Goal: Task Accomplishment & Management: Manage account settings

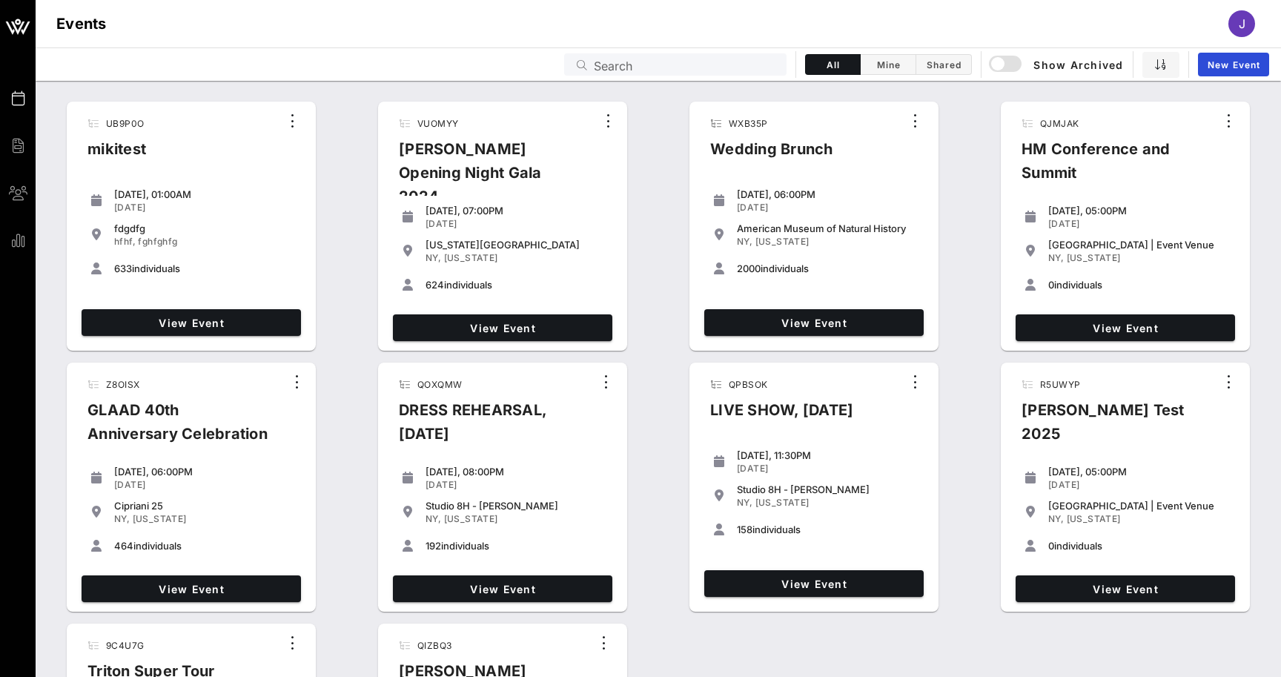
click at [717, 61] on input "Search" at bounding box center [686, 64] width 184 height 19
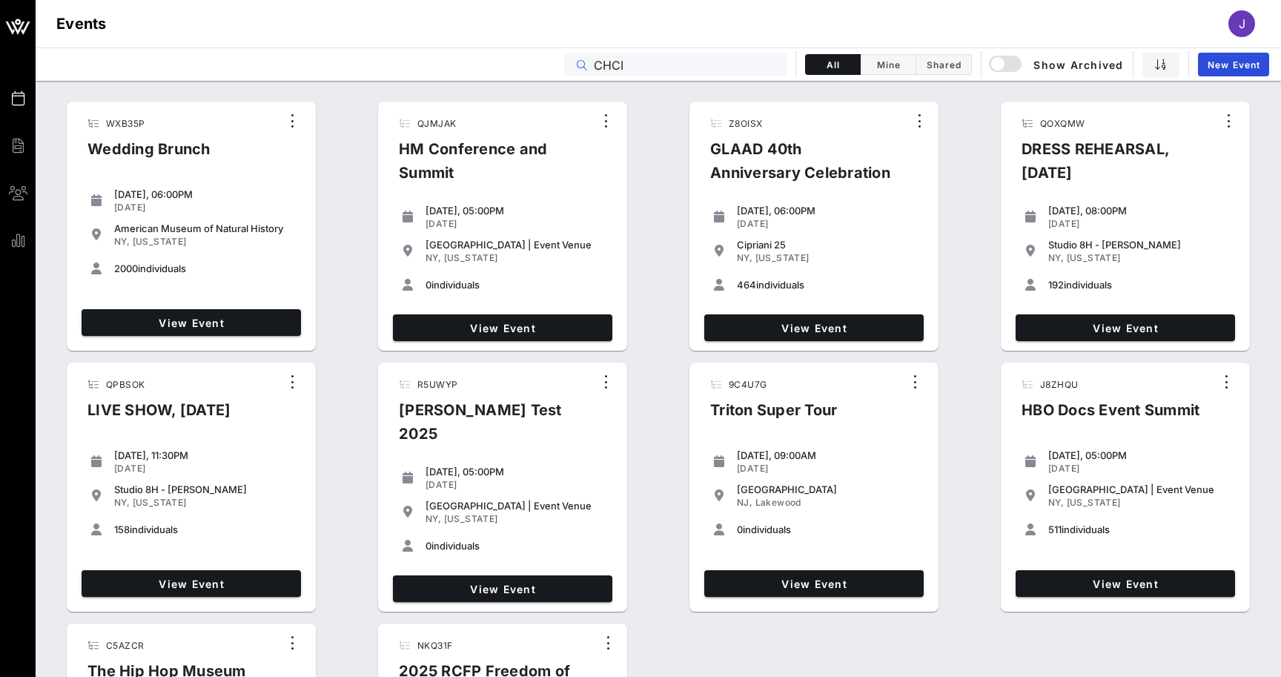
type input "CHCI"
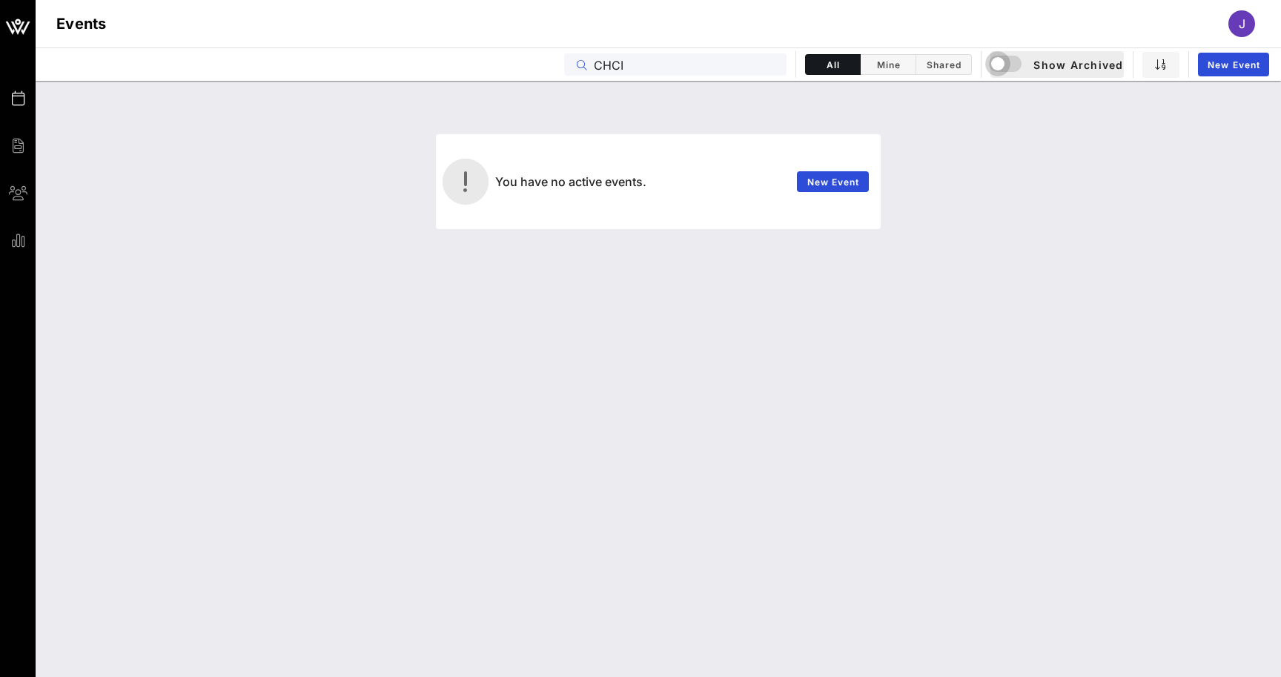
click at [1004, 61] on div "button" at bounding box center [997, 63] width 21 height 21
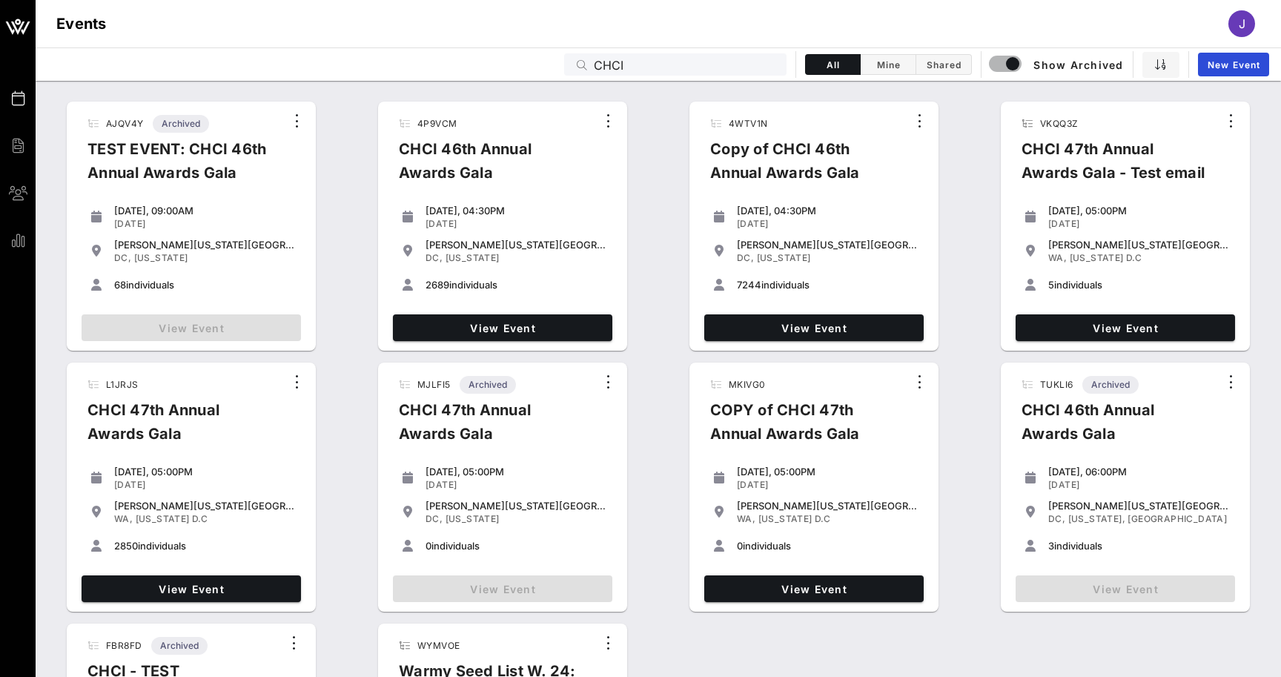
click at [702, 66] on input "CHCI" at bounding box center [686, 64] width 184 height 19
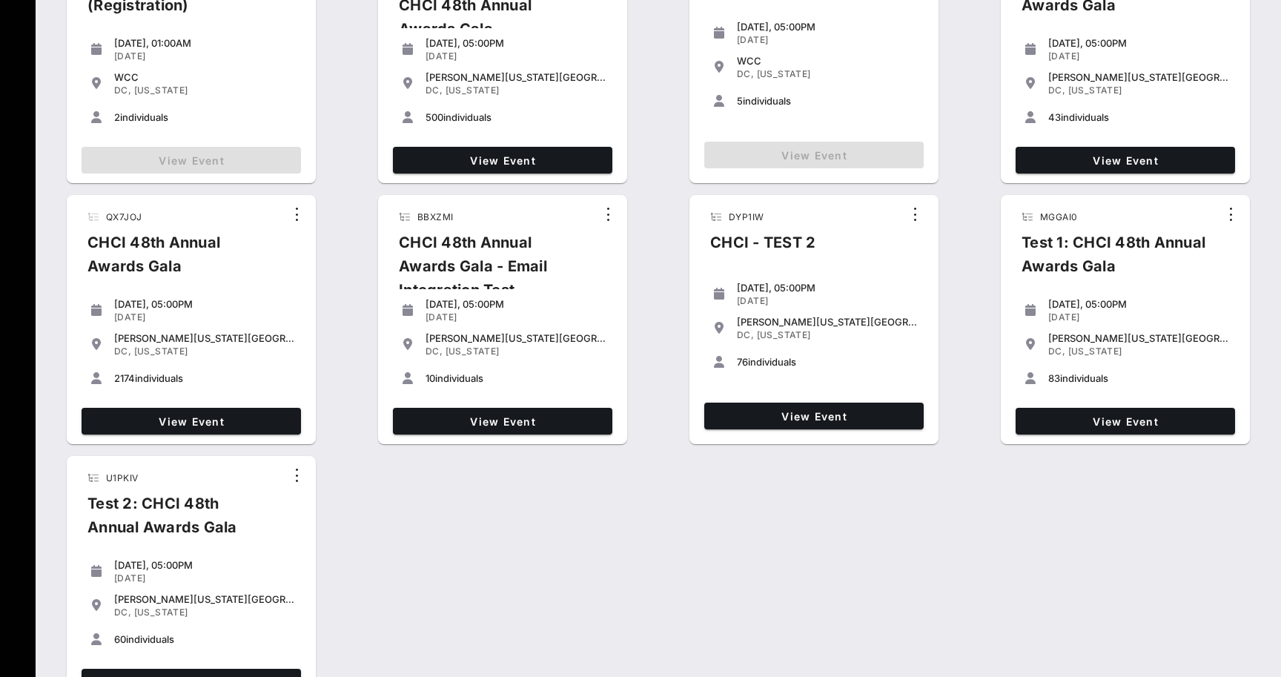
scroll to position [704, 0]
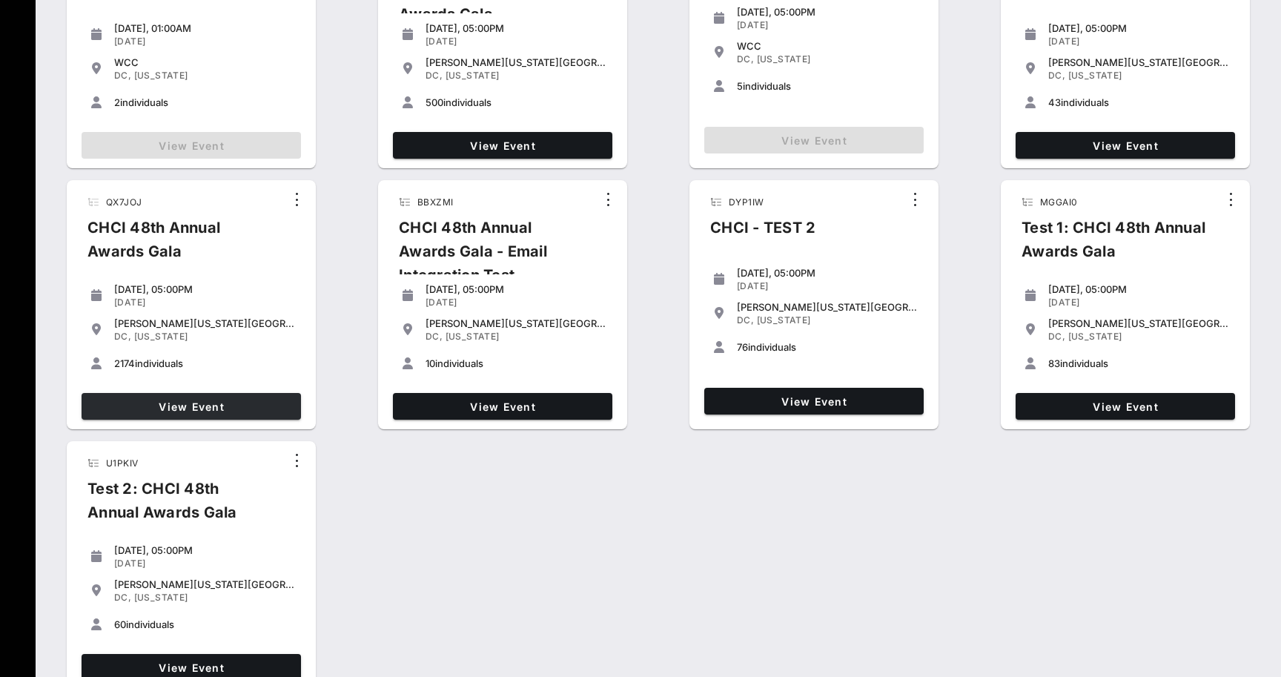
click at [199, 402] on span "View Event" at bounding box center [191, 406] width 208 height 13
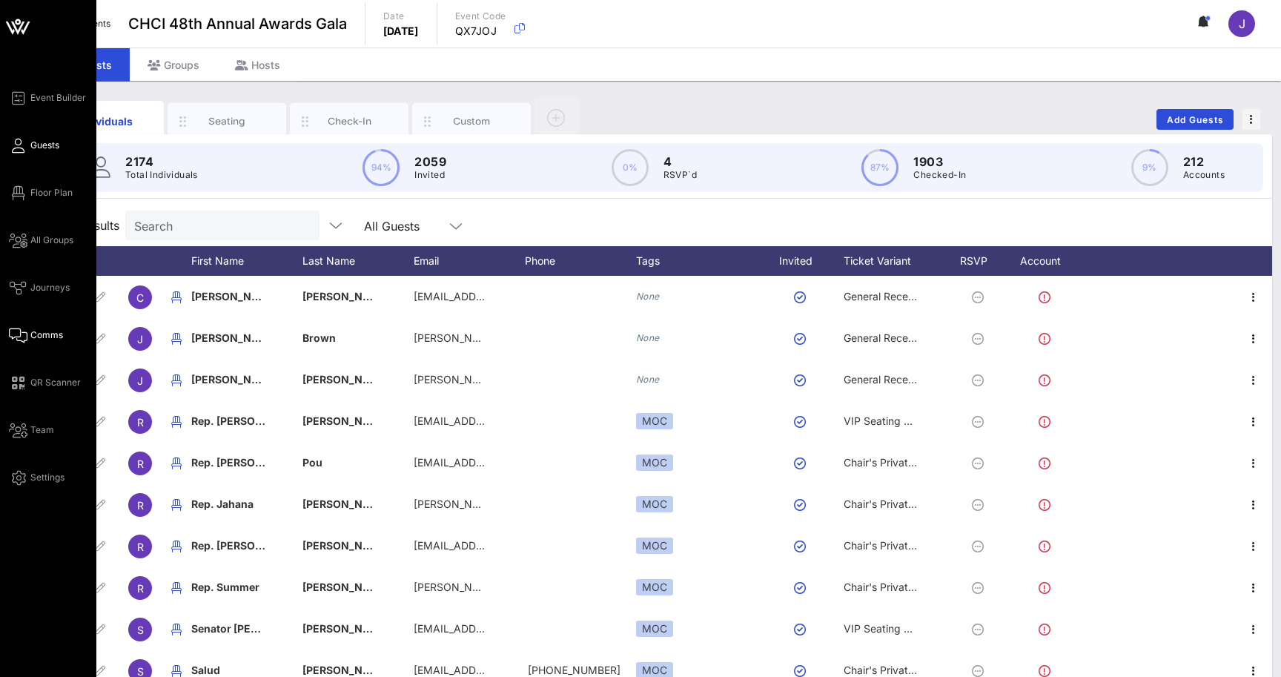
click at [21, 334] on icon at bounding box center [18, 335] width 19 height 2
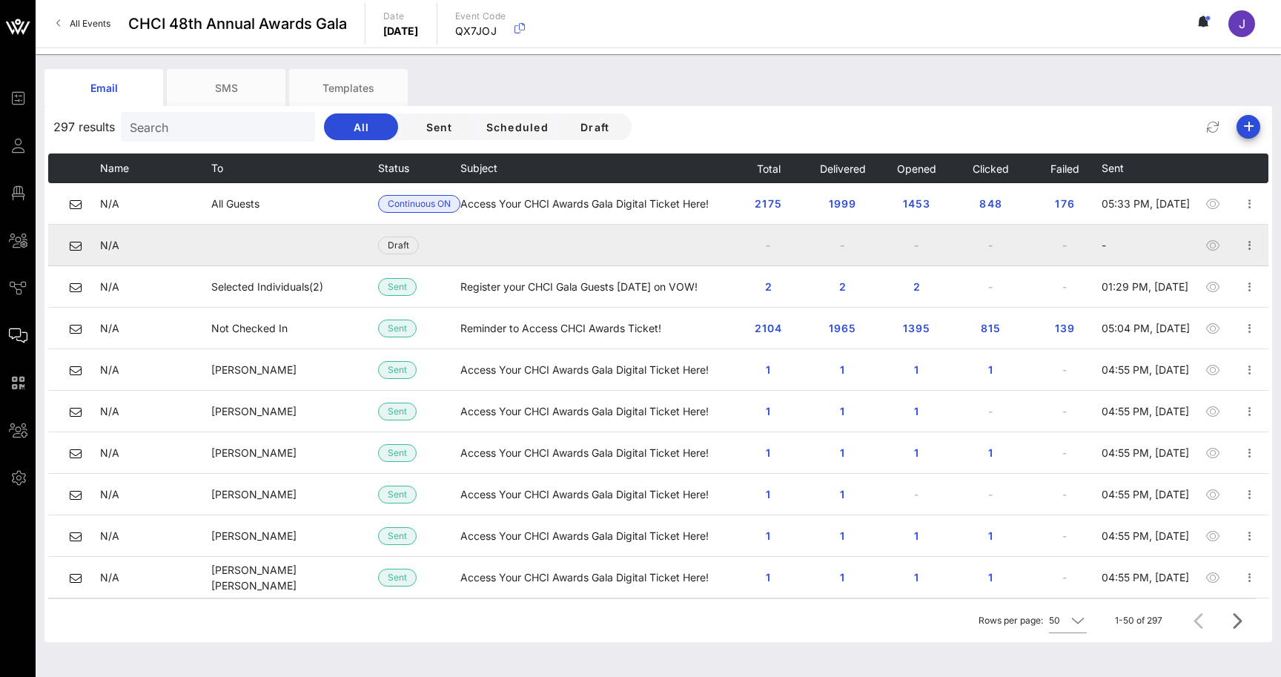
click at [17, 289] on icon at bounding box center [18, 288] width 19 height 2
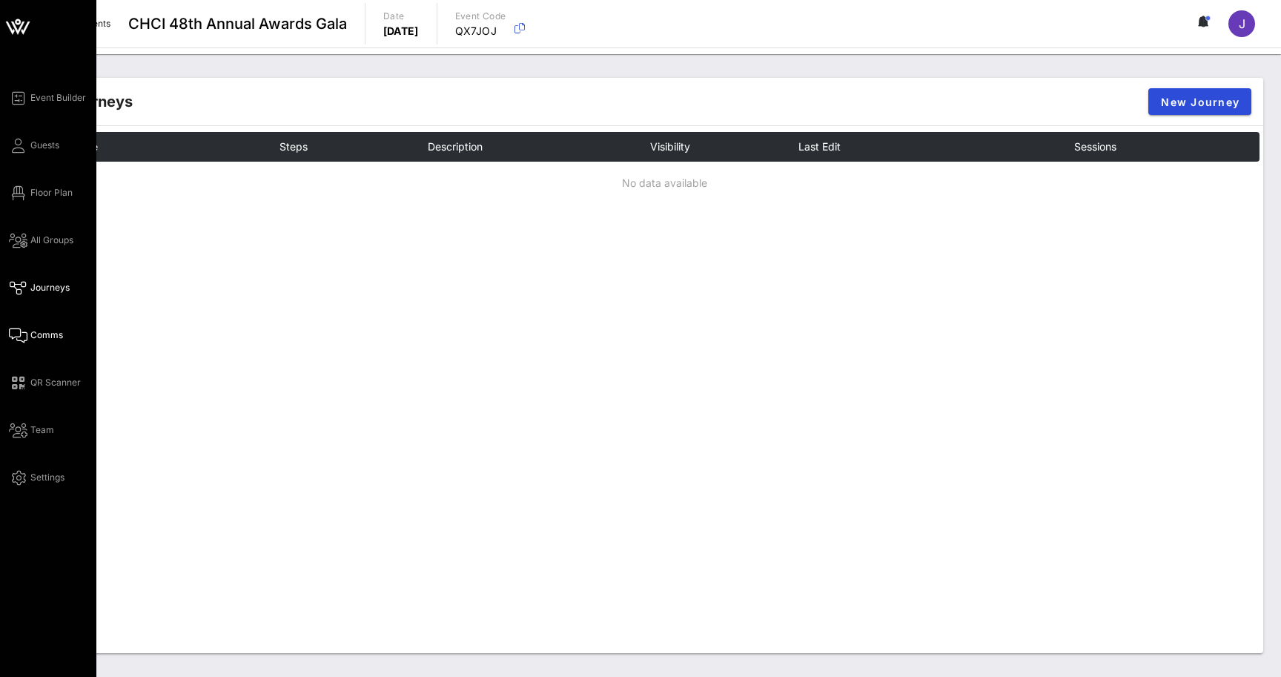
click at [36, 339] on span "Comms" at bounding box center [46, 334] width 33 height 13
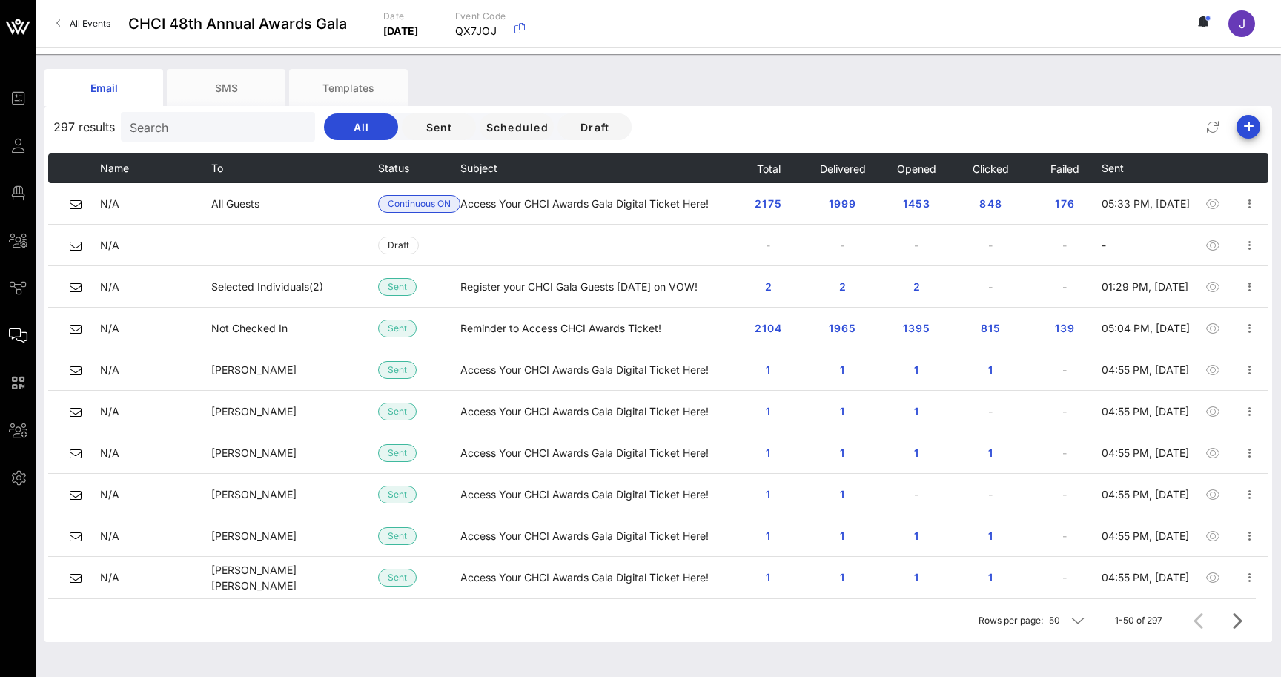
click at [1062, 205] on span "176" at bounding box center [1065, 203] width 24 height 13
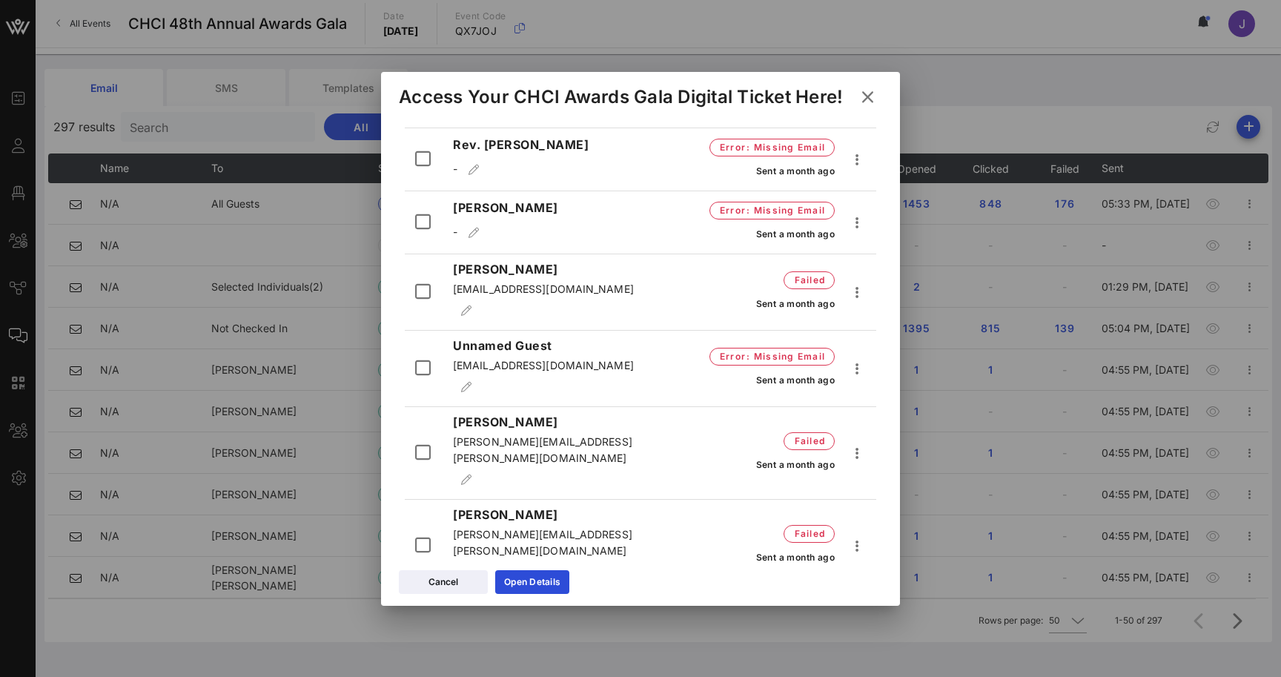
scroll to position [941, 0]
click at [870, 96] on icon at bounding box center [867, 96] width 21 height 19
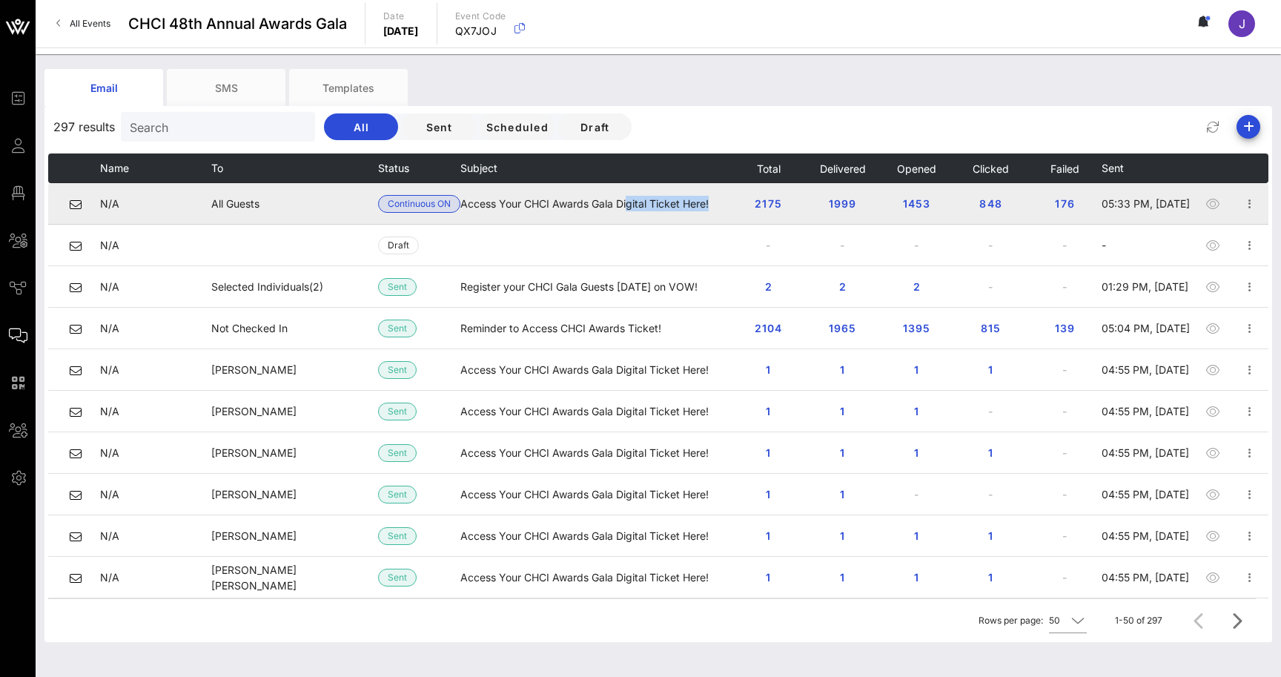
drag, startPoint x: 628, startPoint y: 209, endPoint x: 721, endPoint y: 210, distance: 92.7
click at [721, 210] on td "Access Your CHCI Awards Gala Digital Ticket Here!" at bounding box center [595, 204] width 271 height 42
drag, startPoint x: 714, startPoint y: 205, endPoint x: 489, endPoint y: 209, distance: 224.7
click at [489, 209] on td "Access Your CHCI Awards Gala Digital Ticket Here!" at bounding box center [595, 204] width 271 height 42
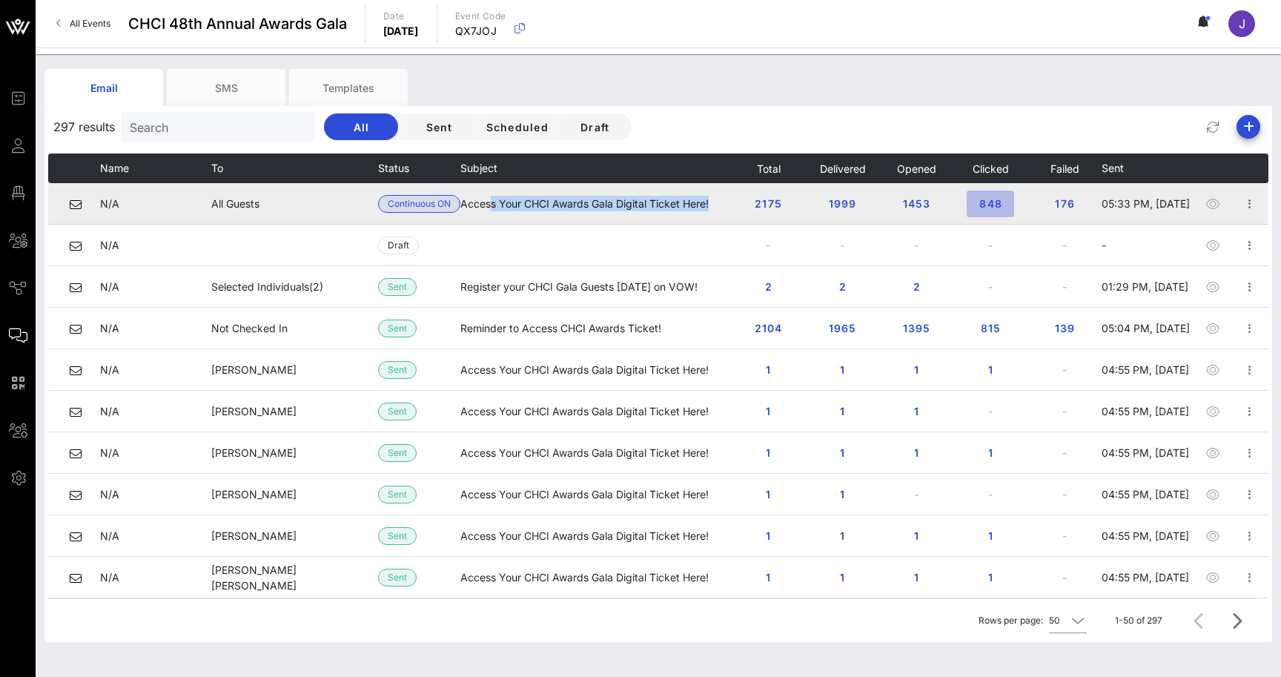
drag, startPoint x: 1012, startPoint y: 206, endPoint x: 985, endPoint y: 206, distance: 26.7
click at [985, 206] on button "848" at bounding box center [990, 204] width 47 height 27
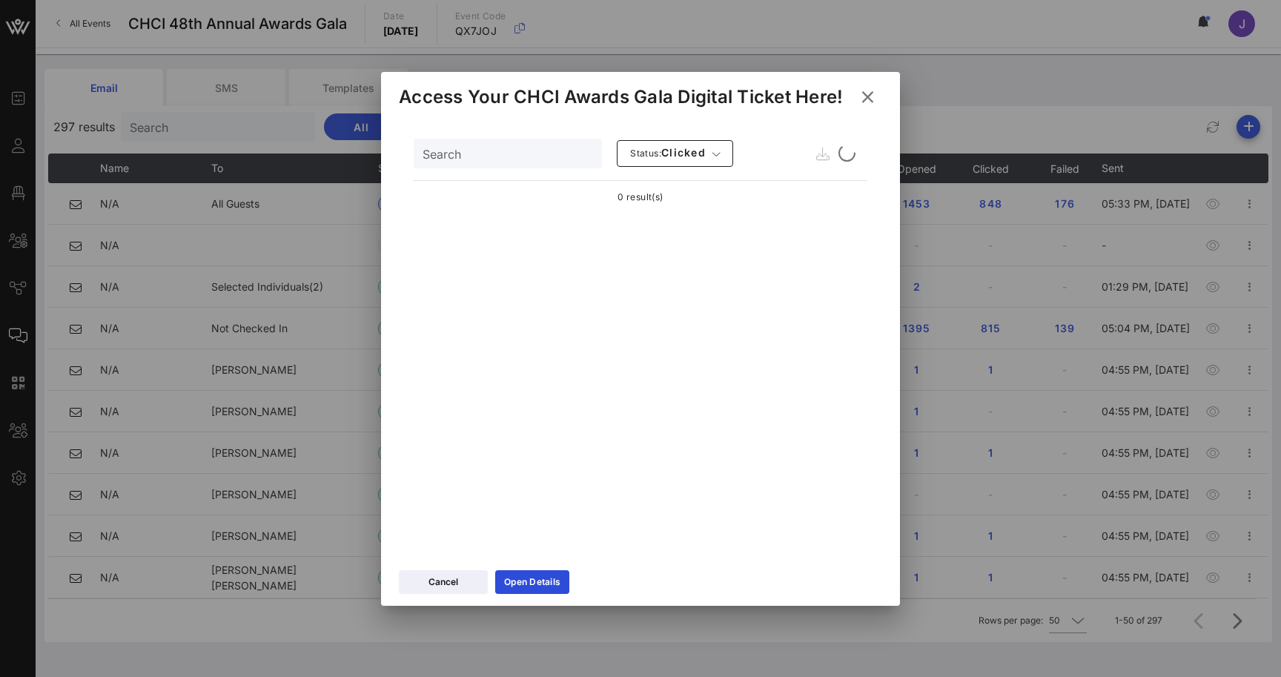
click at [873, 96] on icon at bounding box center [868, 97] width 26 height 25
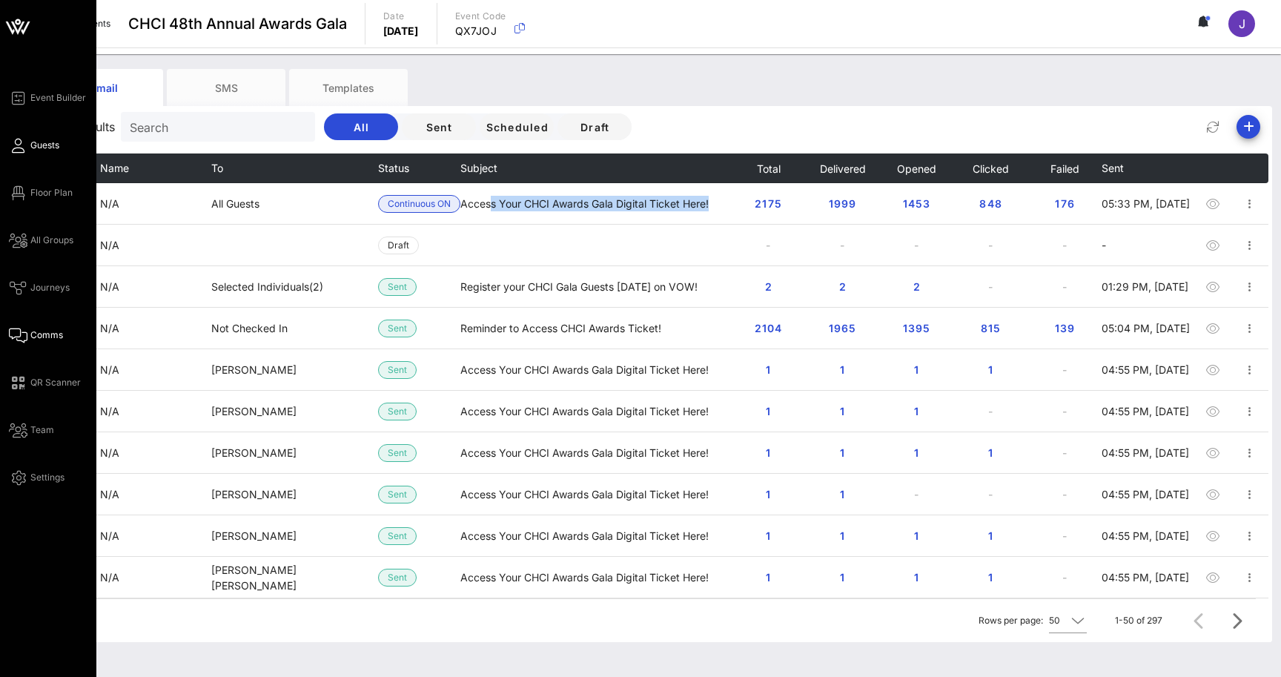
click at [27, 146] on icon at bounding box center [18, 146] width 19 height 2
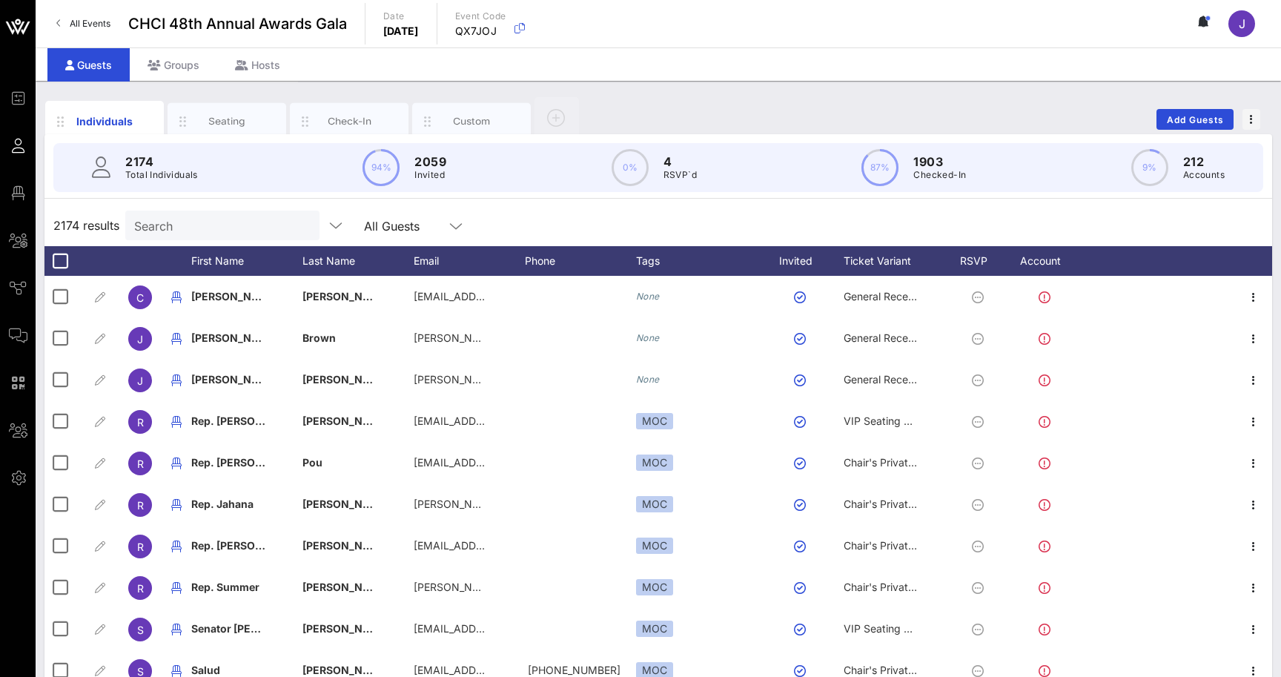
click at [1189, 173] on p "Accounts" at bounding box center [1204, 175] width 42 height 15
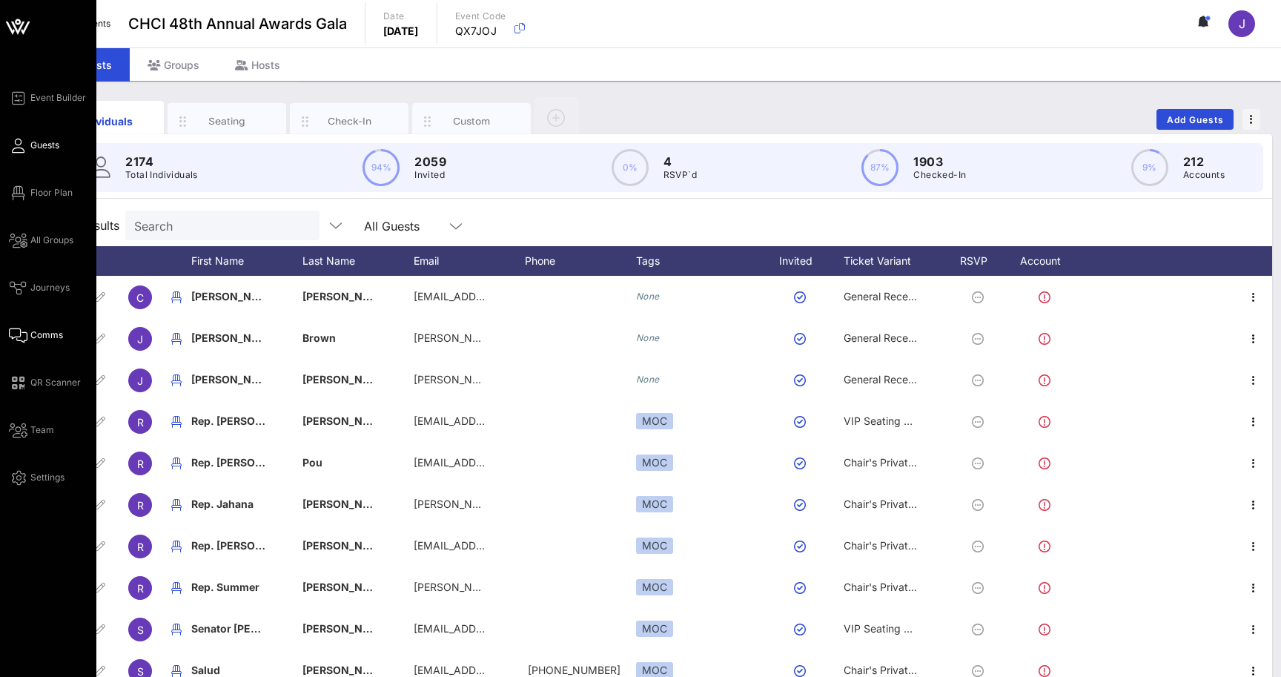
click at [27, 334] on link "Comms" at bounding box center [36, 335] width 54 height 18
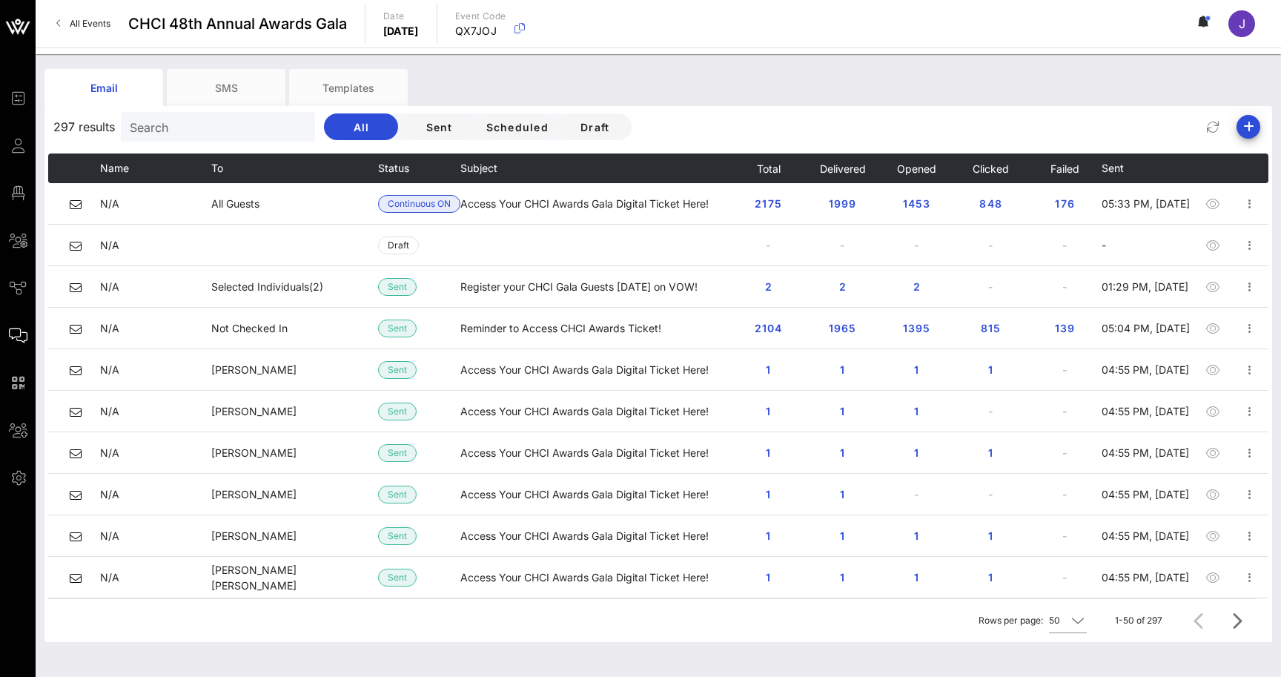
click at [27, 149] on link "Guests" at bounding box center [18, 145] width 19 height 18
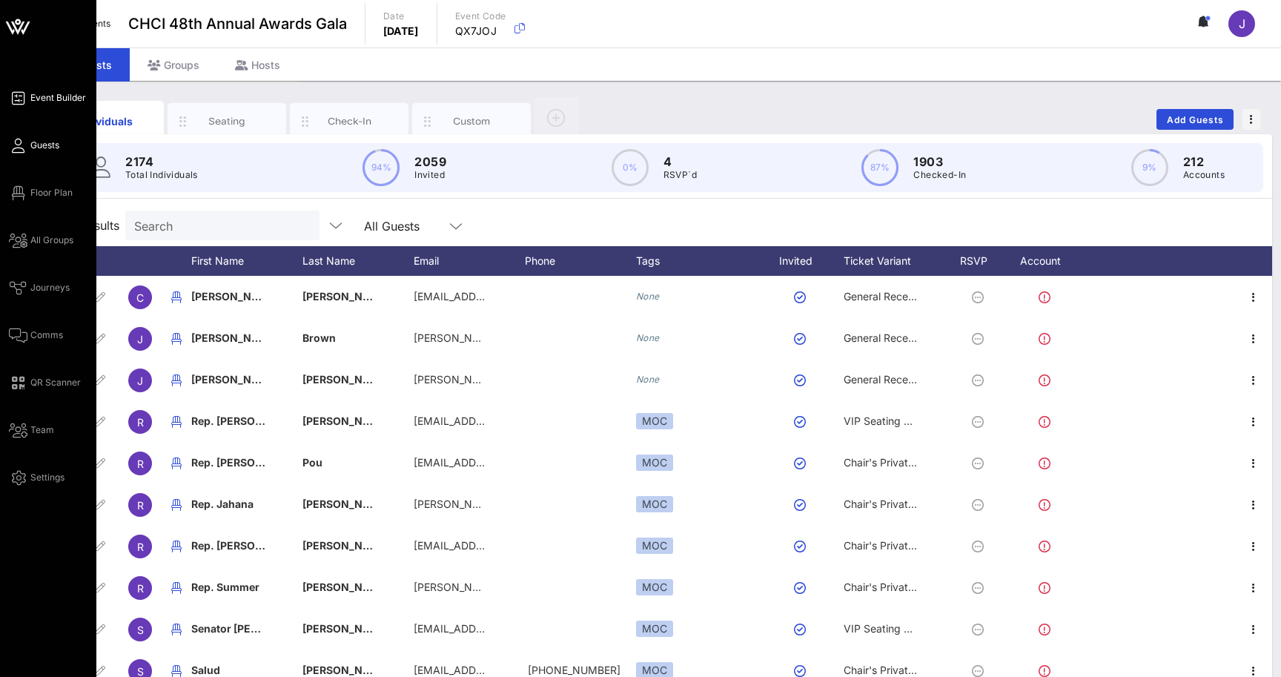
click at [21, 99] on icon at bounding box center [18, 98] width 19 height 2
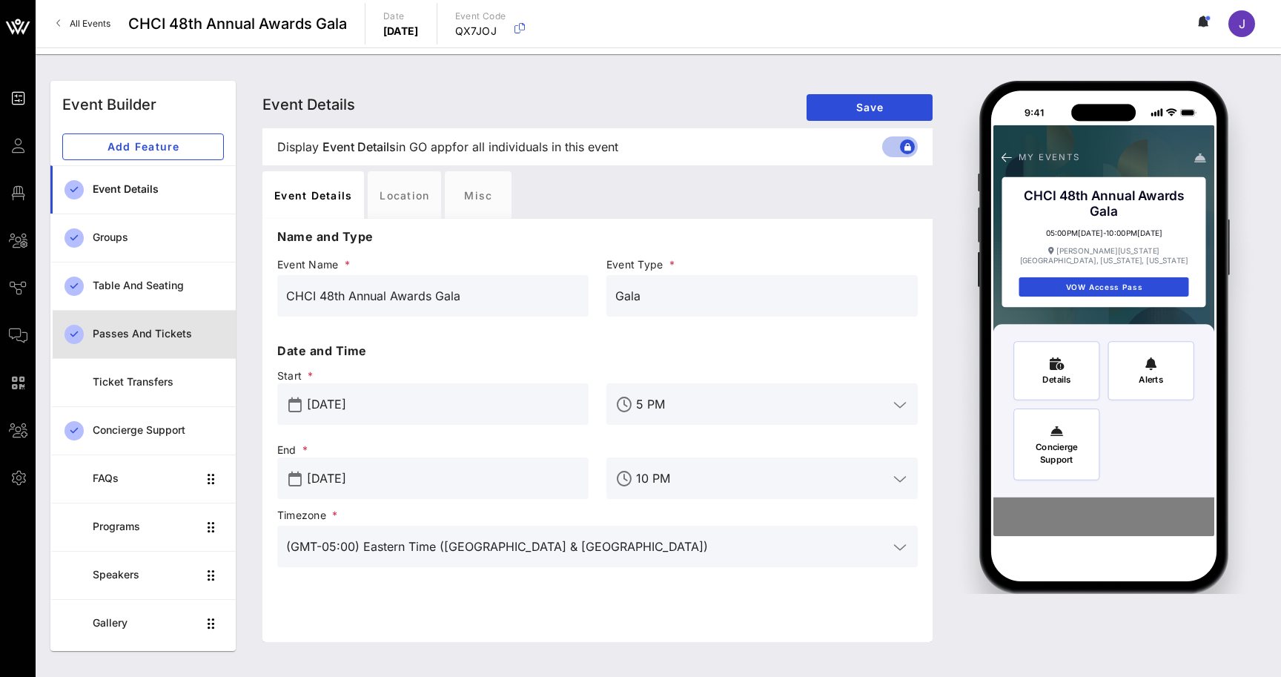
click at [147, 321] on div "Passes and Tickets" at bounding box center [158, 334] width 131 height 30
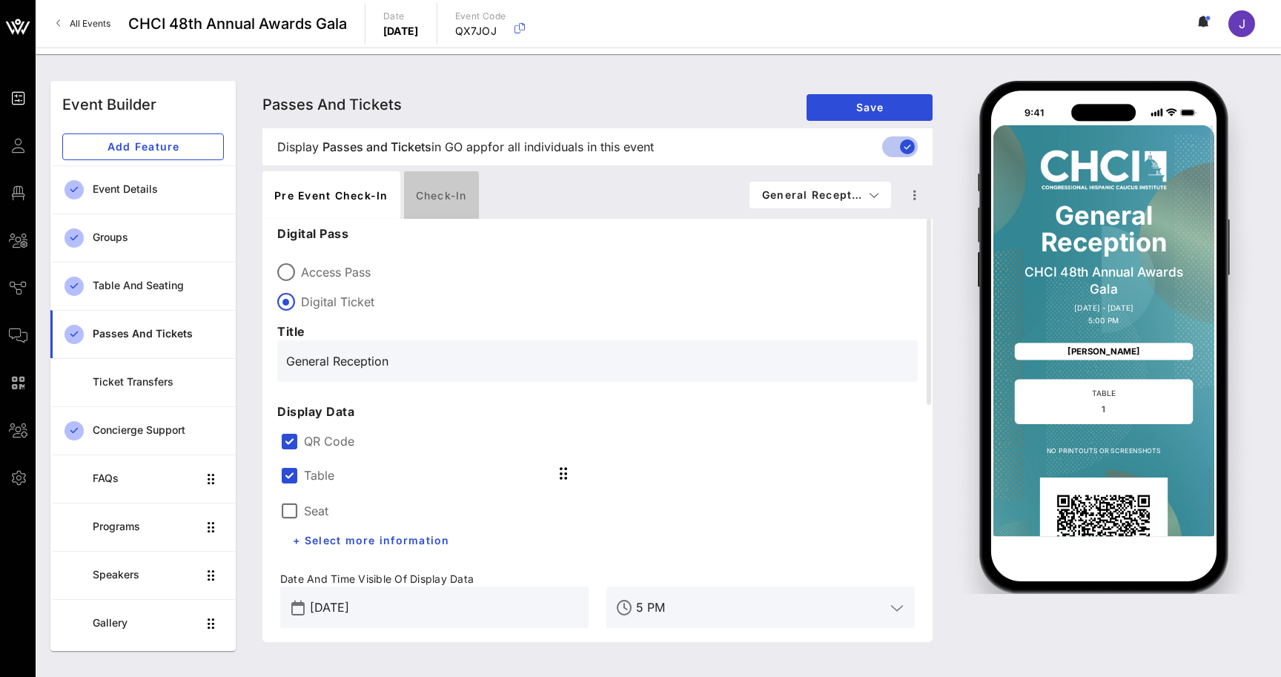
click at [426, 190] on div "Check-in" at bounding box center [441, 194] width 75 height 47
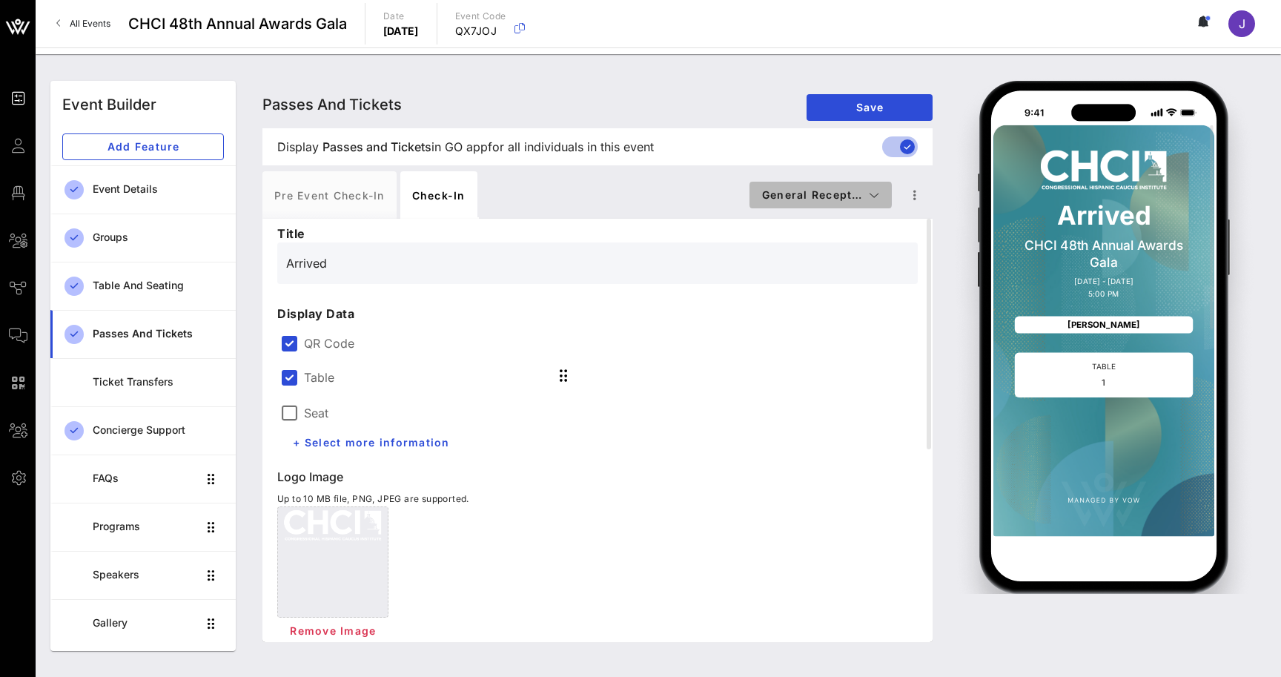
click at [836, 187] on button "General Recept…" at bounding box center [820, 195] width 142 height 27
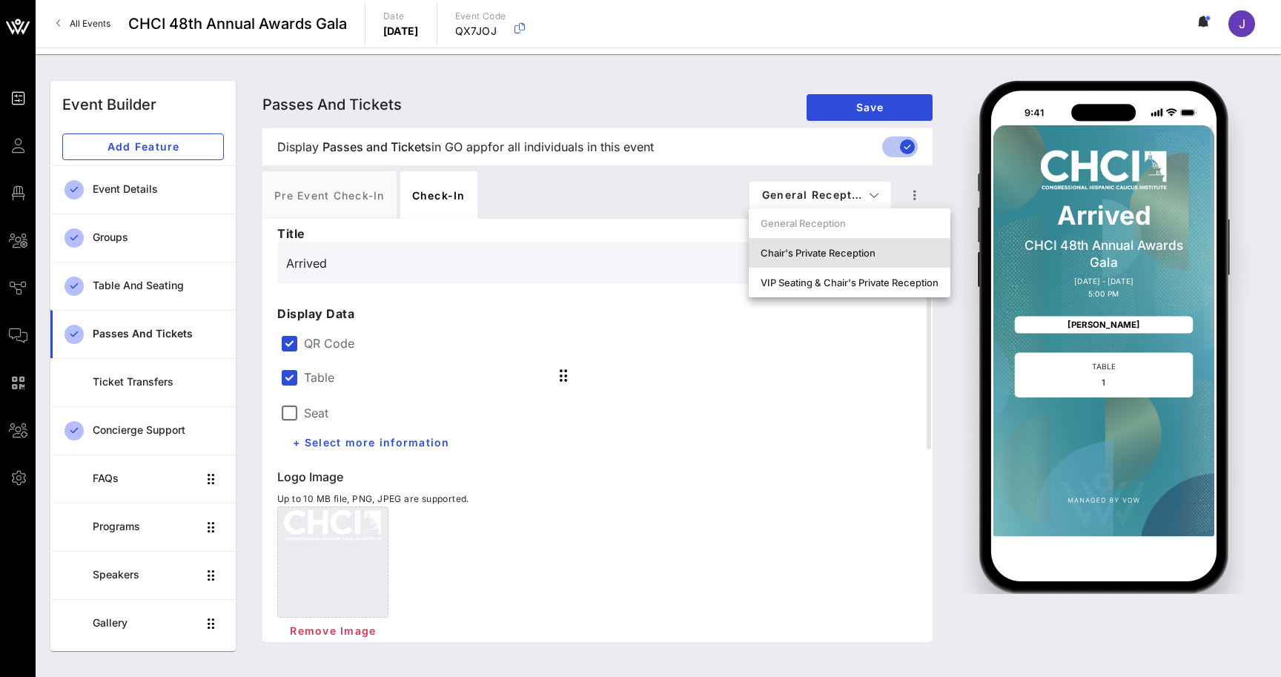
click at [827, 259] on div "Chair's Private Reception" at bounding box center [850, 253] width 202 height 30
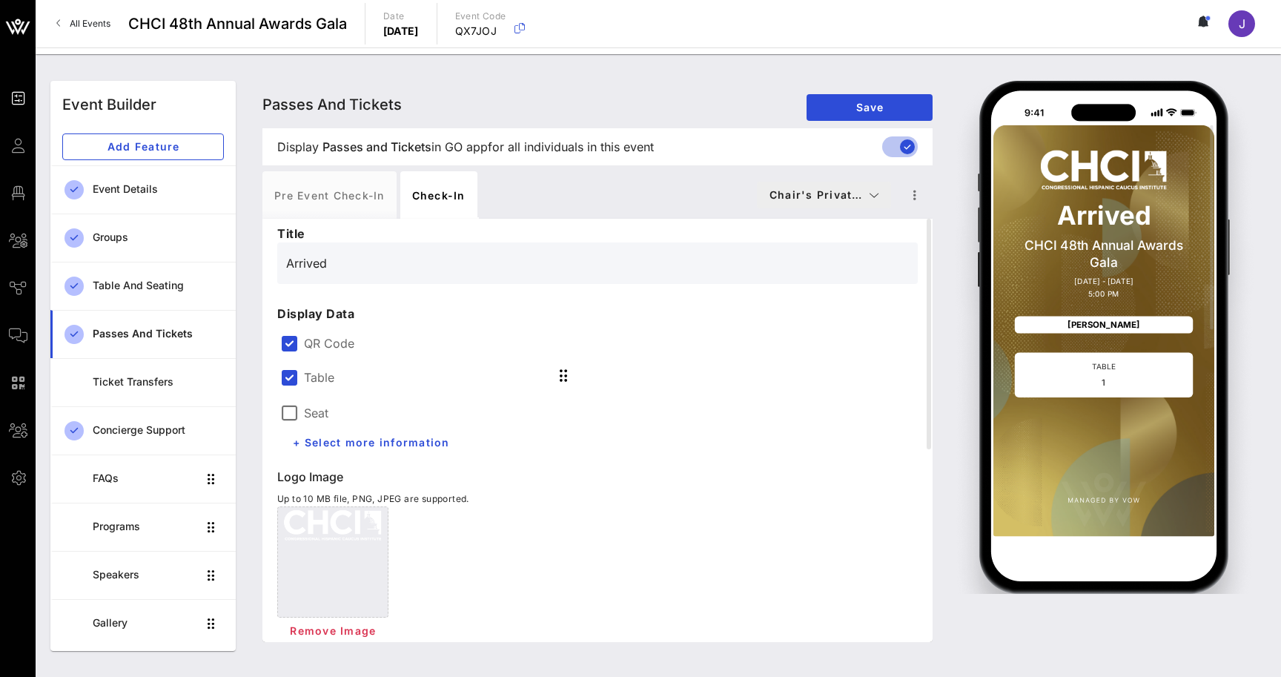
click at [844, 193] on span "Chair's Privat…" at bounding box center [824, 194] width 111 height 13
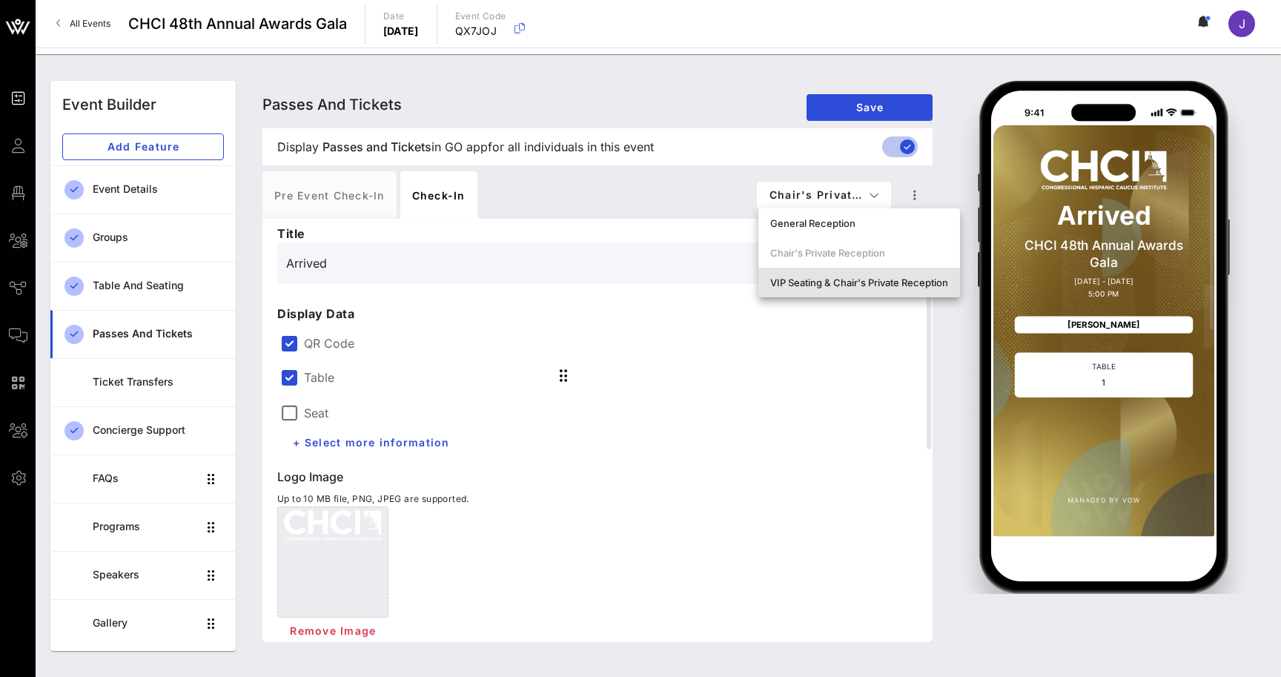
click at [842, 284] on div "VIP Seating & Chair's Private Reception" at bounding box center [859, 283] width 178 height 12
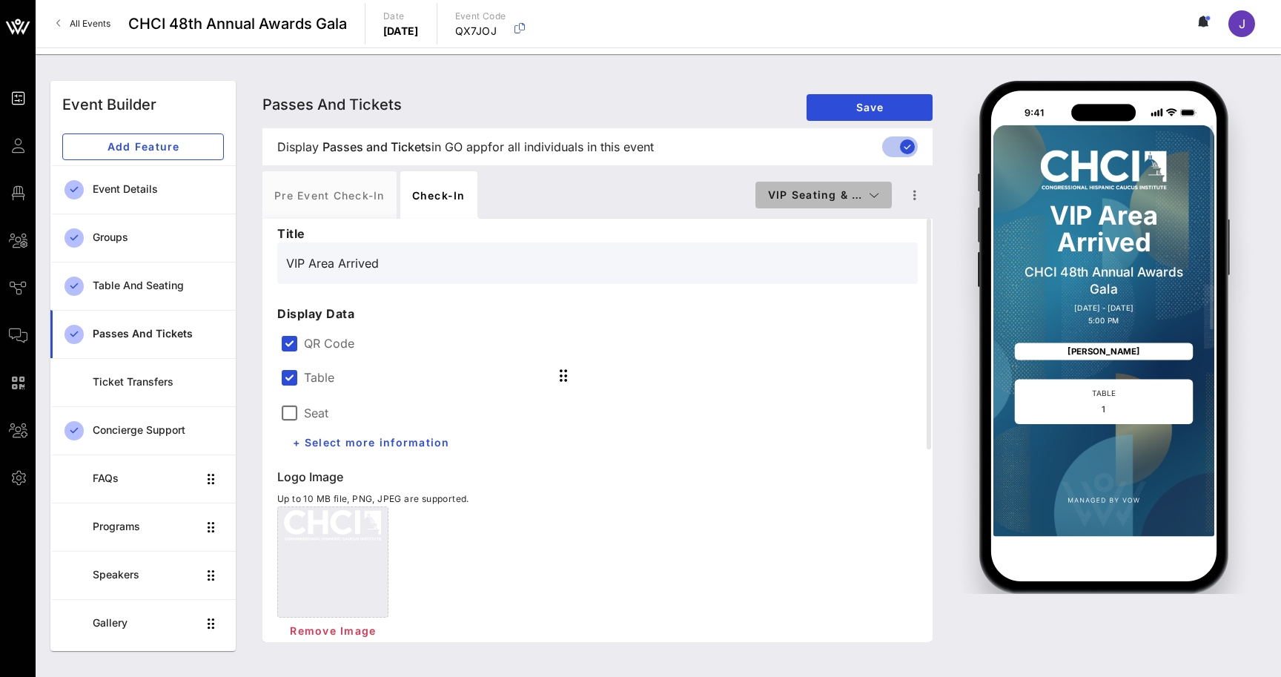
click at [864, 196] on span "VIP Seating & …" at bounding box center [823, 194] width 113 height 13
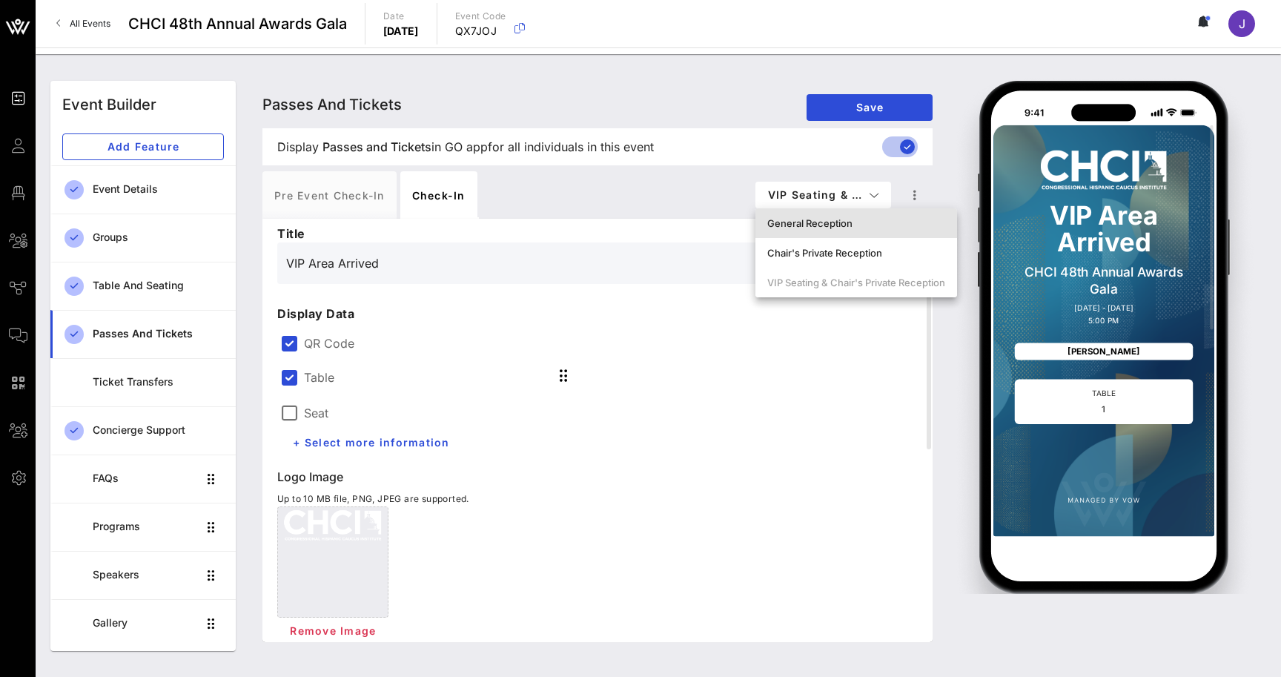
click at [859, 219] on div "General Reception" at bounding box center [856, 223] width 178 height 12
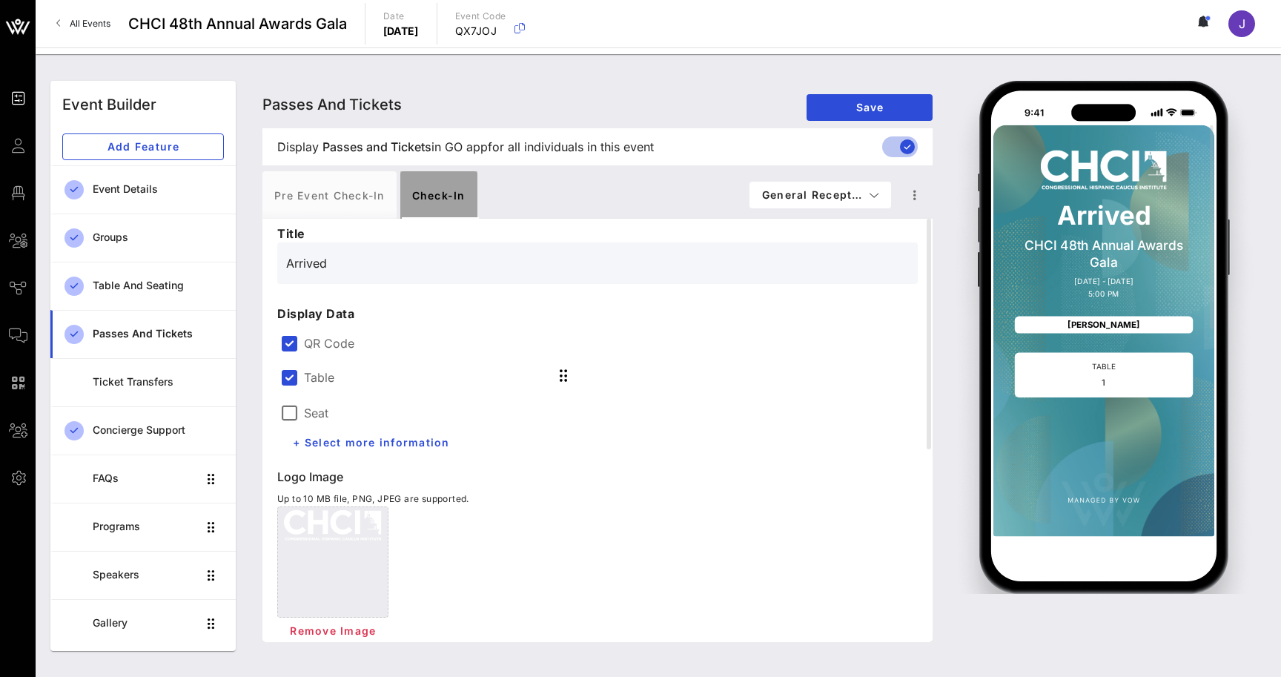
click at [443, 188] on div "Check-in" at bounding box center [438, 194] width 77 height 47
click at [348, 194] on div "Pre Event Check-in" at bounding box center [329, 194] width 134 height 47
type input "General Reception"
type input "#2D23D7"
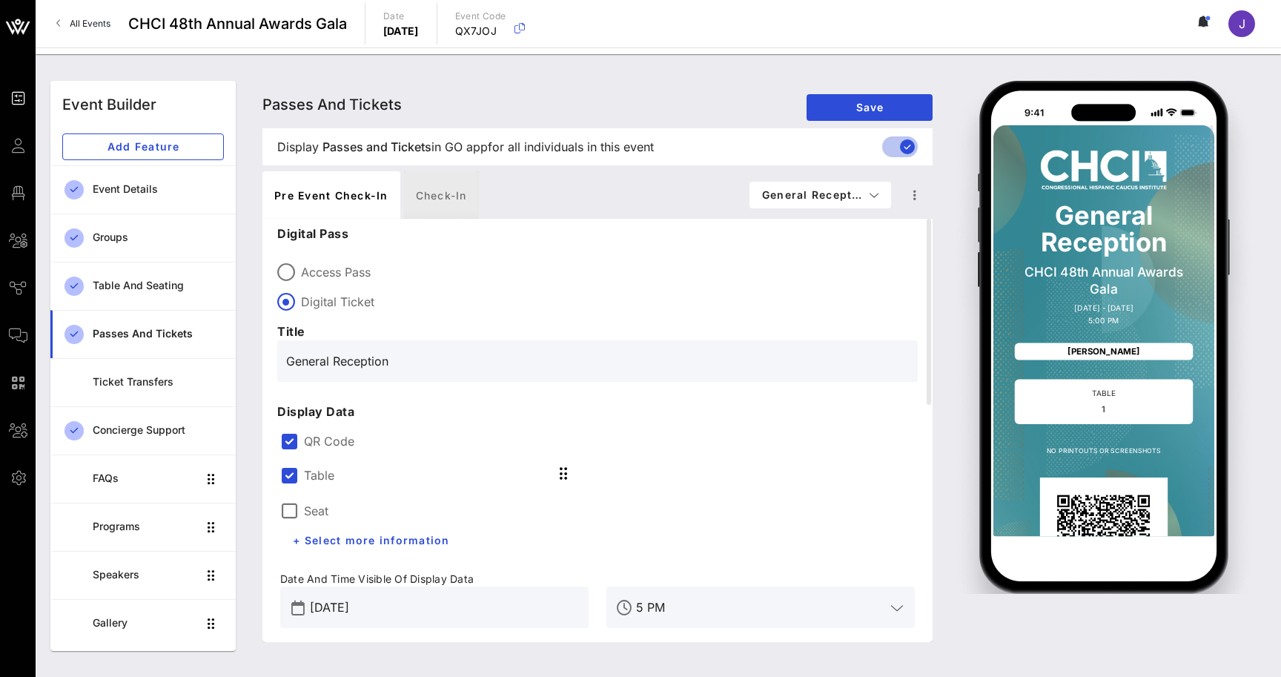
click at [434, 195] on div "Check-in" at bounding box center [441, 194] width 75 height 47
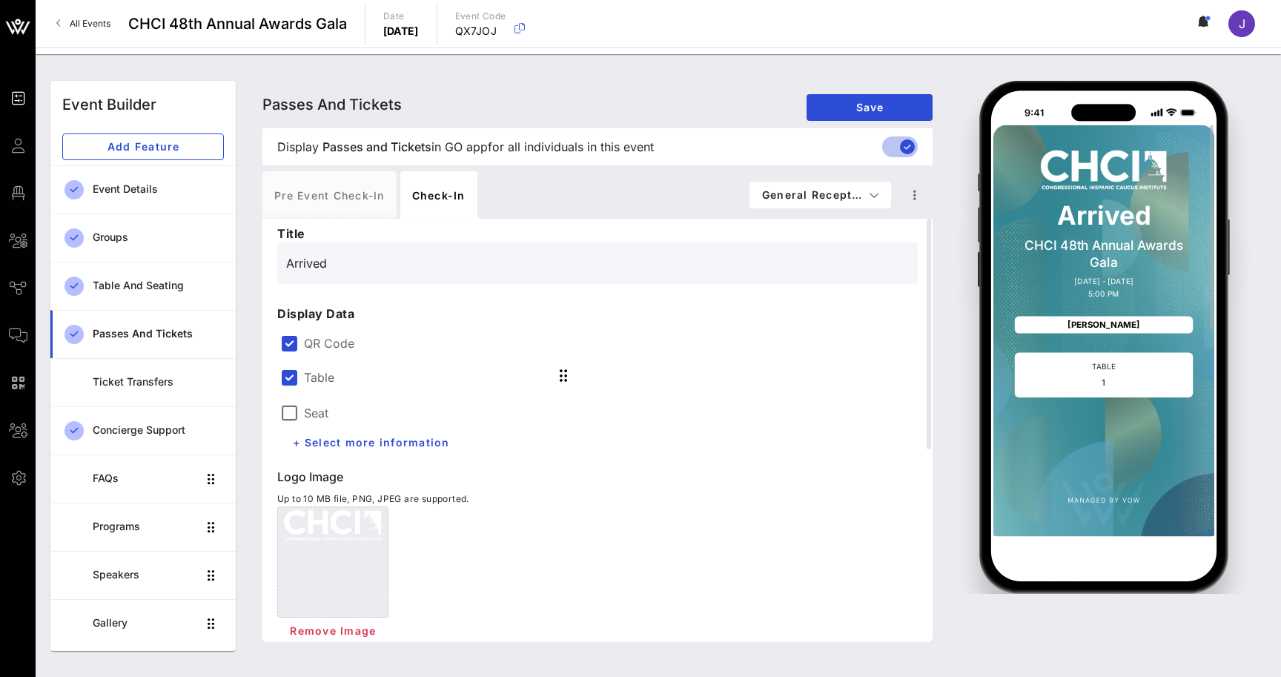
drag, startPoint x: 1102, startPoint y: 221, endPoint x: 1030, endPoint y: 220, distance: 72.7
click at [1030, 220] on p "Arrived" at bounding box center [1104, 215] width 178 height 27
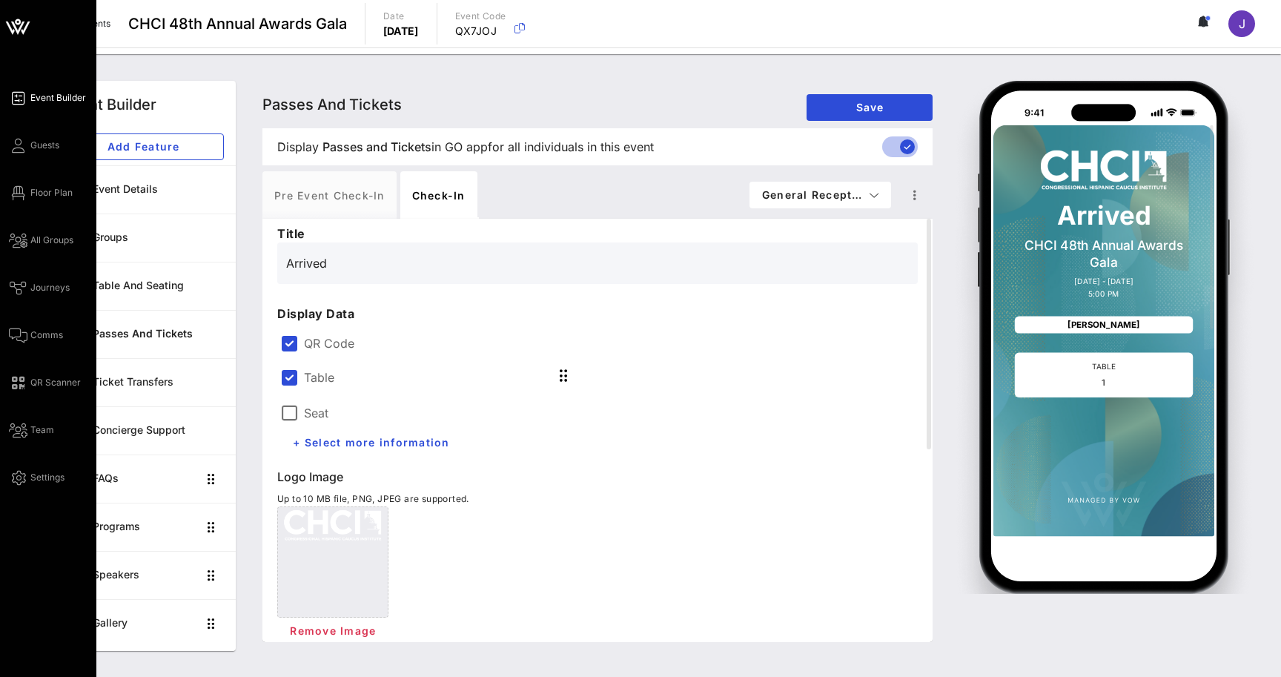
click at [13, 252] on div "Event Builder Guests Floor Plan All Groups Journeys Comms QR Scanner Team Setti…" at bounding box center [52, 287] width 87 height 397
click at [13, 249] on div "Event Builder Guests Floor Plan All Groups Journeys Comms QR Scanner Team Setti…" at bounding box center [52, 287] width 87 height 397
click at [19, 239] on icon at bounding box center [18, 240] width 19 height 2
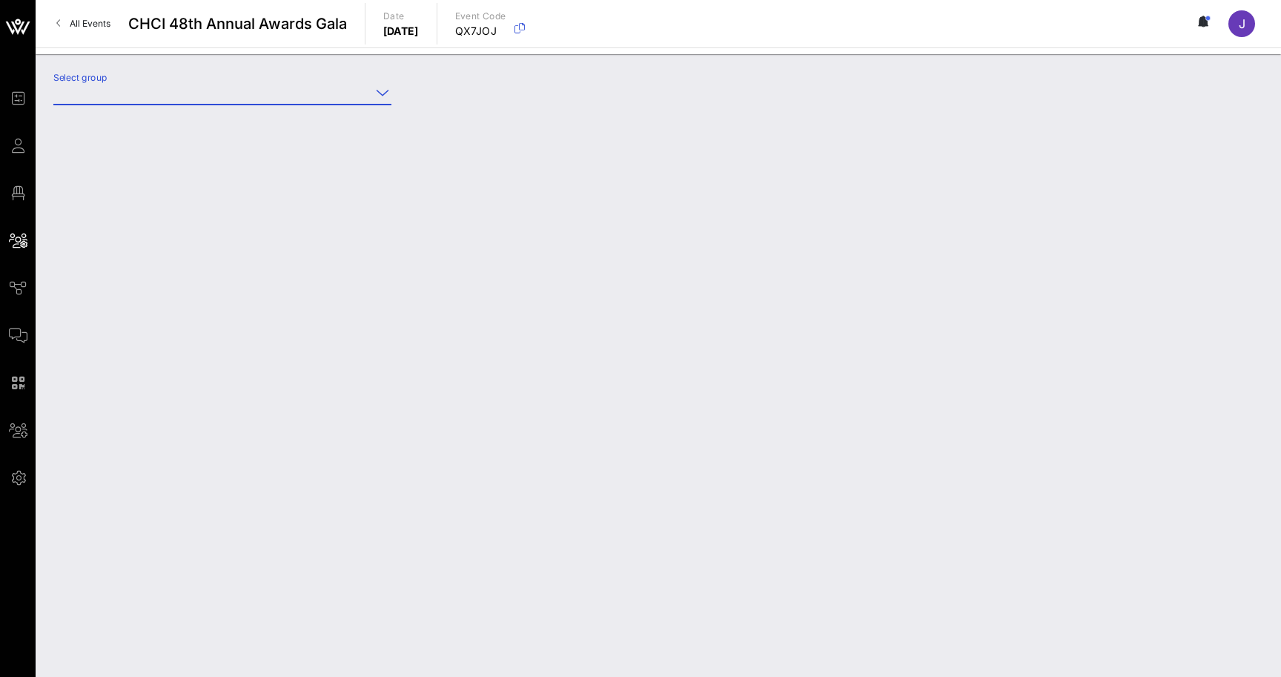
click at [205, 99] on input "Select group" at bounding box center [211, 93] width 317 height 24
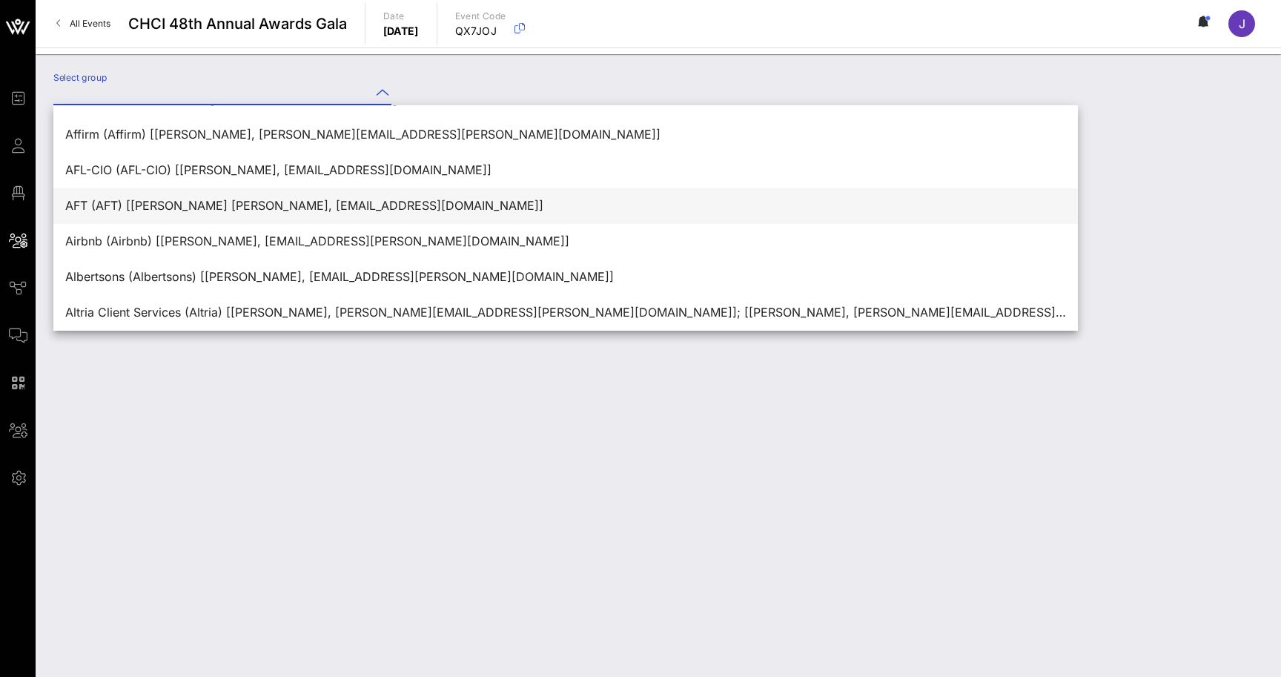
scroll to position [353, 0]
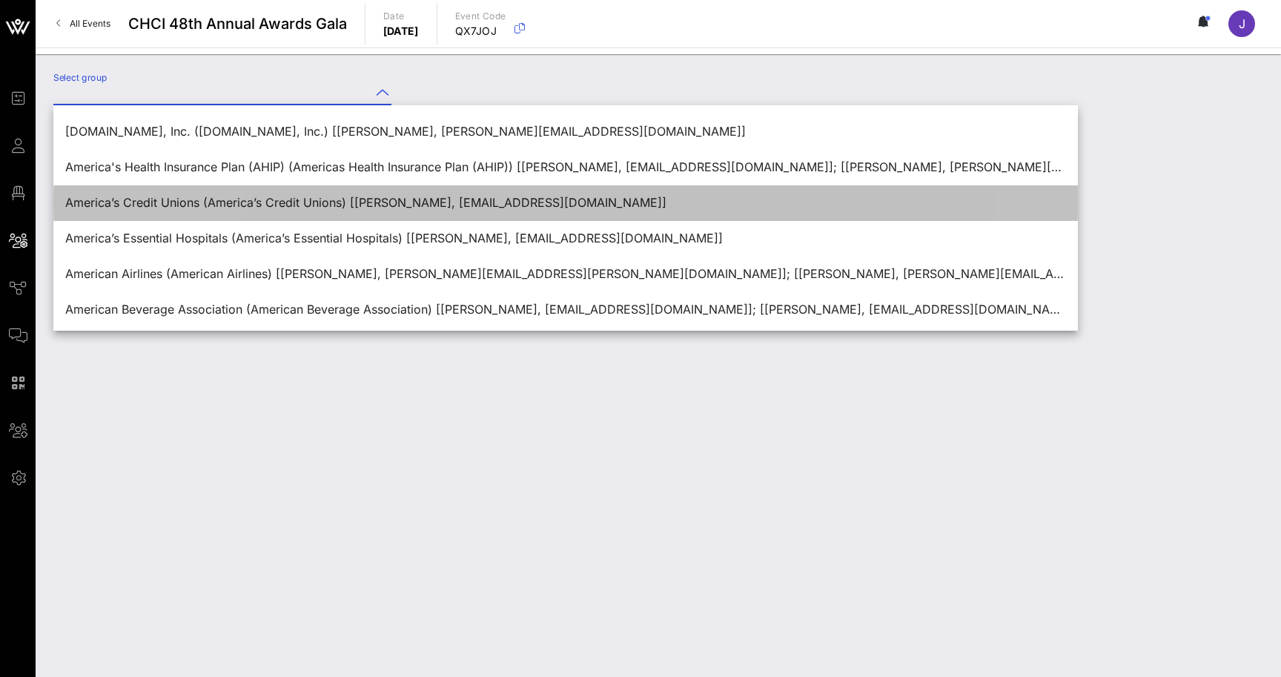
click at [212, 205] on div "America’s Credit Unions (America’s Credit Unions) [Ophelie Maurice, omaurice@am…" at bounding box center [565, 203] width 1001 height 14
type input "America’s Credit Unions (America’s Credit Unions) [Ophelie Maurice, omaurice@am…"
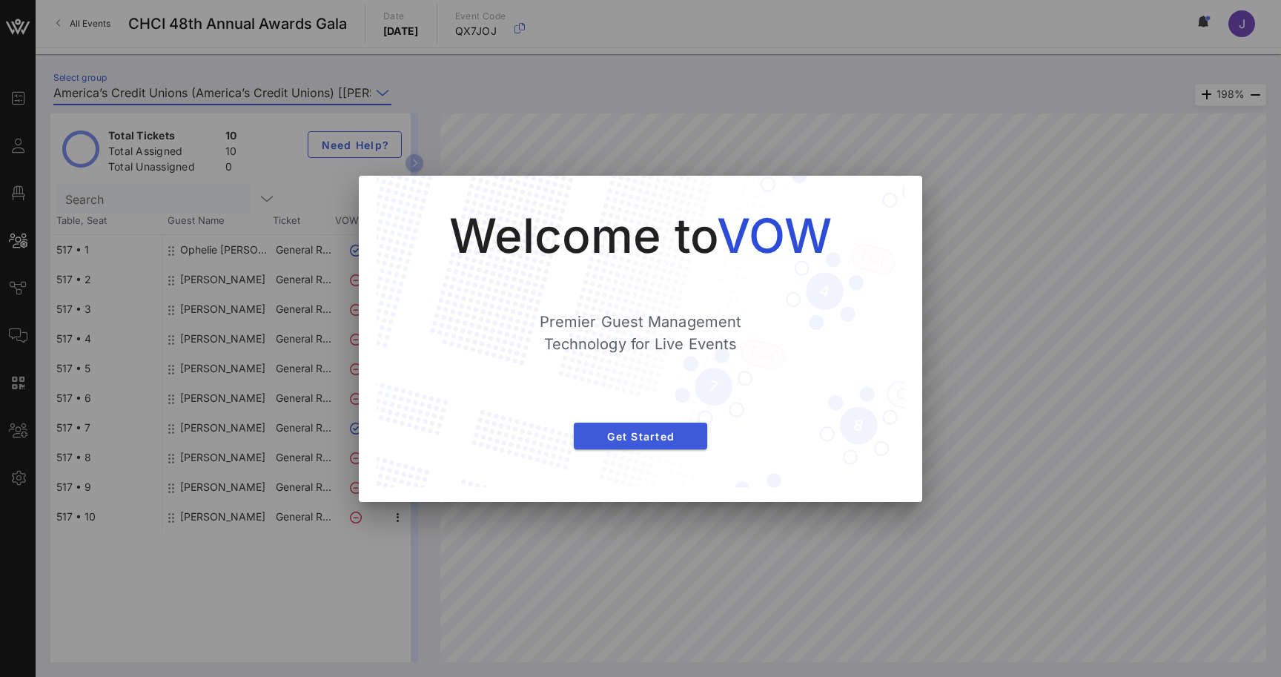
click at [608, 428] on button "Get Started" at bounding box center [640, 436] width 133 height 27
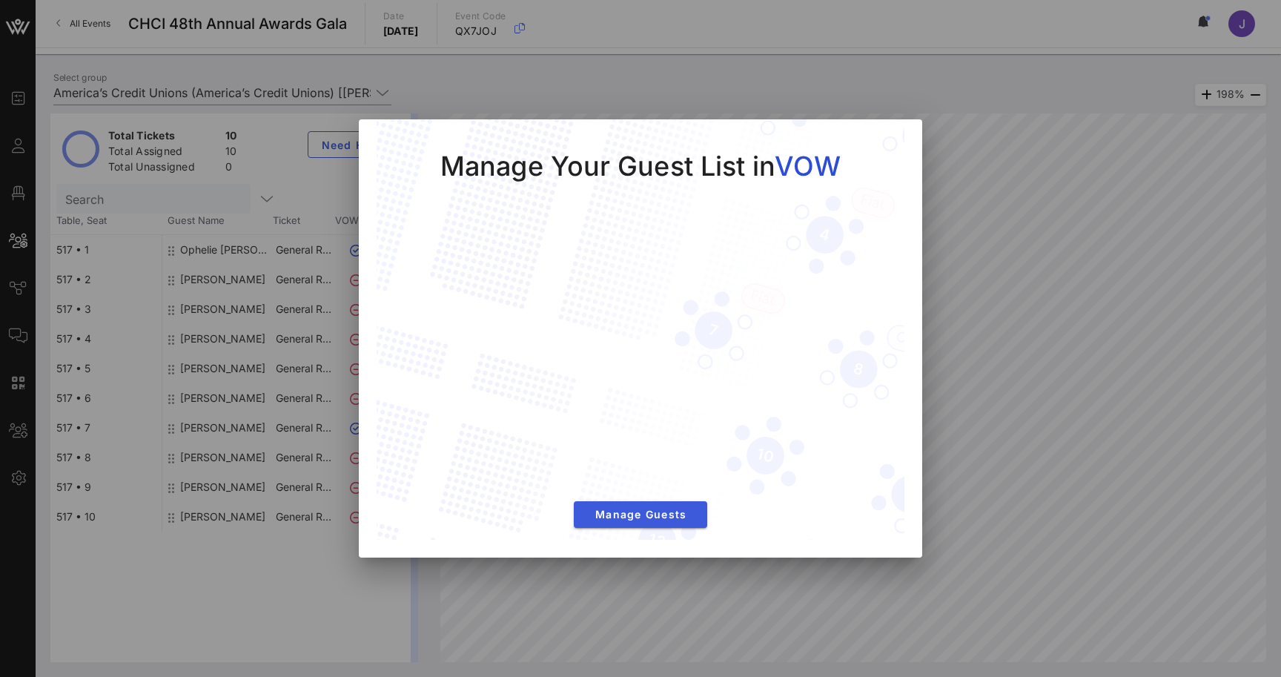
click at [609, 516] on span "Manage Guests" at bounding box center [641, 514] width 110 height 13
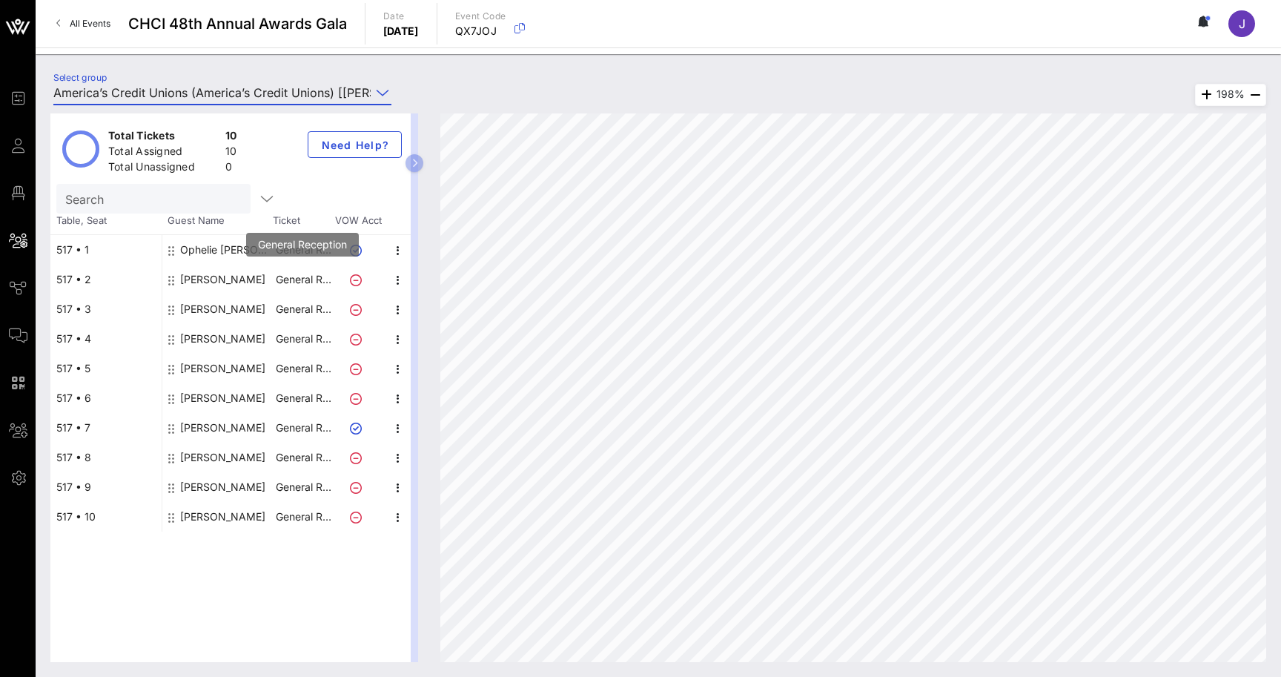
click at [298, 279] on p "General R…" at bounding box center [303, 280] width 59 height 30
click at [215, 278] on div "Adrian Velazquez" at bounding box center [222, 280] width 85 height 30
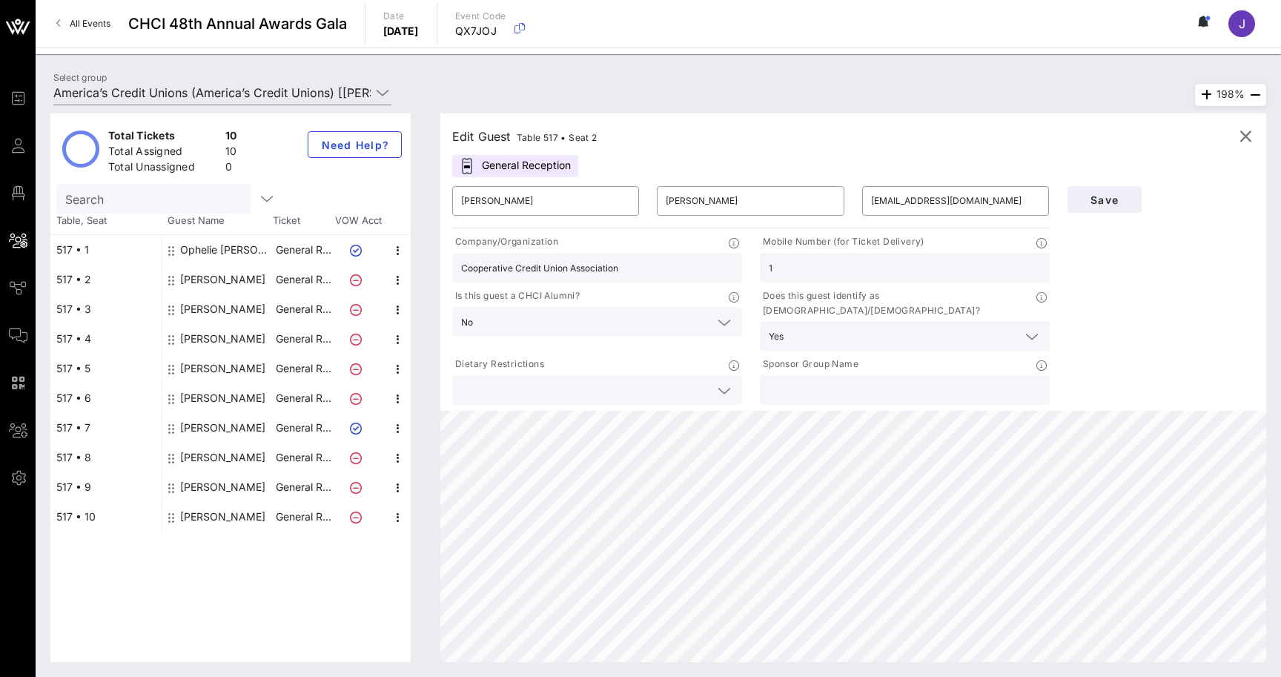
click at [238, 375] on div "Gordon Holzberg" at bounding box center [222, 369] width 85 height 30
type input "Gordon"
type input "Holzberg"
type input "gholzberg@americascreditunions.org"
type input "America's Credit Unions"
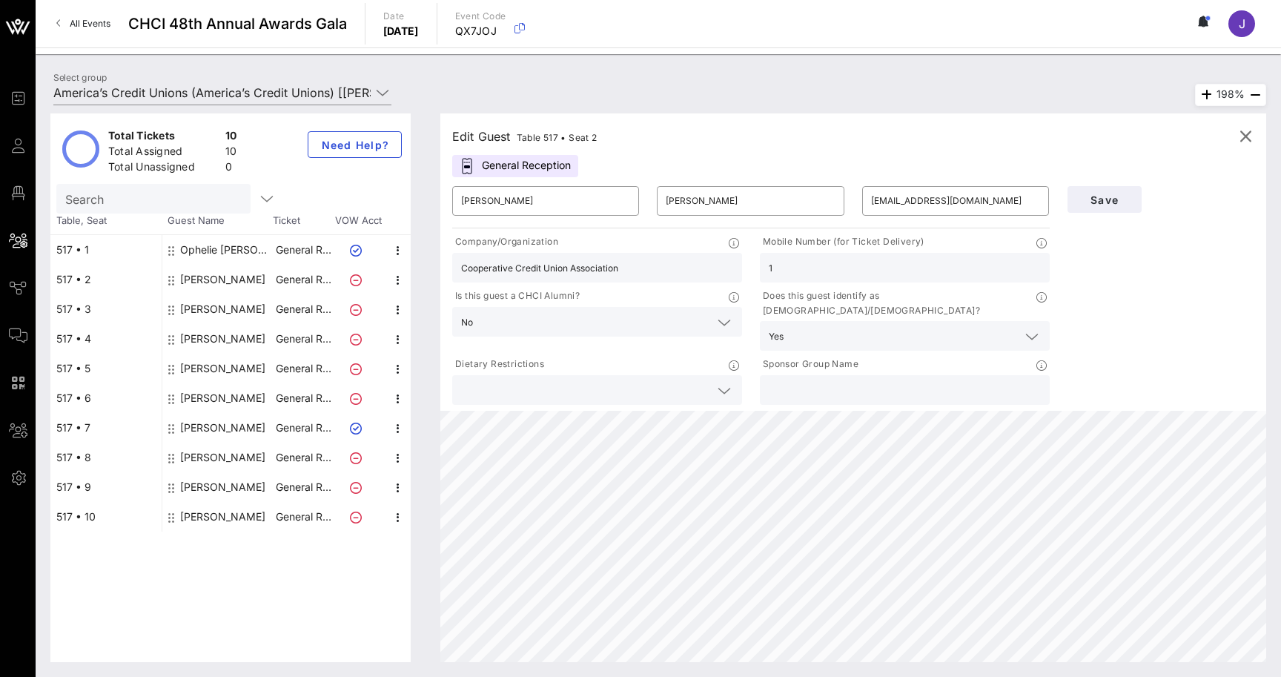
type input "704771-6464"
type input "America's Credit Unions"
click at [192, 400] on div "Grace Sanchez" at bounding box center [222, 398] width 85 height 30
type input "Grace"
type input "Sanchez"
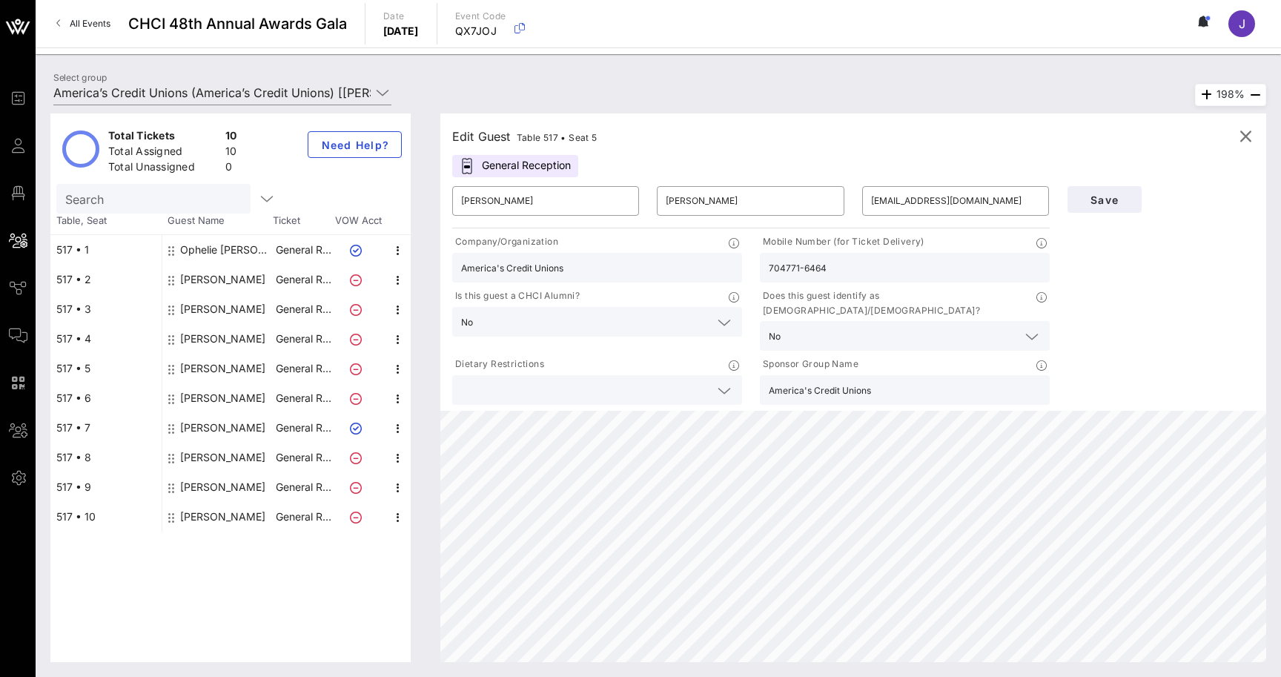
type input "gsanchez@aacuc.org"
type input "African-American Credit Union Coalition"
type input "202-534-7373"
click at [199, 422] on div "Robert Suarez" at bounding box center [222, 428] width 85 height 30
type input "Robert"
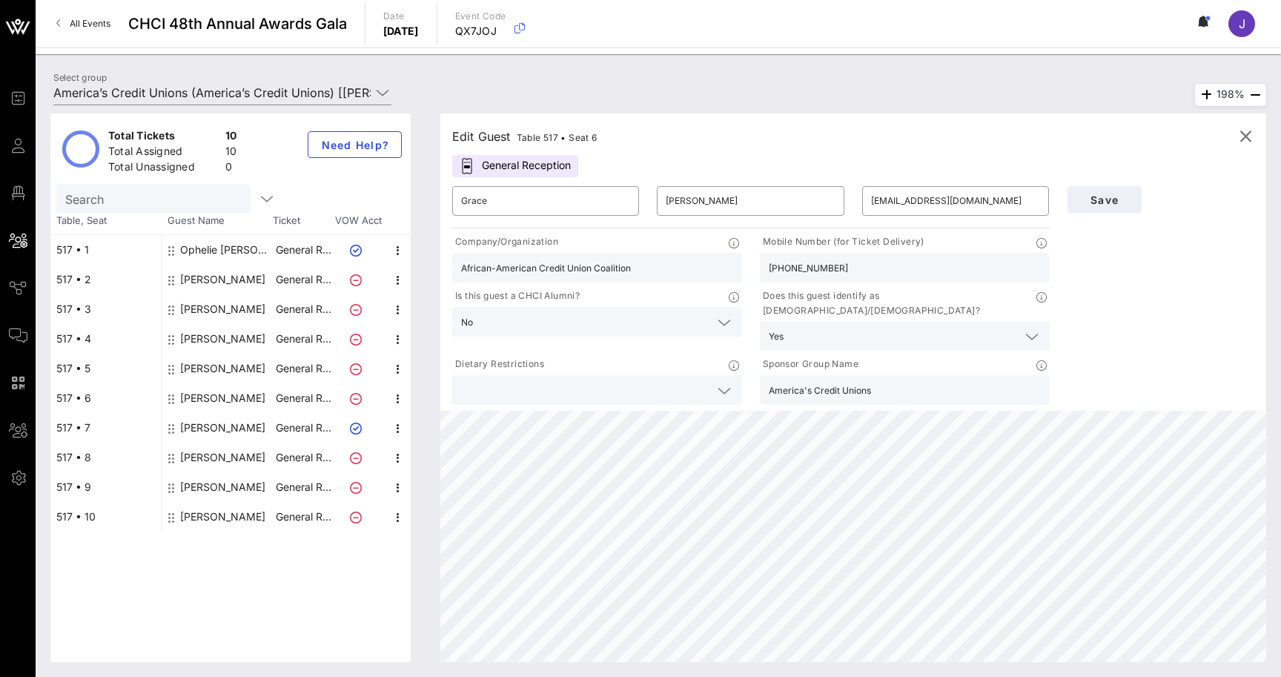
type input "Suarez"
type input "rsuarez@fourleaffcu.com"
type input "Four Leaf"
type input "516.507.0885"
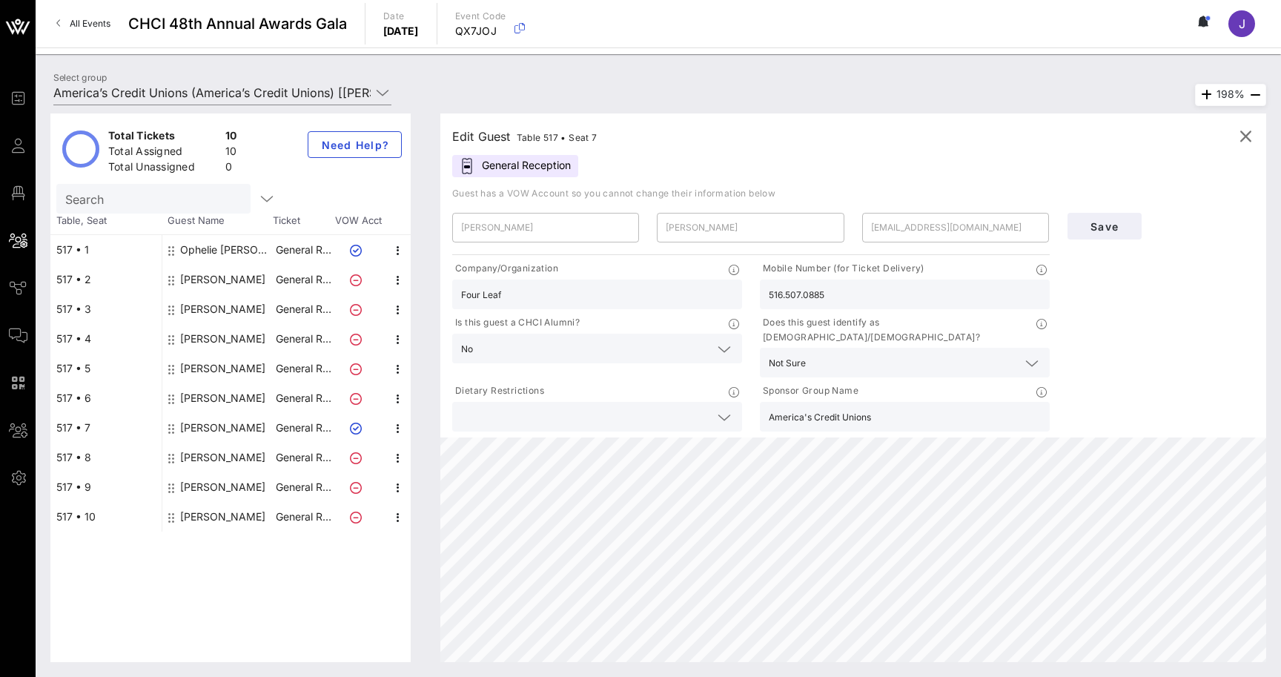
click at [196, 397] on div "Grace Sanchez" at bounding box center [222, 398] width 85 height 30
type input "Grace"
type input "Sanchez"
type input "gsanchez@aacuc.org"
type input "African-American Credit Union Coalition"
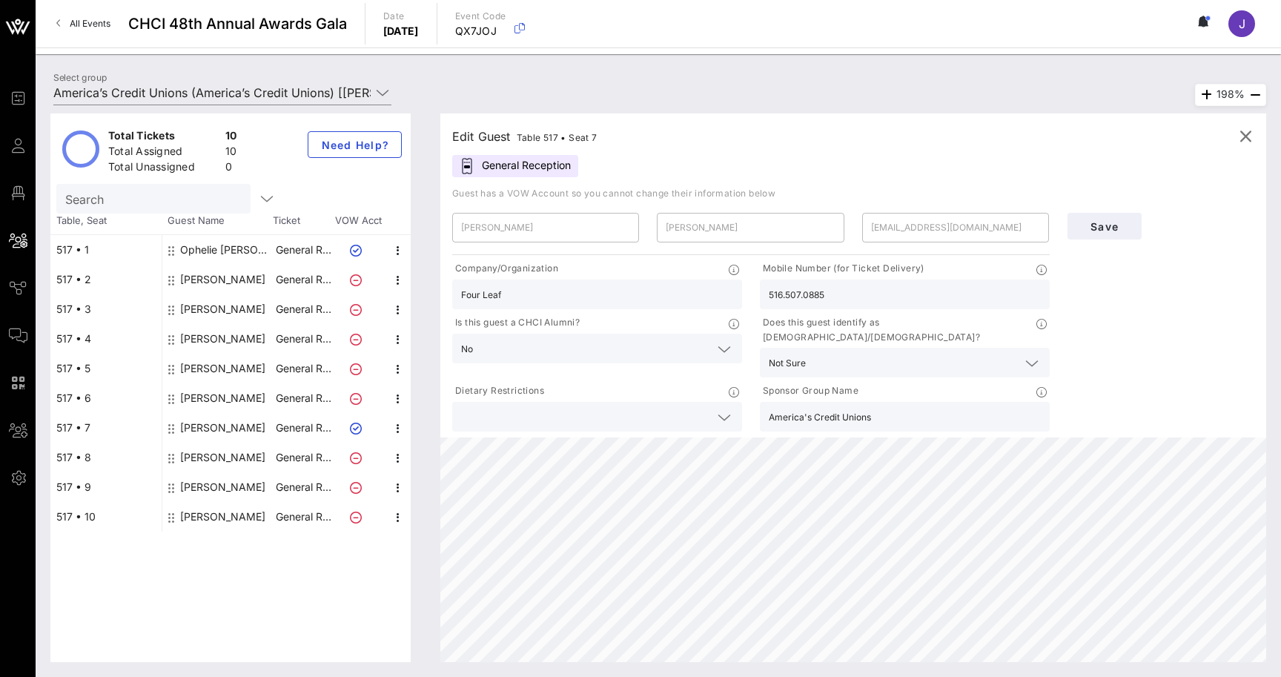
type input "202-534-7373"
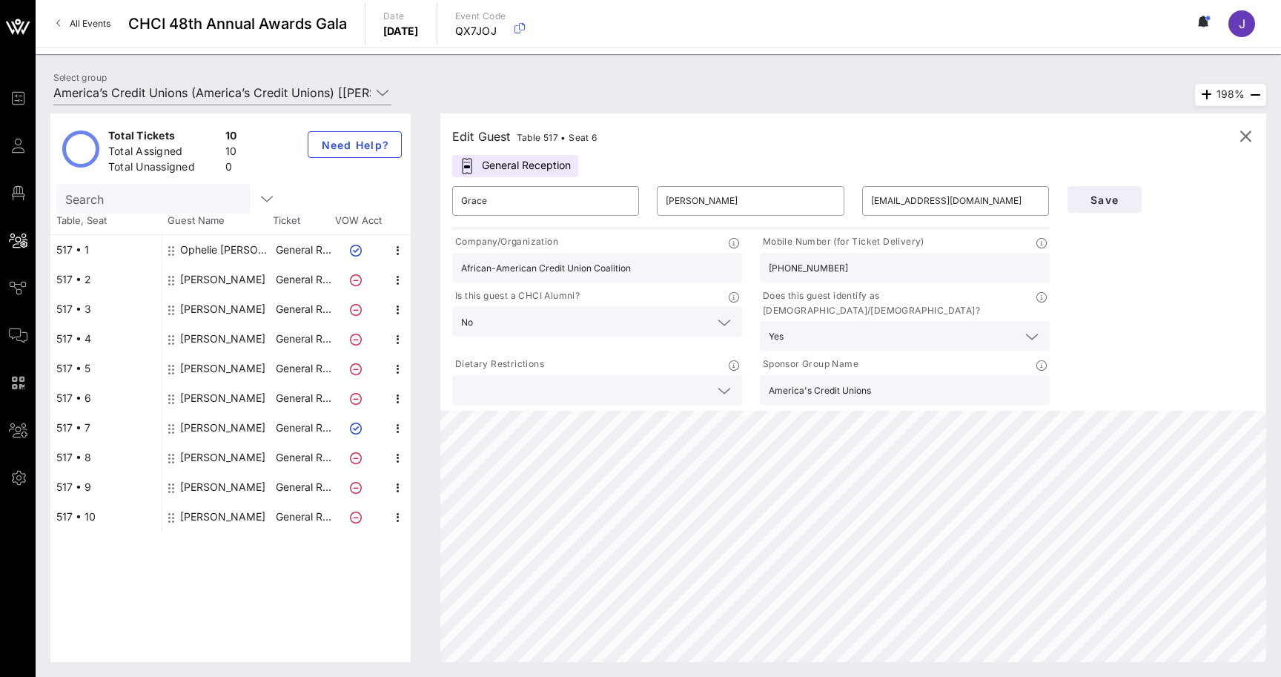
click at [200, 428] on div "Robert Suarez" at bounding box center [222, 428] width 85 height 30
type input "Robert"
type input "Suarez"
type input "rsuarez@fourleaffcu.com"
type input "Four Leaf"
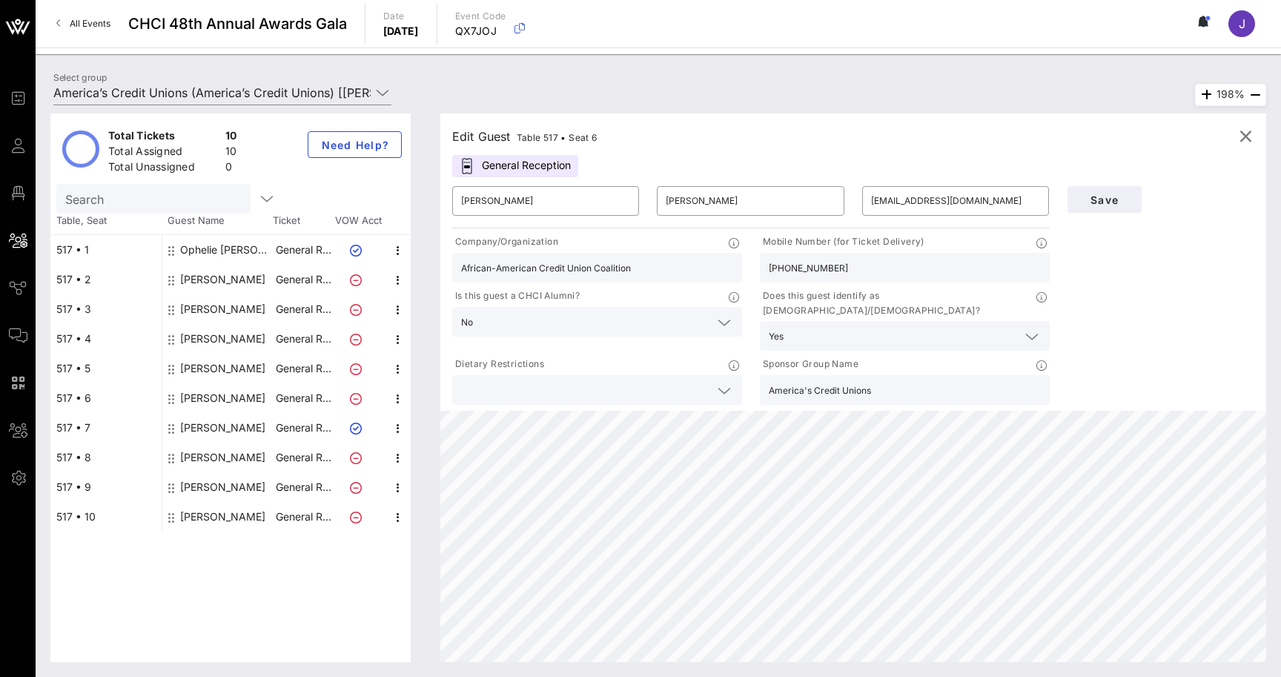
type input "516.507.0885"
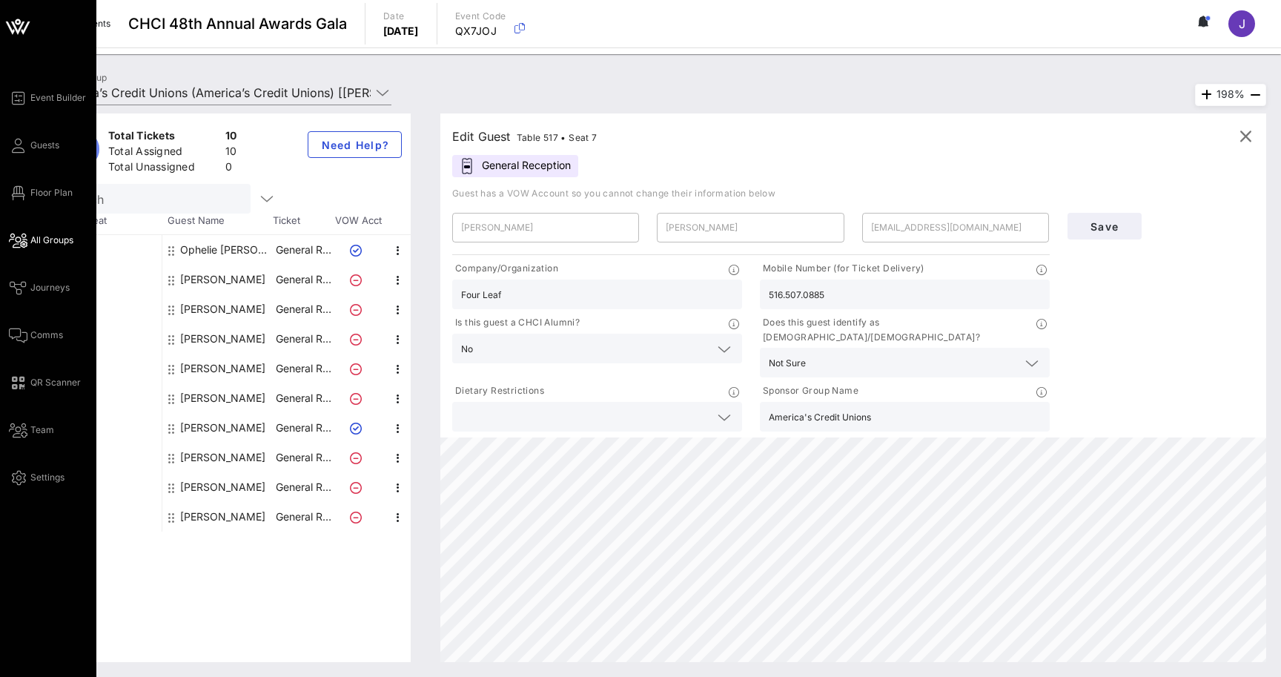
click at [21, 242] on icon at bounding box center [18, 240] width 19 height 2
click at [44, 248] on link "All Groups" at bounding box center [41, 240] width 64 height 18
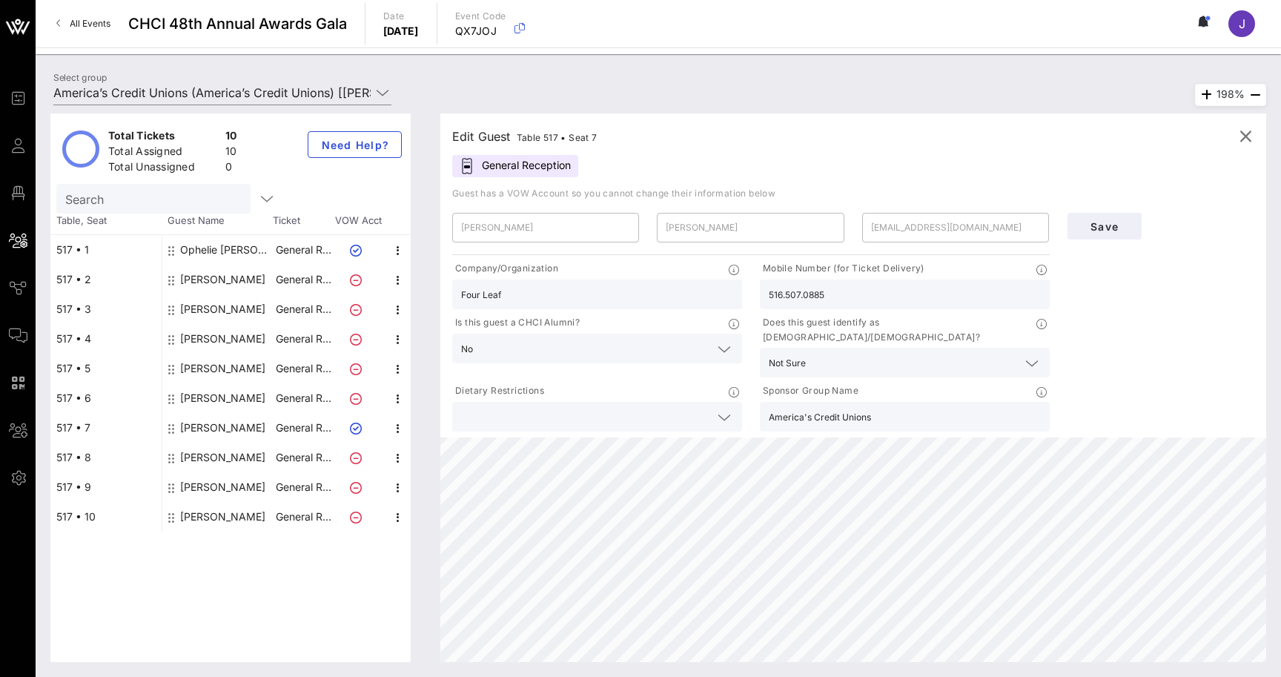
click at [195, 100] on div "Total Tickets 10 Total Assigned 10 Total Unassigned 0 Need Help? Search Table, …" at bounding box center [658, 388] width 1245 height 578
click at [195, 93] on input "America’s Credit Unions (America’s Credit Unions) [Ophelie Maurice, omaurice@am…" at bounding box center [211, 93] width 317 height 24
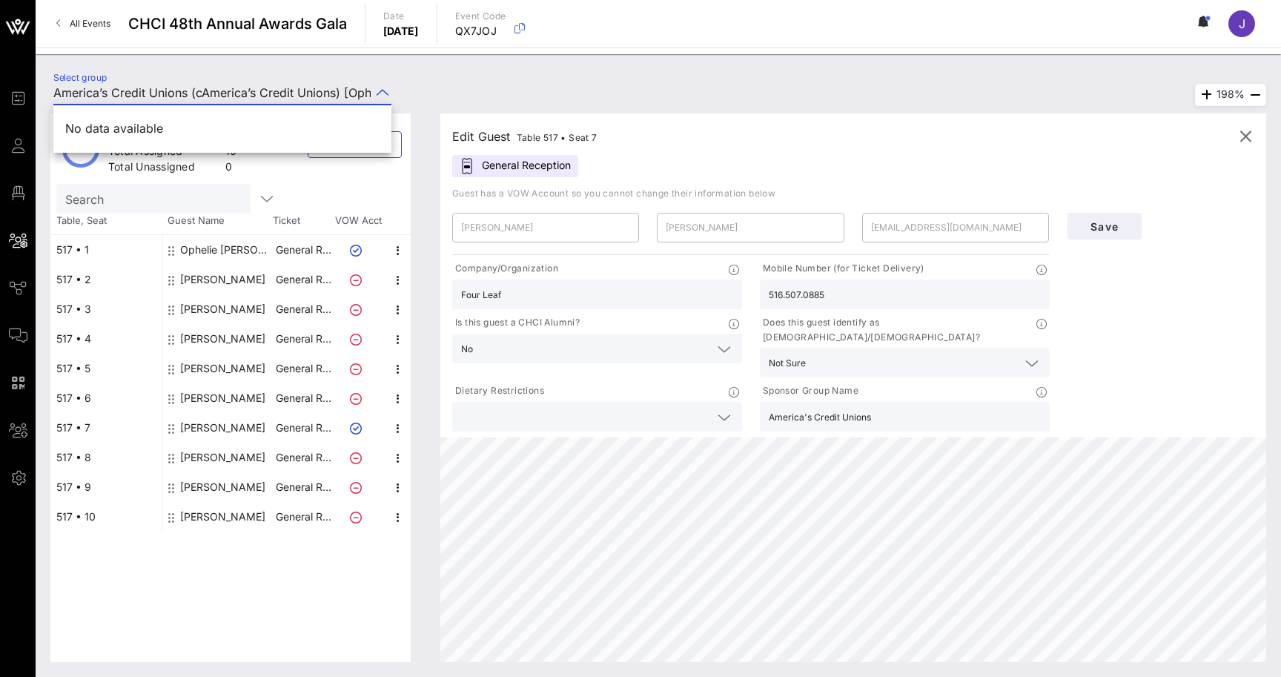
scroll to position [0, 0]
click at [336, 87] on input "America’s Credit Unions (conAmerica’s Credit Unions) [Ophelie Maurice, omaurice…" at bounding box center [211, 93] width 317 height 24
drag, startPoint x: 102, startPoint y: 92, endPoint x: 469, endPoint y: 93, distance: 366.9
click at [469, 93] on div "Select group America’s Credit Unions (conAmerica’s Credit Unions) [Ophelie Maur…" at bounding box center [658, 95] width 1228 height 52
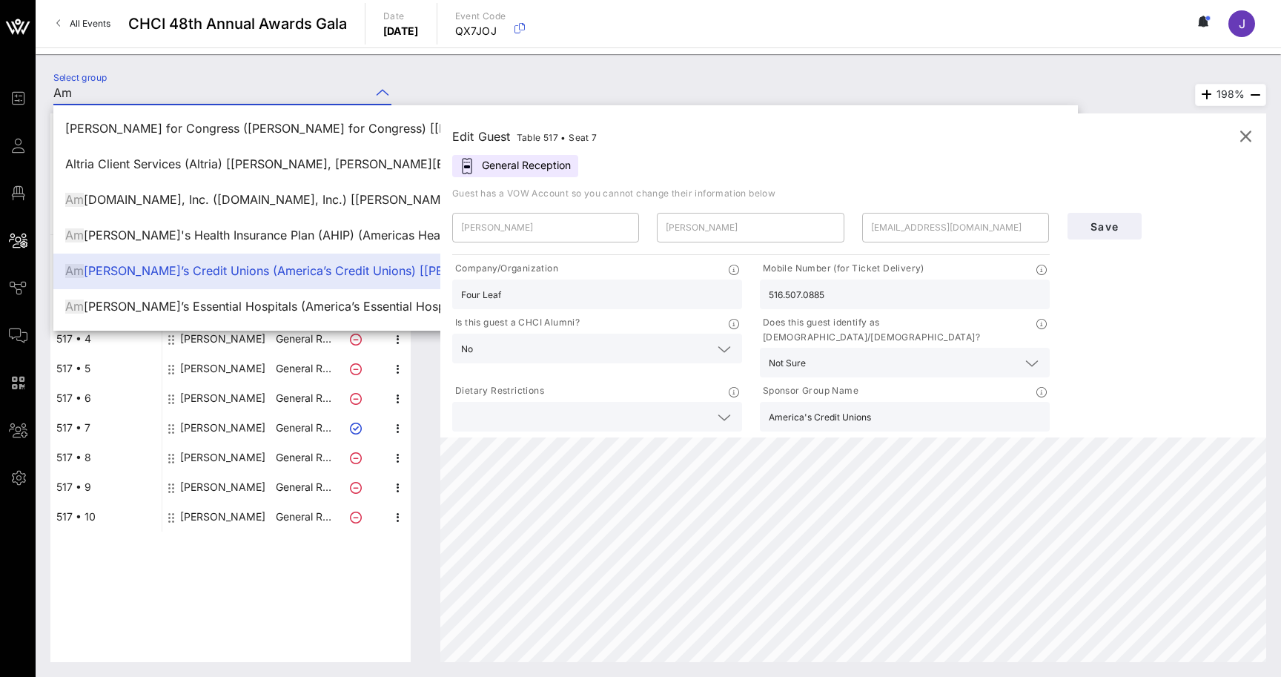
type input "A"
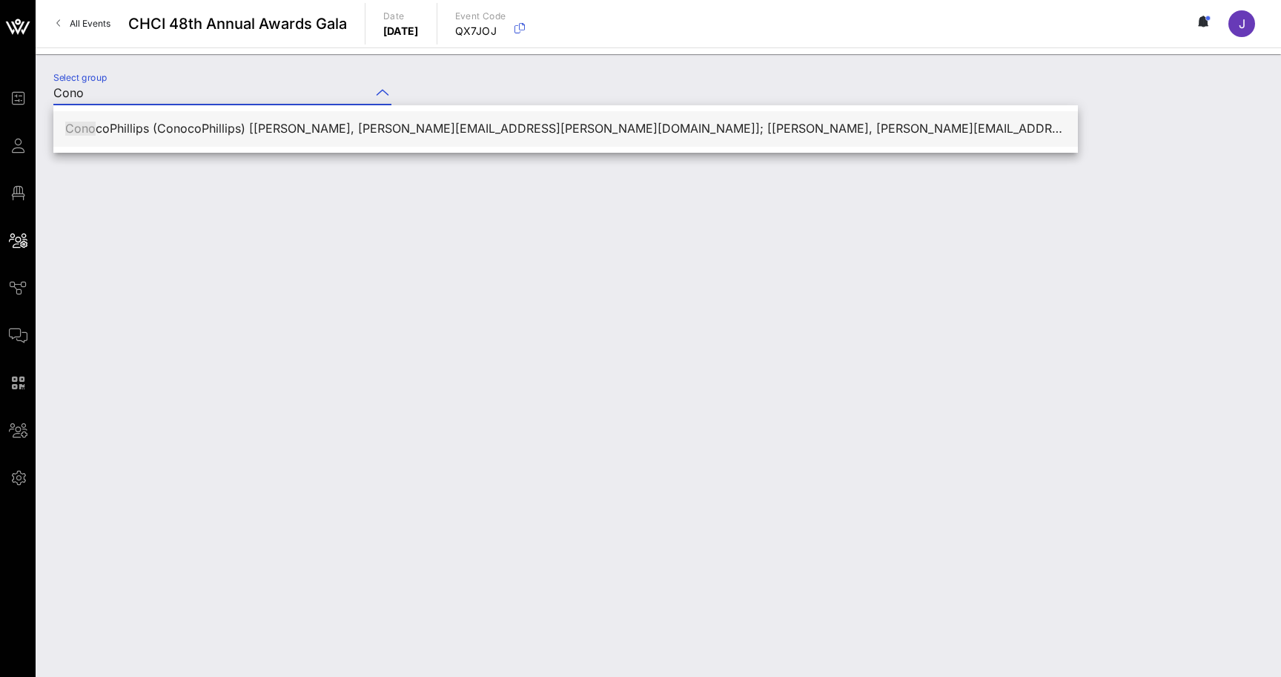
click at [609, 127] on div "Cono coPhillips (ConocoPhillips) [Kevin Avery, kevin.j.avery@conocophillips.com…" at bounding box center [565, 129] width 1001 height 14
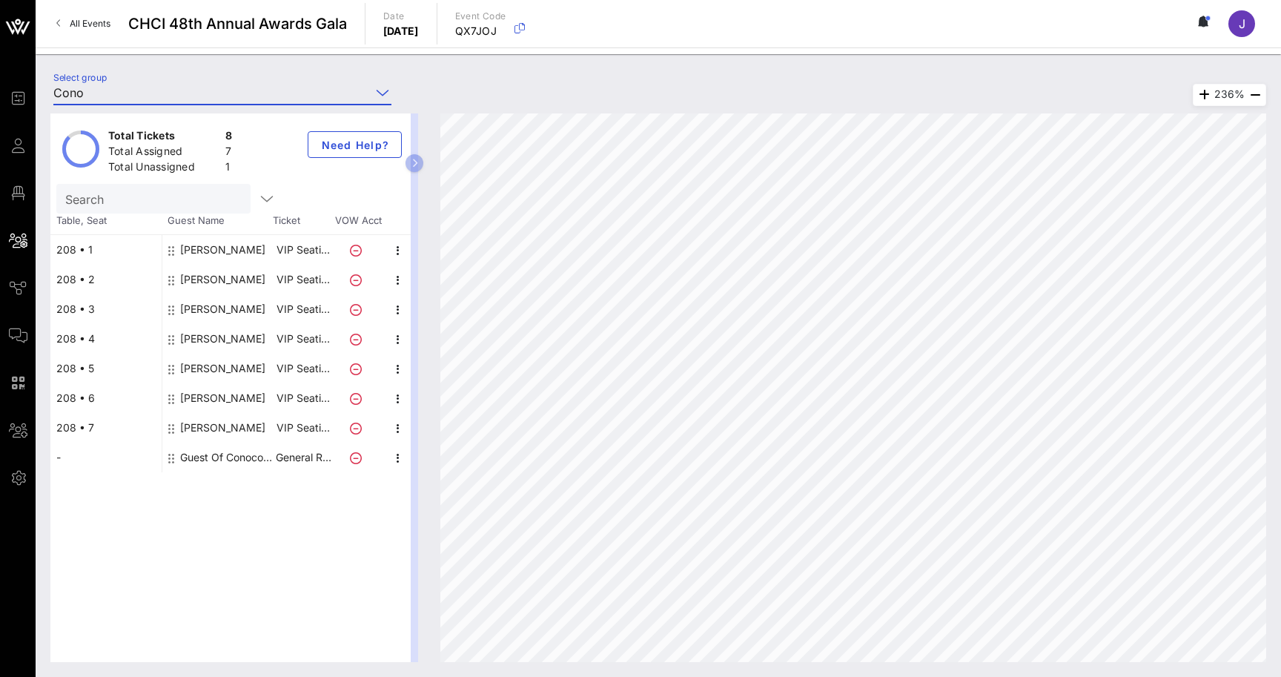
type input "ConocoPhillips (ConocoPhillips) [Kevin Avery, kevin.j.avery@conocophillips.com]…"
click at [214, 251] on div "Kevin Avery" at bounding box center [222, 250] width 85 height 30
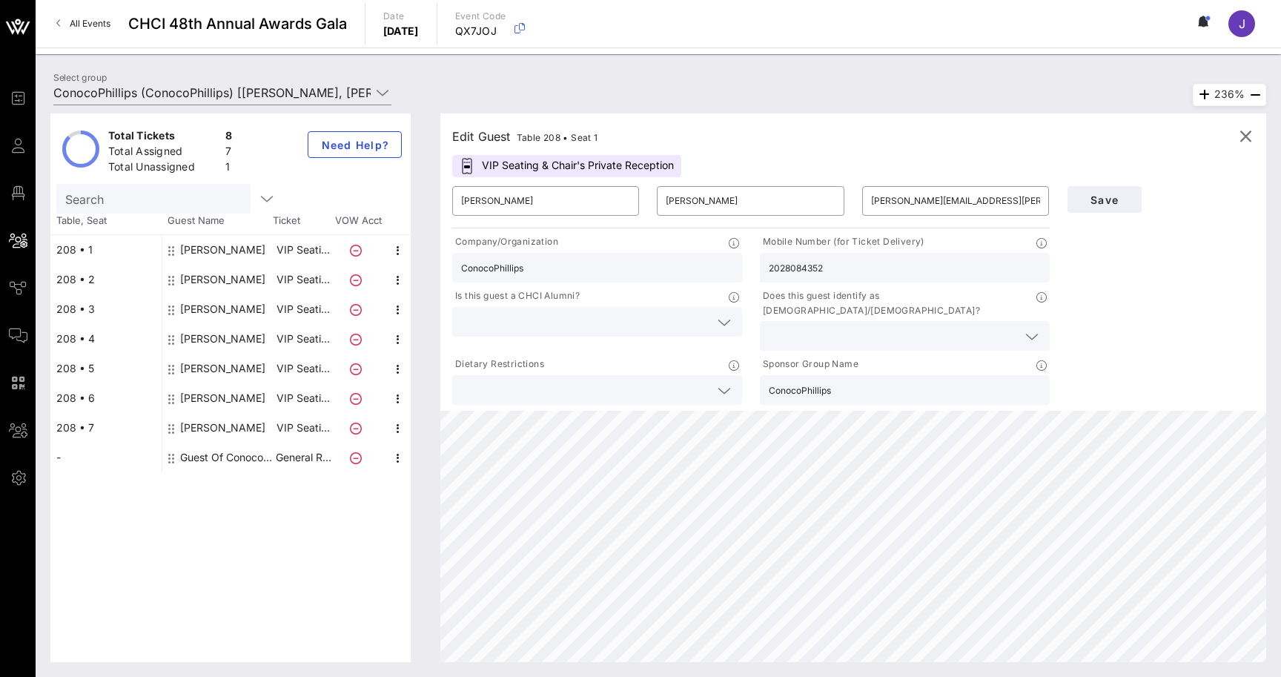
click at [215, 277] on div "Joey Harrington" at bounding box center [222, 280] width 85 height 30
type input "Joey"
type input "Harrington"
type input "joey.e.harrington@conocophillips.com"
type input "2024606716"
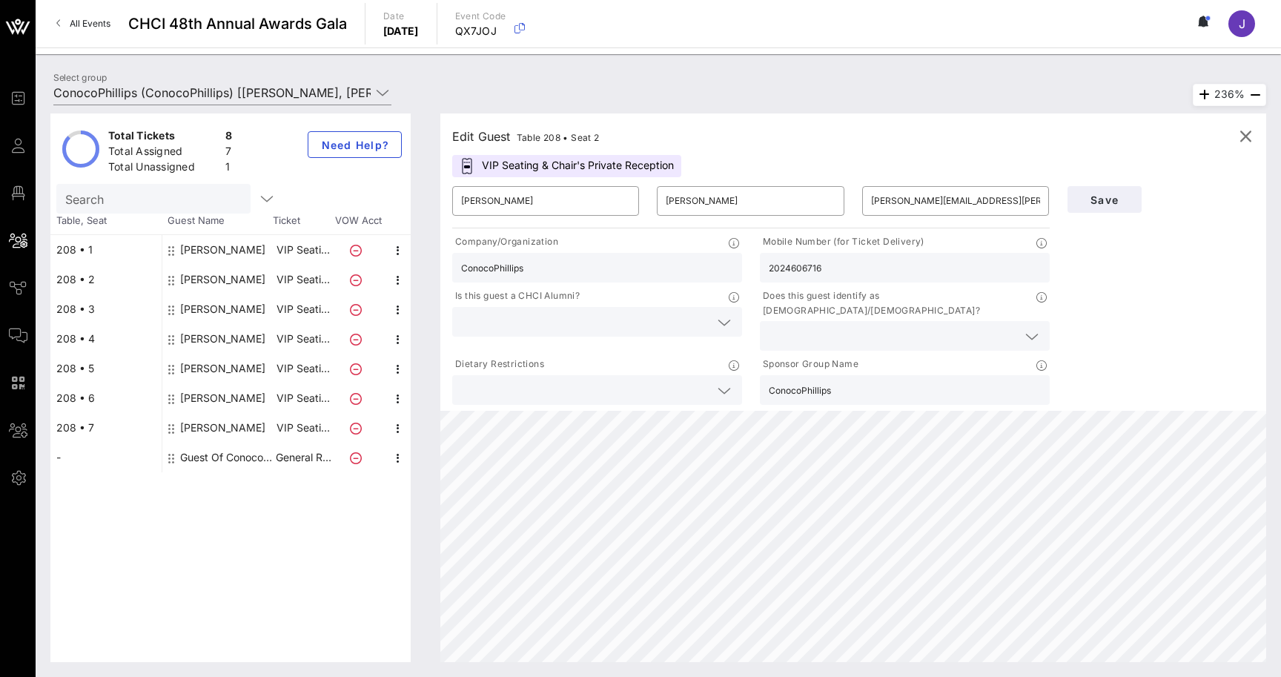
click at [216, 303] on div "Kjersten Drager" at bounding box center [222, 309] width 85 height 30
type input "Kjersten"
type input "Drager"
type input "kjersten.s.drager@conocophillips.com"
type input "202-744-0677"
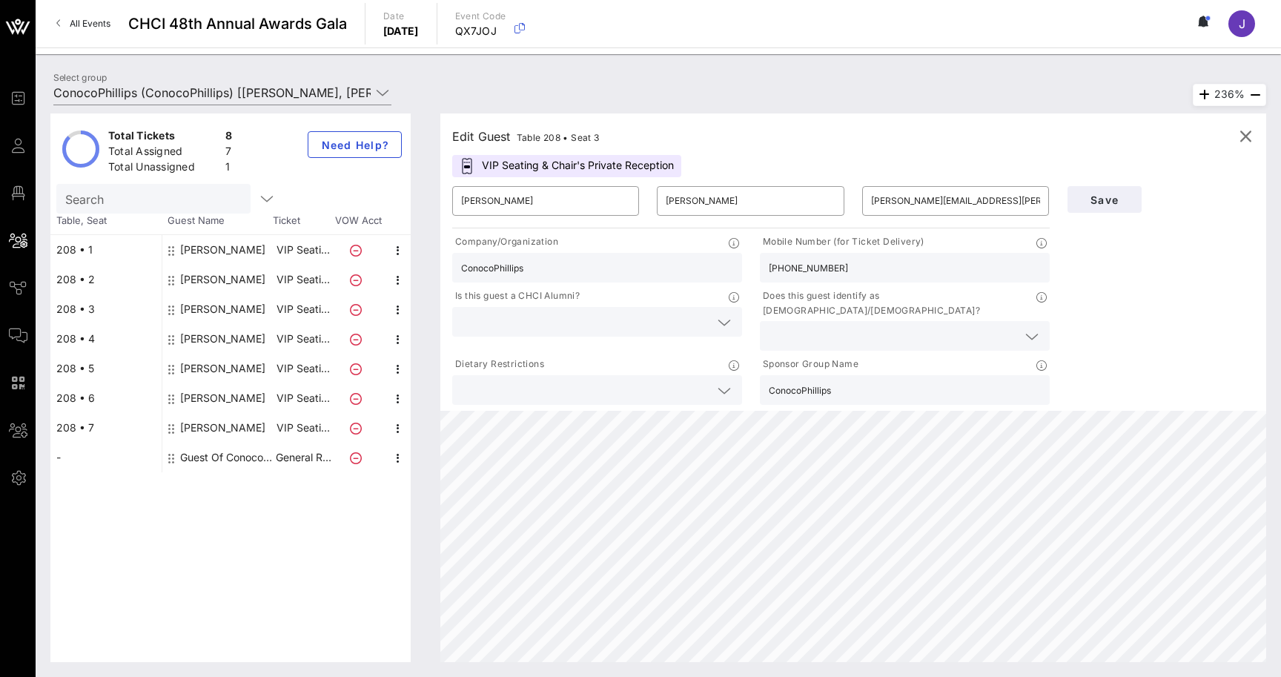
click at [213, 342] on div "Bryonie Byers" at bounding box center [222, 339] width 85 height 30
type input "Bryonie"
type input "Byers"
type input "palmer_byers@hotmail.com"
type input "202-549-0745"
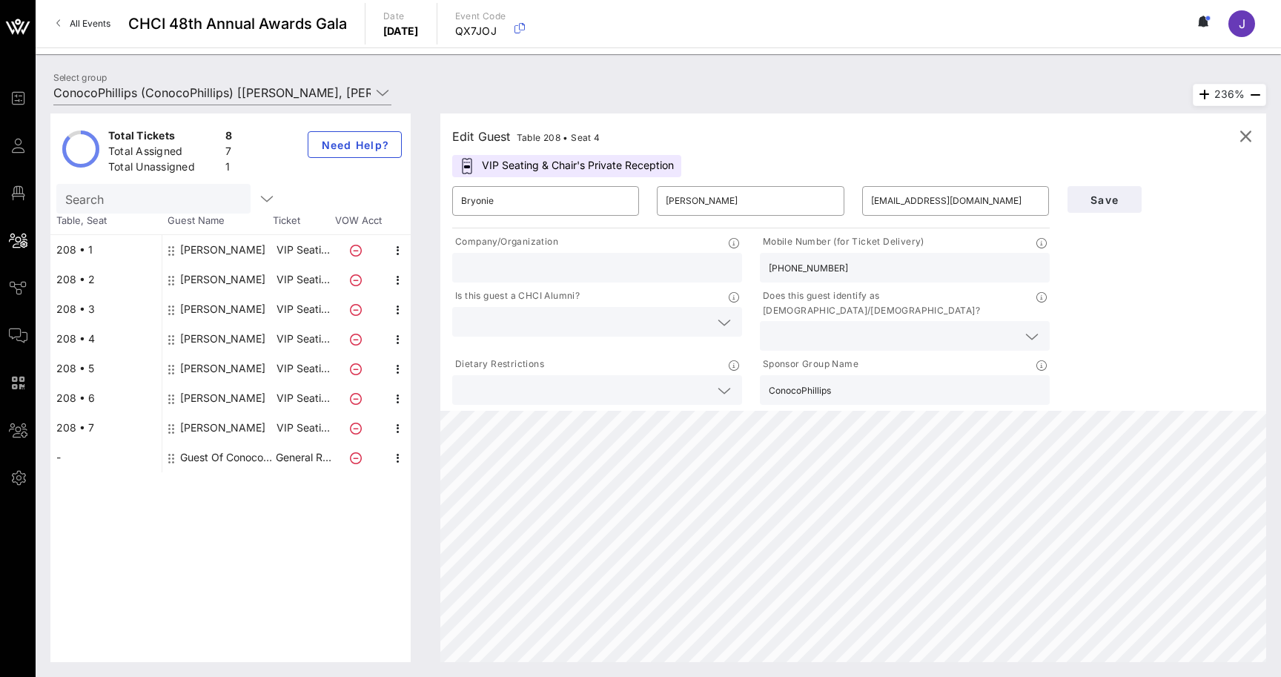
click at [208, 375] on div "Elia Quintana" at bounding box center [222, 369] width 85 height 30
type input "Elia"
type input "Quintana"
type input "elia@cimastrategies.com"
type input "202-699-2025"
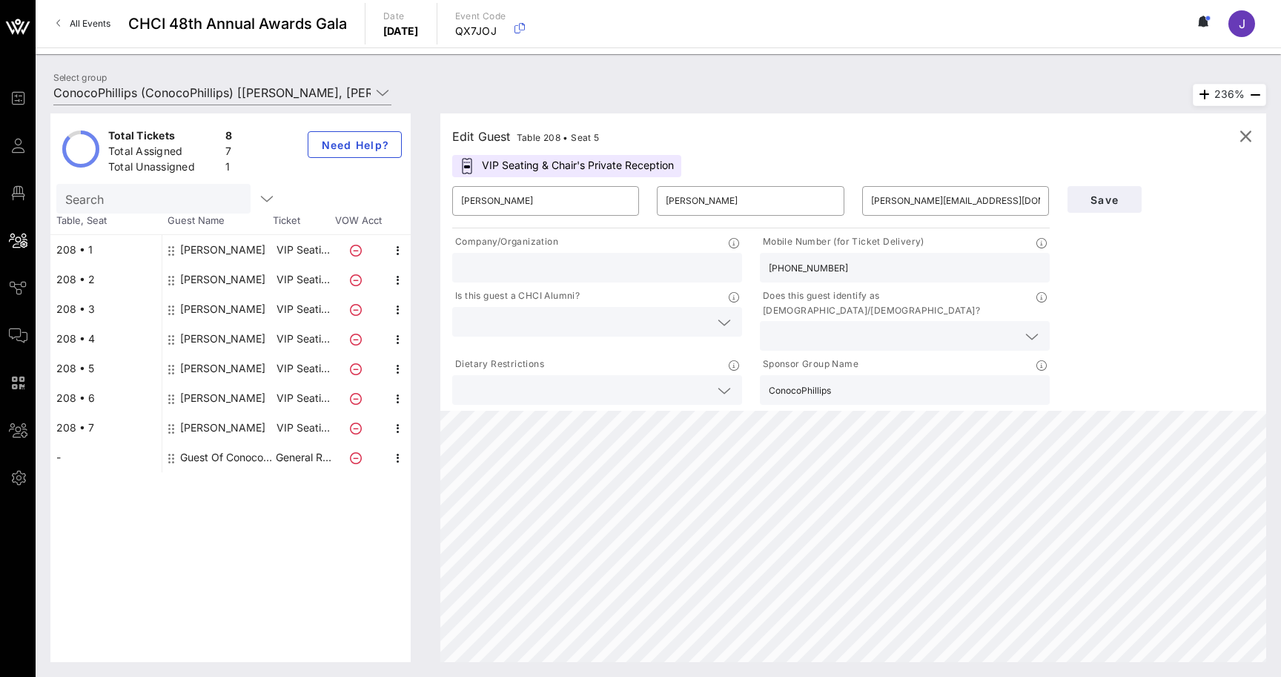
click at [208, 394] on div "Roberto Rodriguez" at bounding box center [222, 398] width 85 height 30
type input "Roberto"
type input "[PERSON_NAME]"
type input "rob@reffservices.com"
type input "ConocoPhllips"
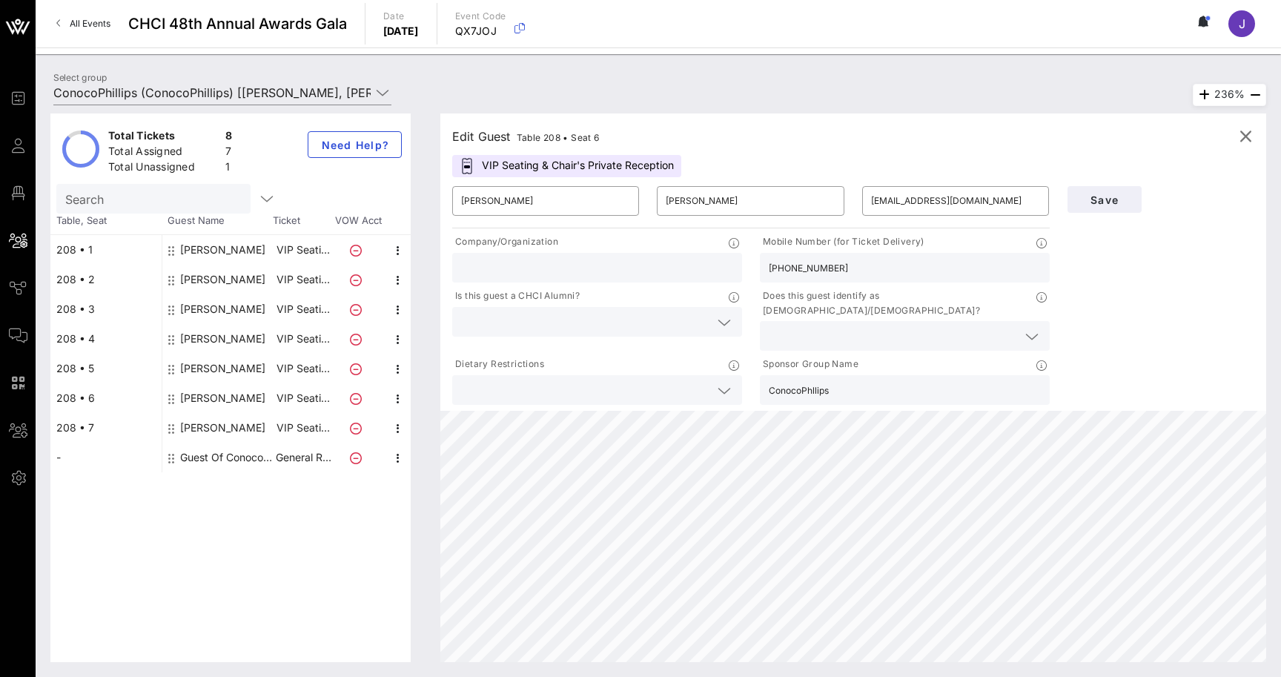
click at [208, 428] on div "Jennifer Arce" at bounding box center [222, 428] width 85 height 30
type input "Jennifer"
type input "Arce"
type input "jenniferelia@cimastrategiesdc.com"
type input "ConocoPhillips"
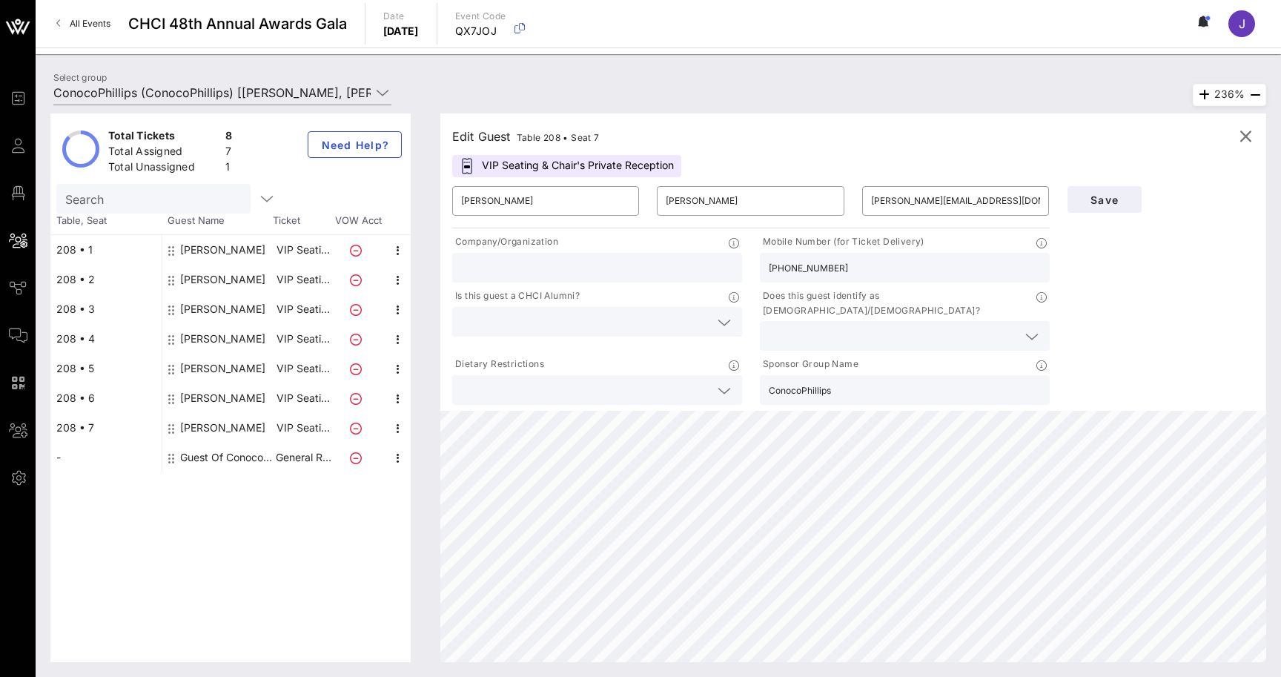
click at [211, 463] on div "Guest Of ConocoPhillips" at bounding box center [226, 458] width 93 height 30
type input "Guest Of"
type input "ConocoPhillips"
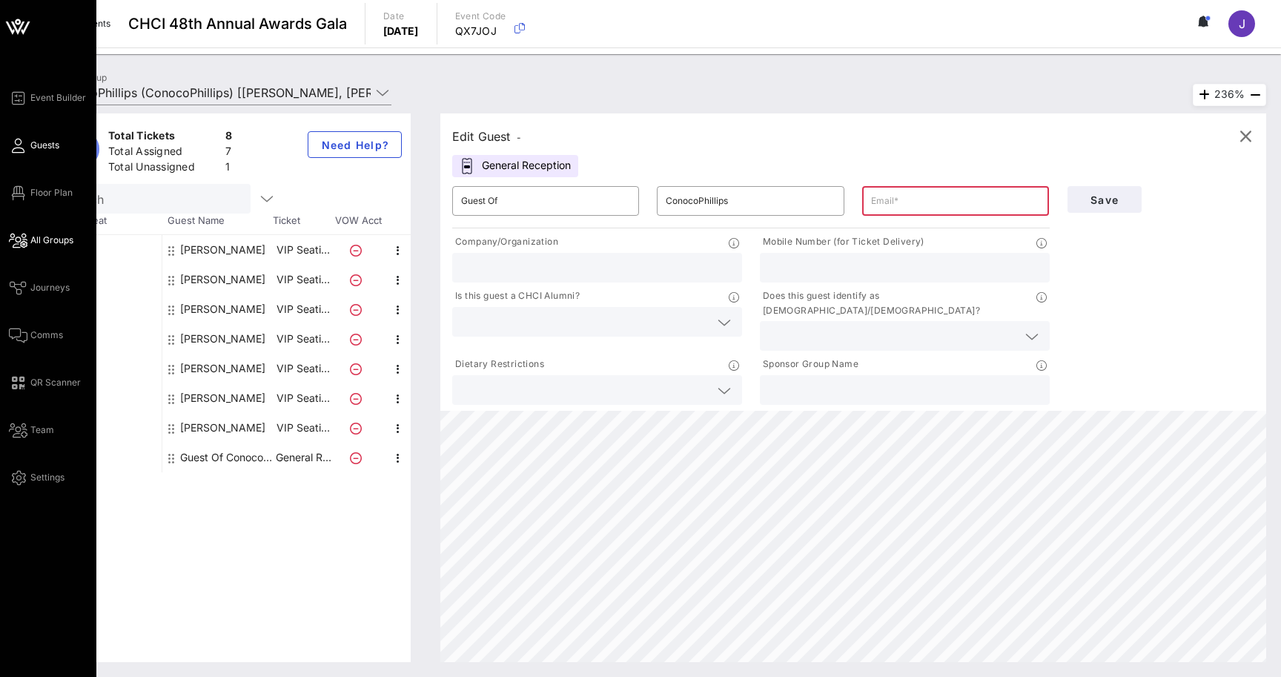
click at [22, 145] on icon at bounding box center [18, 146] width 19 height 2
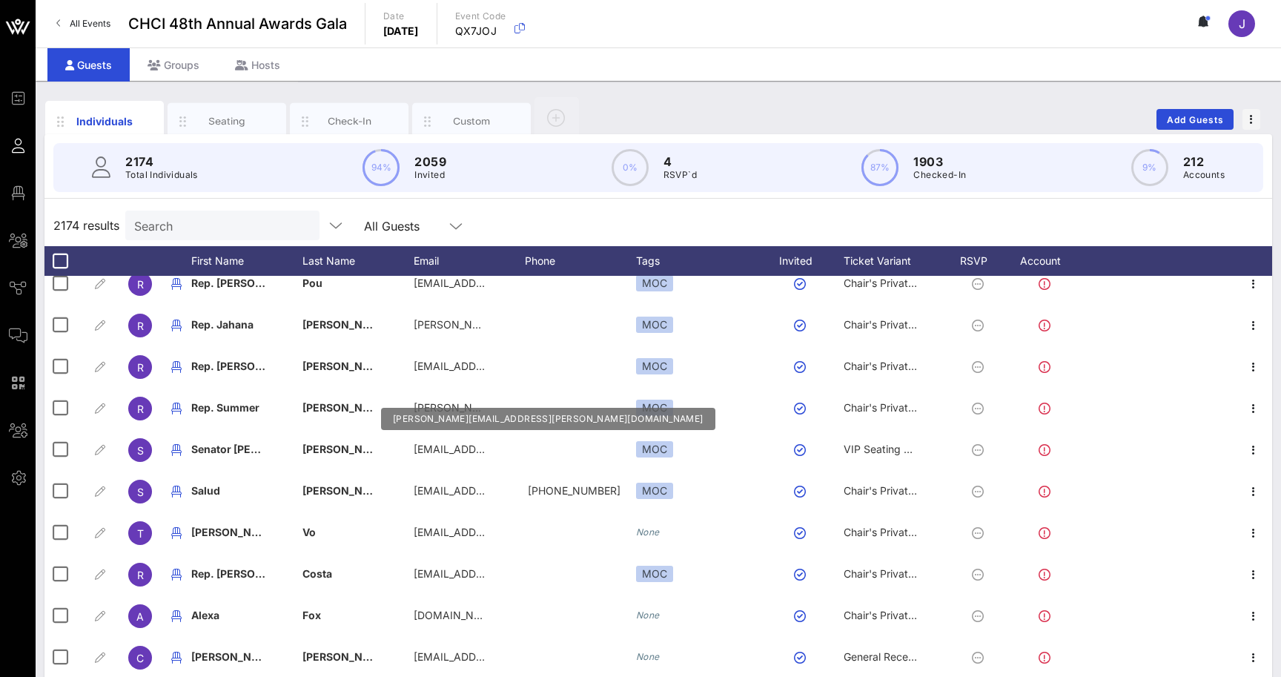
scroll to position [183, 0]
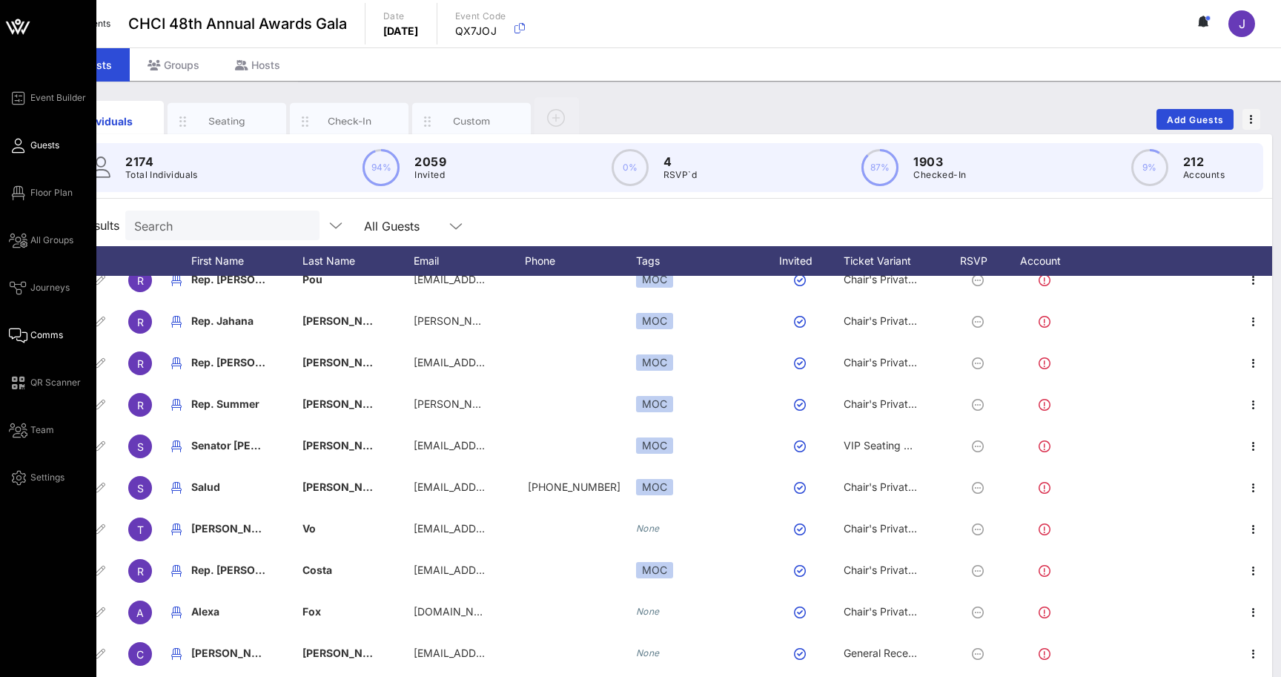
click at [27, 337] on link "Comms" at bounding box center [36, 335] width 54 height 18
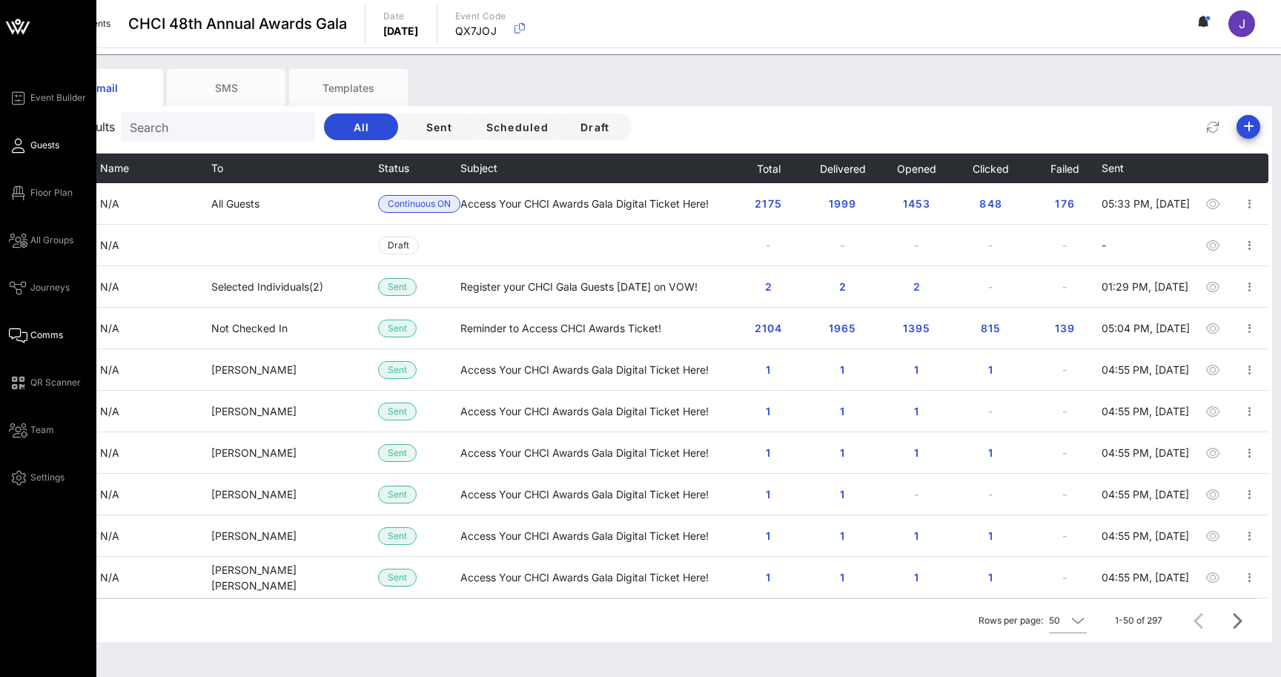
click at [19, 147] on icon at bounding box center [18, 146] width 19 height 2
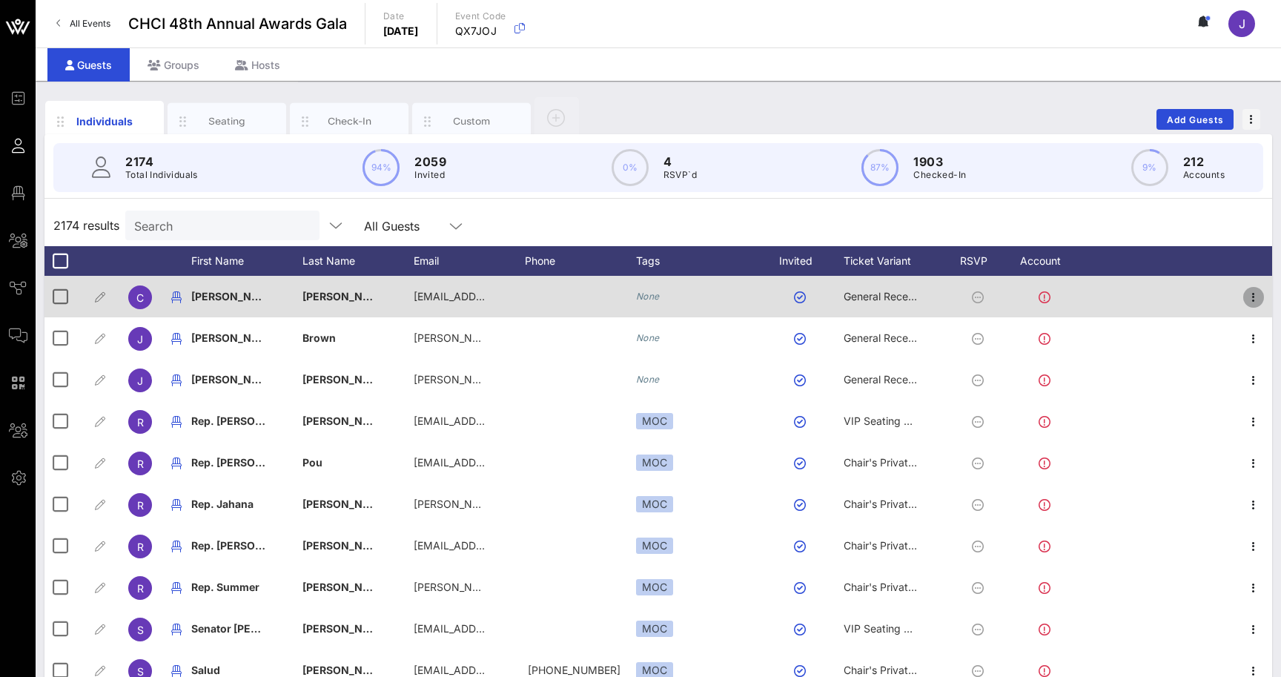
click at [1257, 297] on icon "button" at bounding box center [1254, 297] width 18 height 18
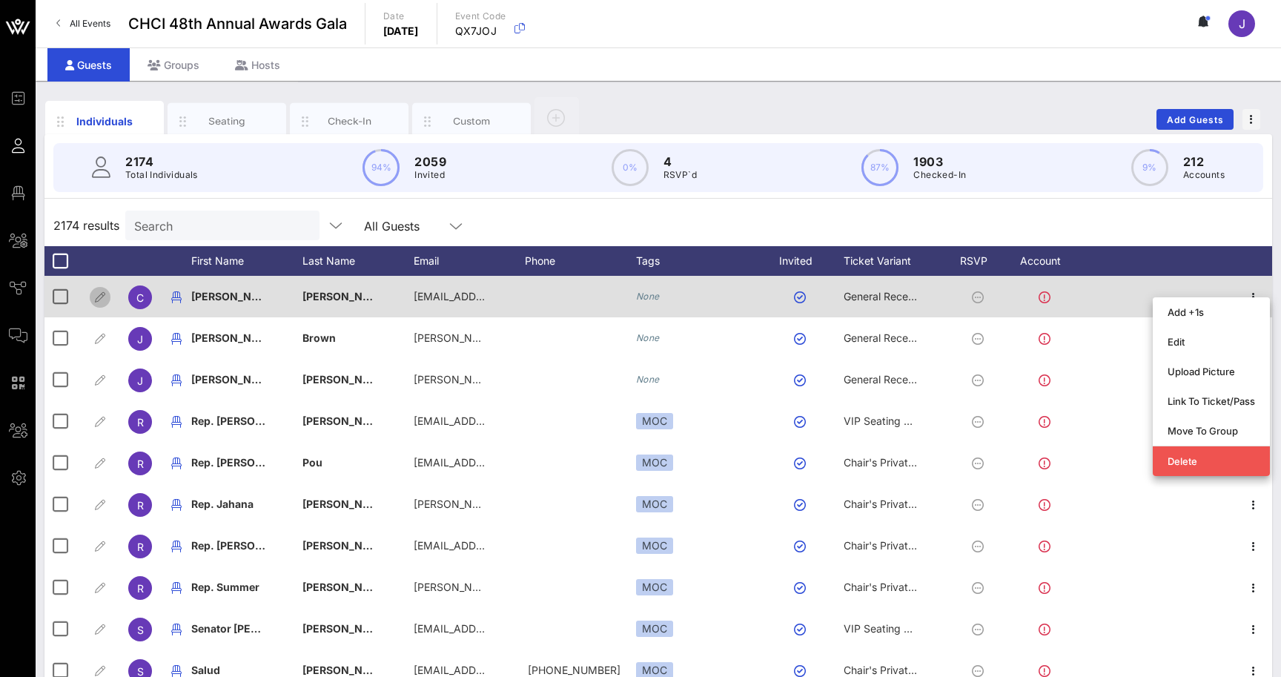
click at [105, 291] on icon "button" at bounding box center [100, 297] width 18 height 18
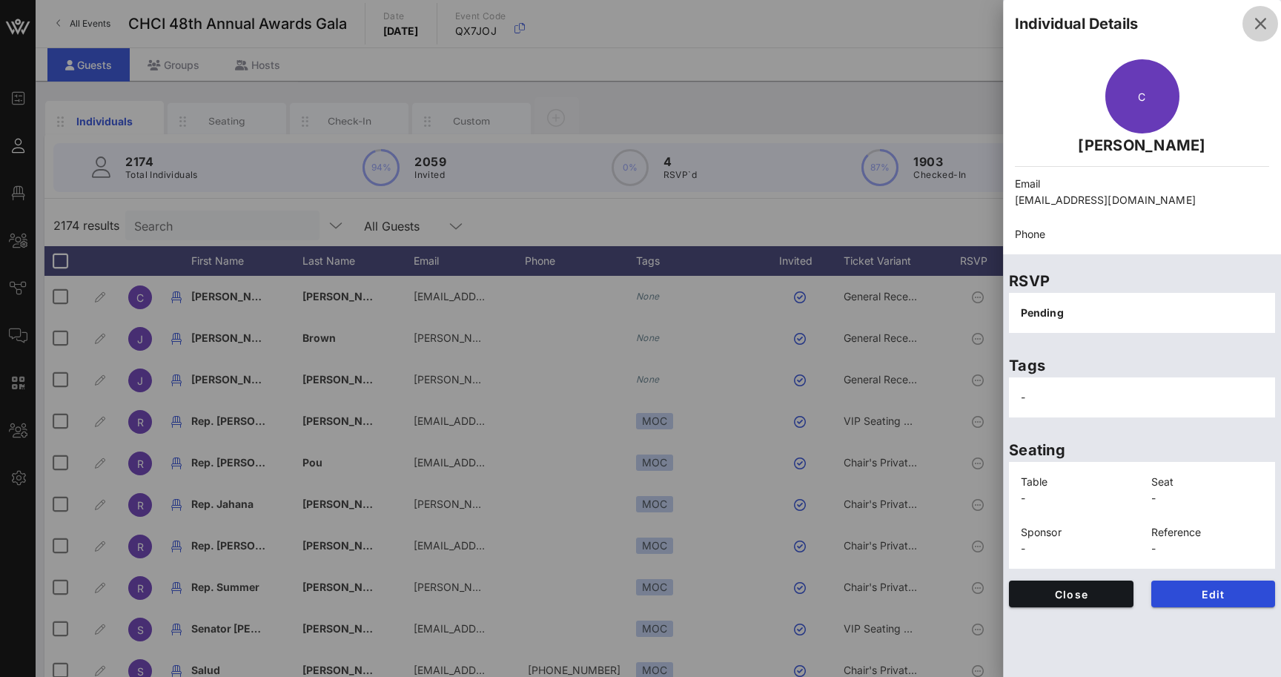
click at [1261, 21] on icon "button" at bounding box center [1260, 24] width 18 height 18
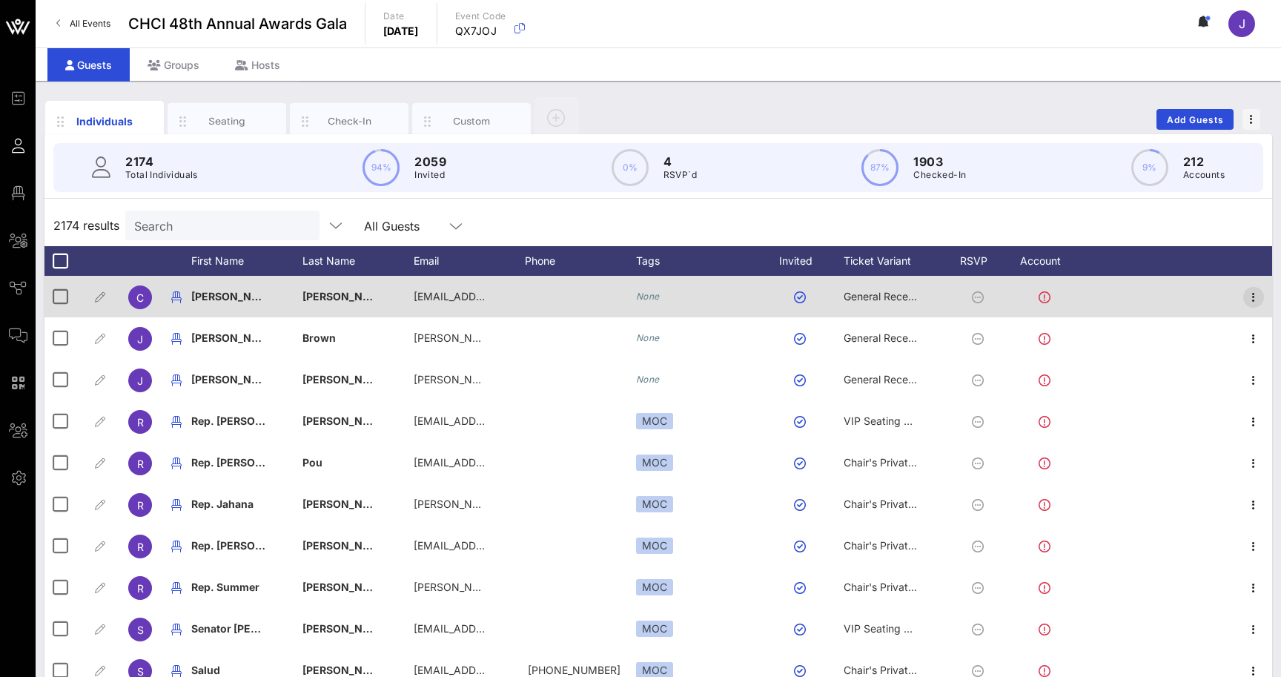
click at [1253, 297] on icon "button" at bounding box center [1254, 297] width 18 height 18
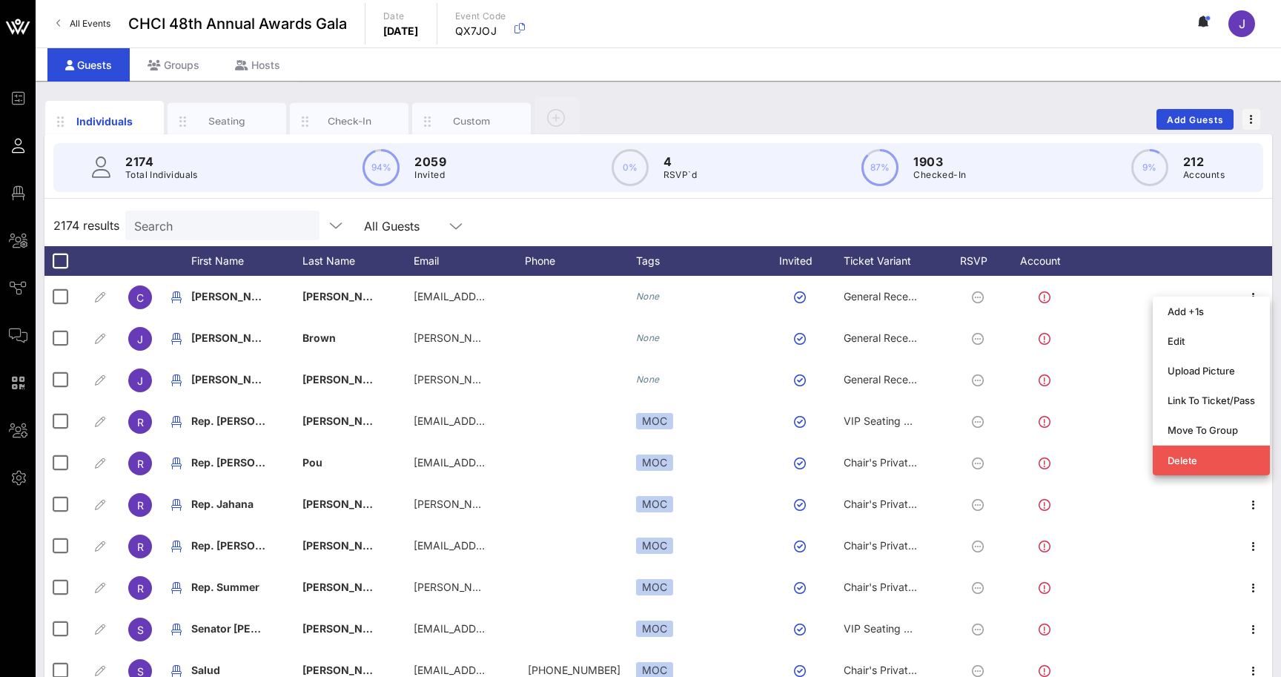
click at [1248, 196] on div "2174 Total Individuals 94% 2059 Invited 0% 4 RSVP`d 87% 1903 Checked-In 9% 212 …" at bounding box center [658, 167] width 1245 height 67
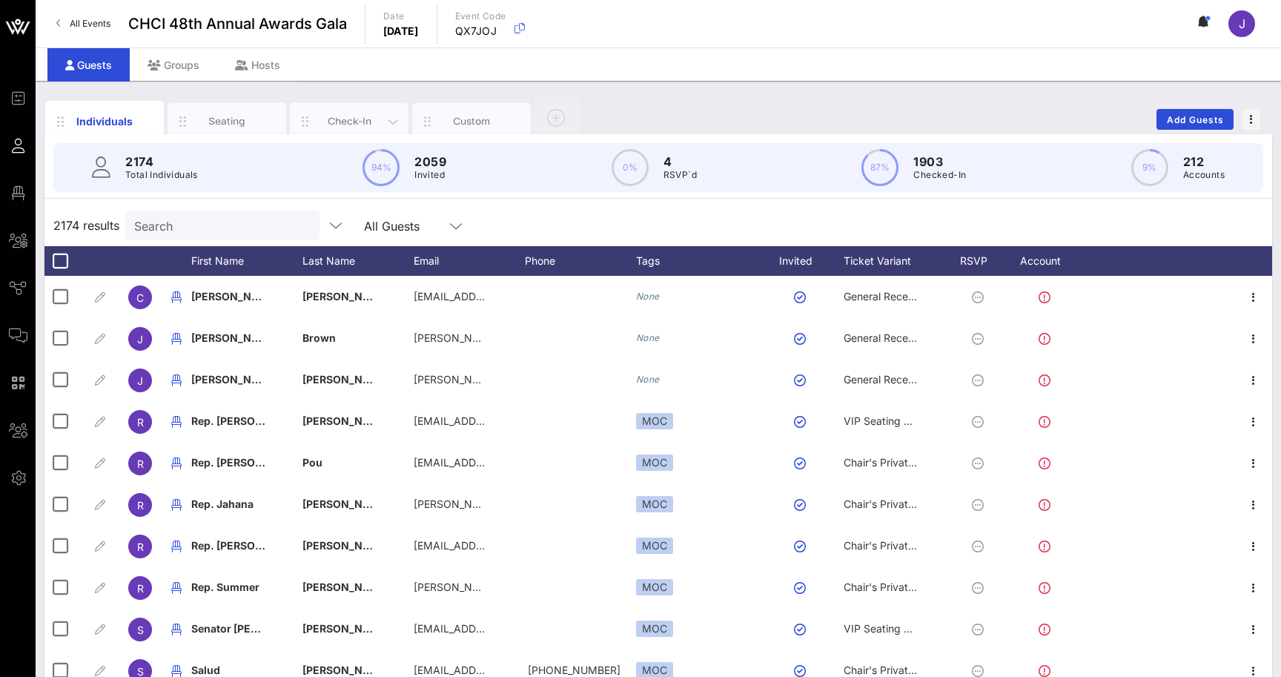
click at [354, 116] on div "Check-In" at bounding box center [350, 121] width 66 height 14
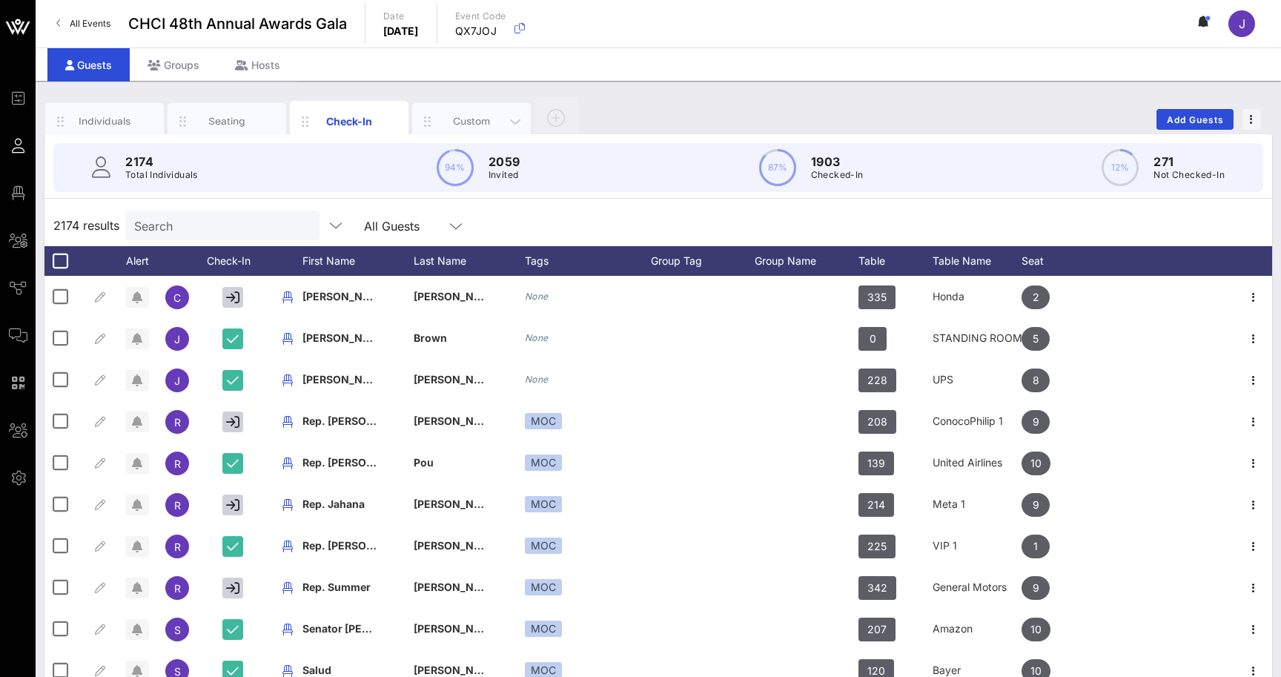
click at [463, 113] on div "Custom" at bounding box center [471, 121] width 119 height 37
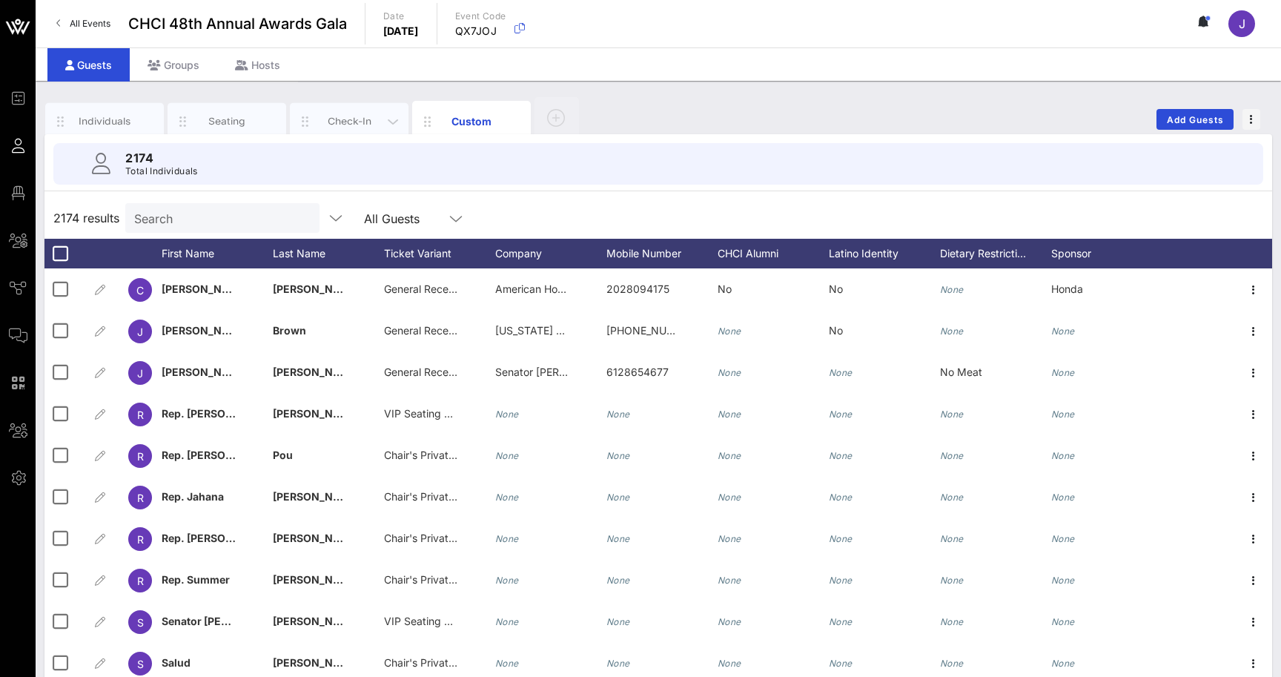
click at [351, 118] on div "Check-In" at bounding box center [350, 121] width 66 height 14
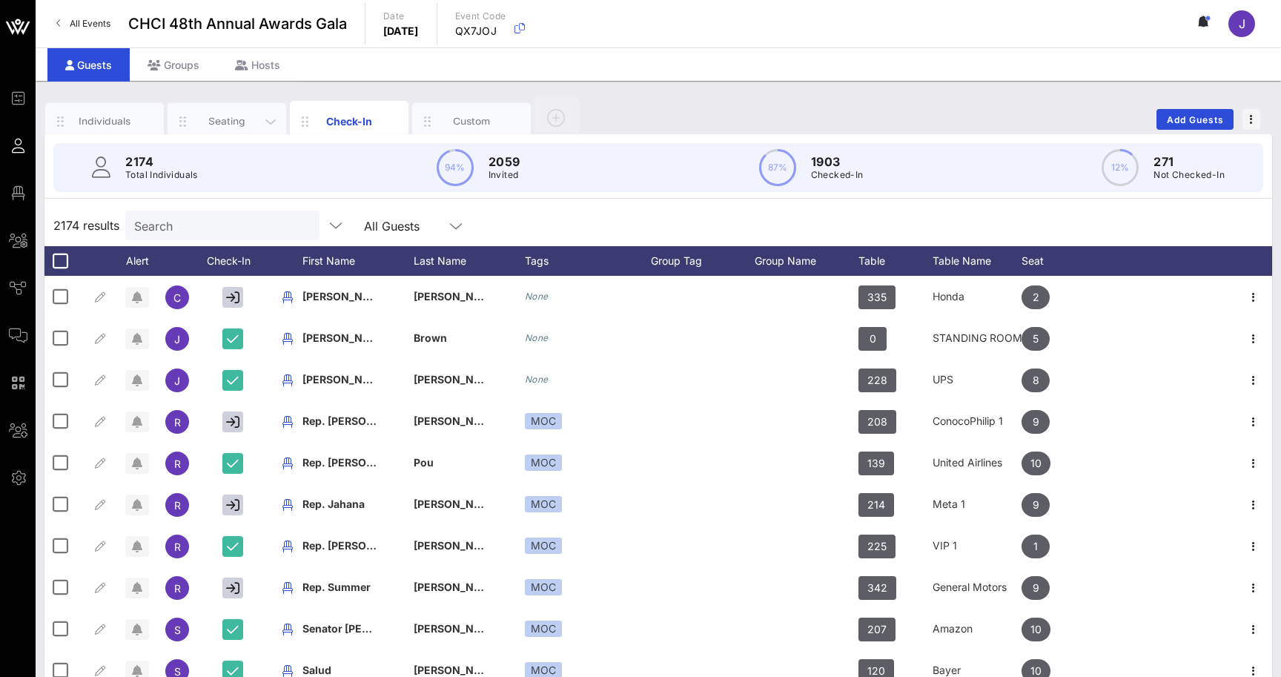
click at [227, 119] on div "Seating" at bounding box center [227, 121] width 66 height 14
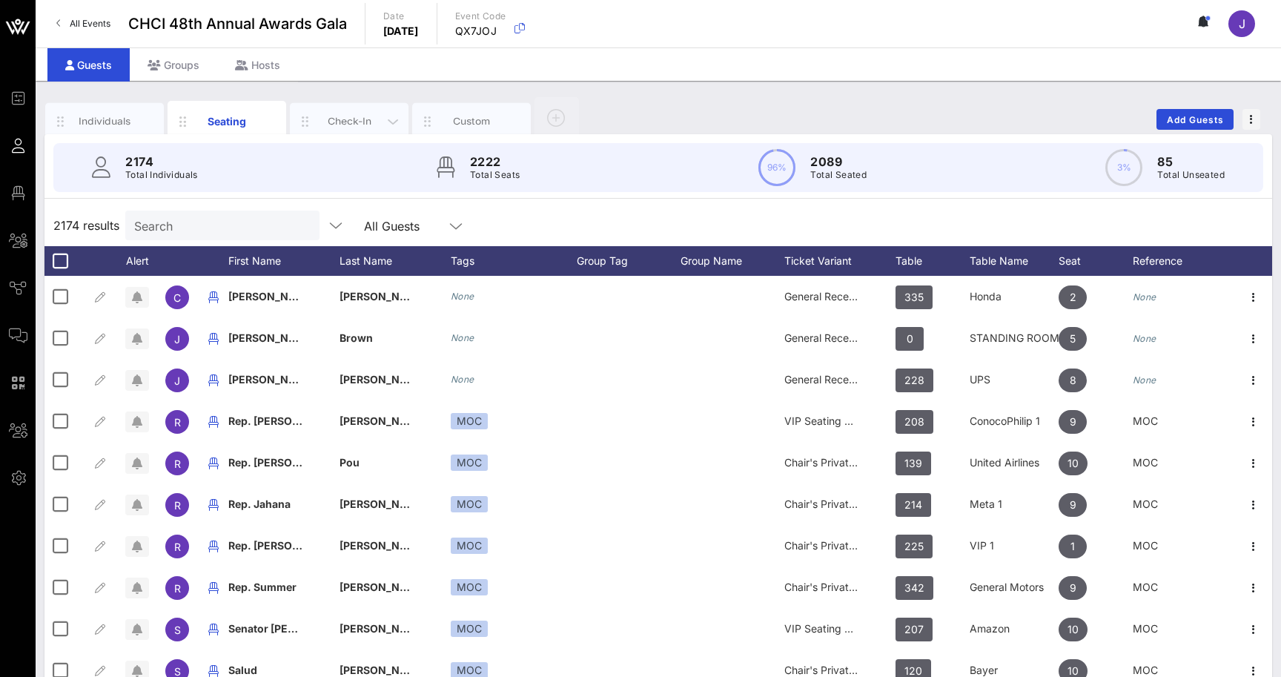
click at [348, 127] on div "Check-In" at bounding box center [350, 121] width 66 height 14
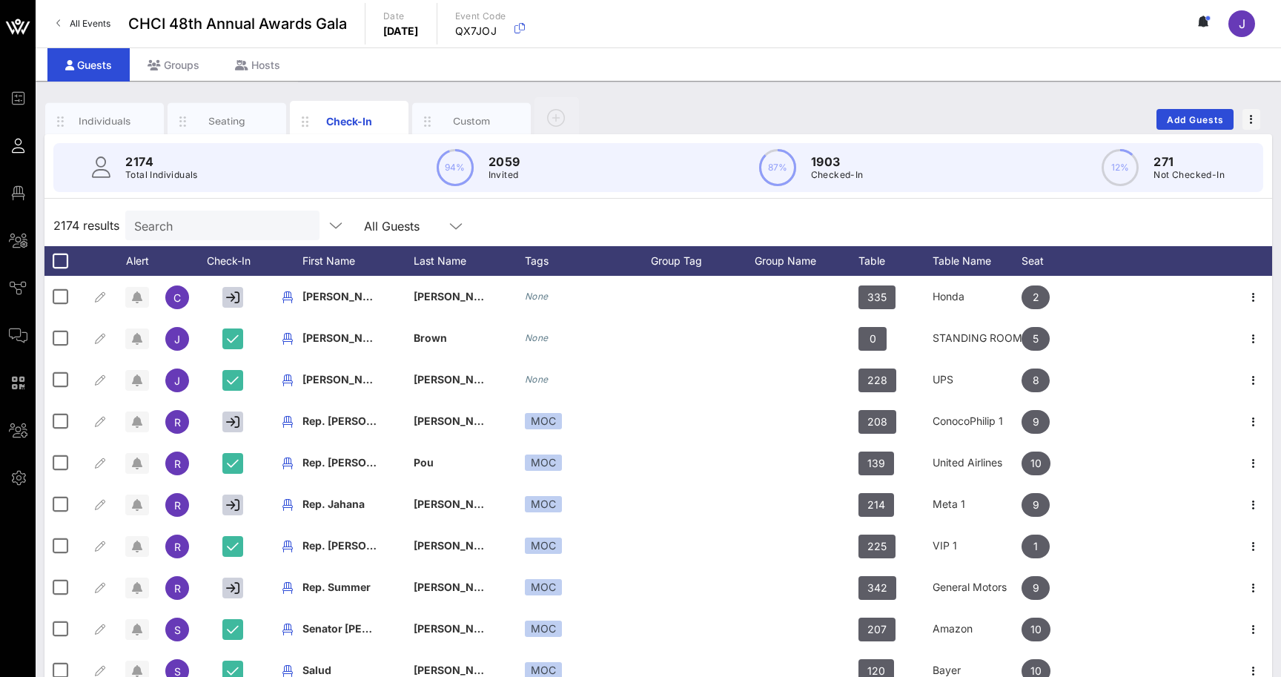
click at [100, 24] on span "All Events" at bounding box center [90, 23] width 41 height 11
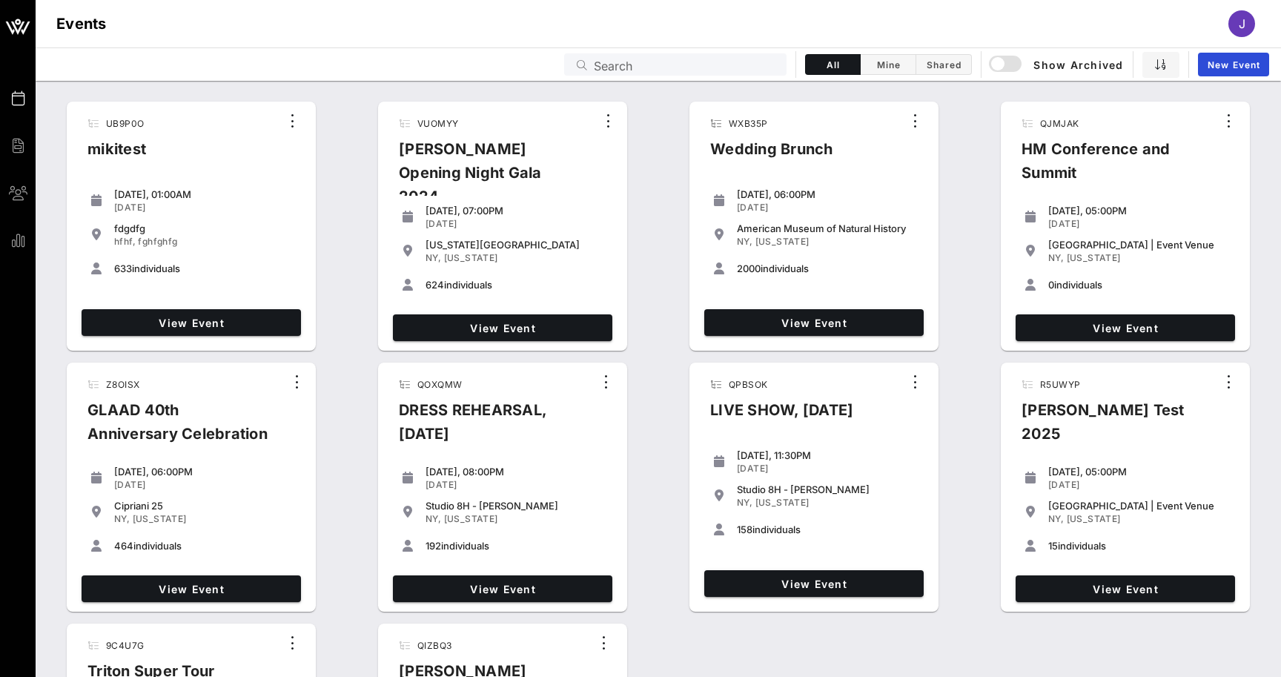
click at [736, 77] on div "Events Search All Mine Shared Show Archived New Event" at bounding box center [658, 63] width 1245 height 33
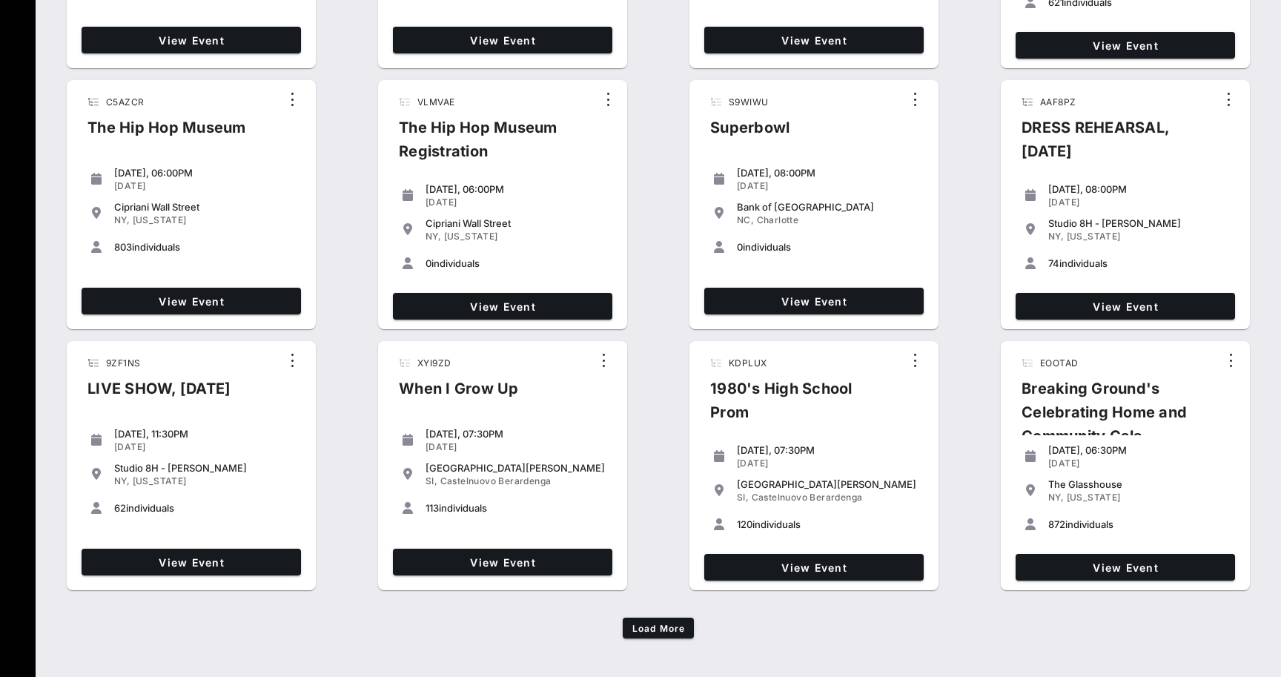
scroll to position [804, 0]
click at [665, 624] on span "Load More" at bounding box center [658, 628] width 53 height 11
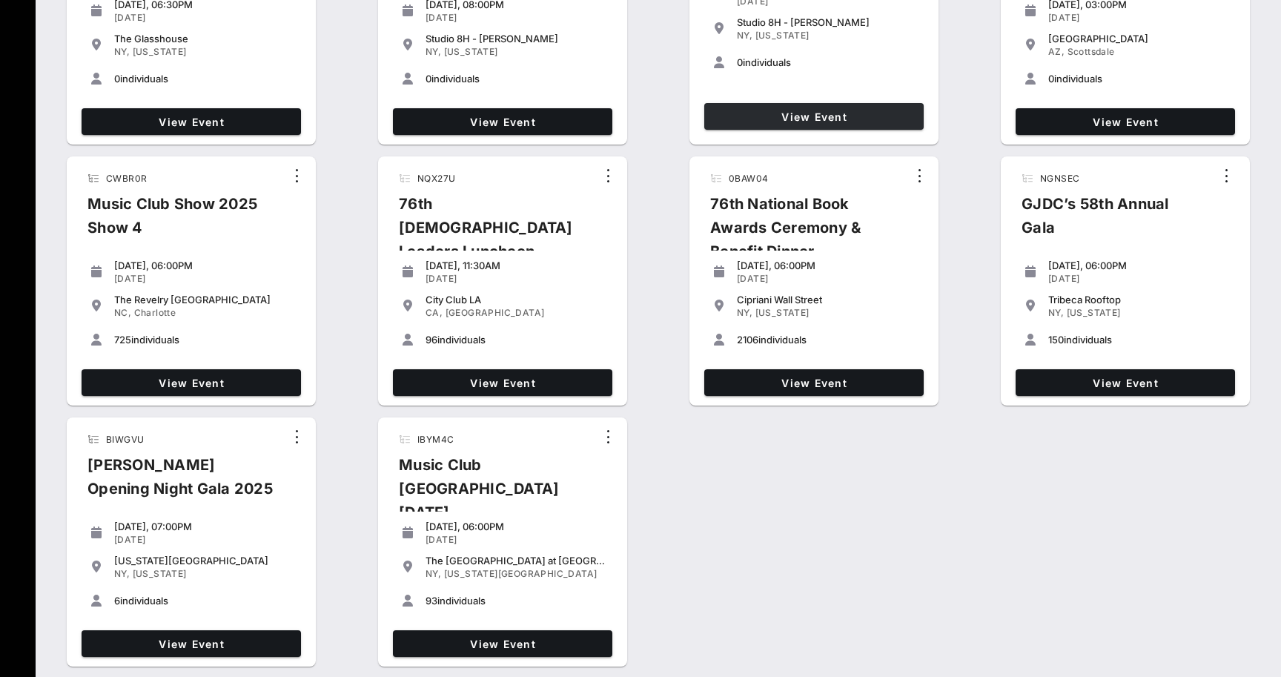
scroll to position [1552, 0]
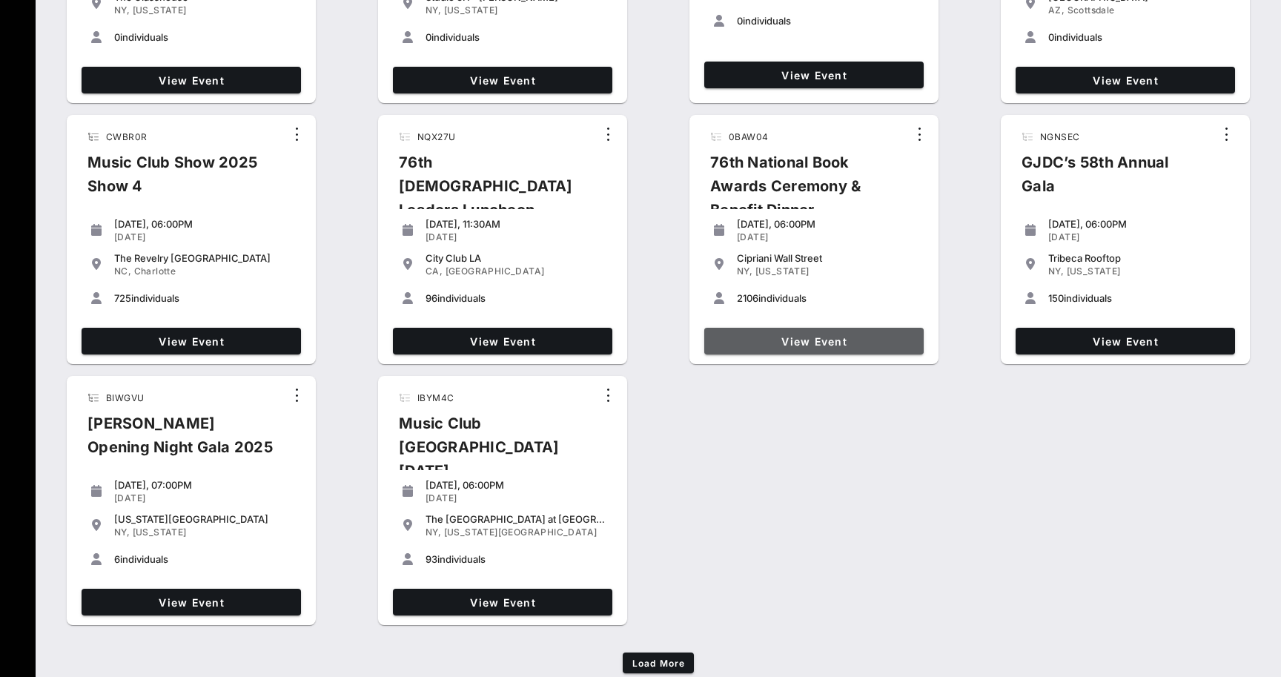
click at [803, 342] on span "View Event" at bounding box center [814, 341] width 208 height 13
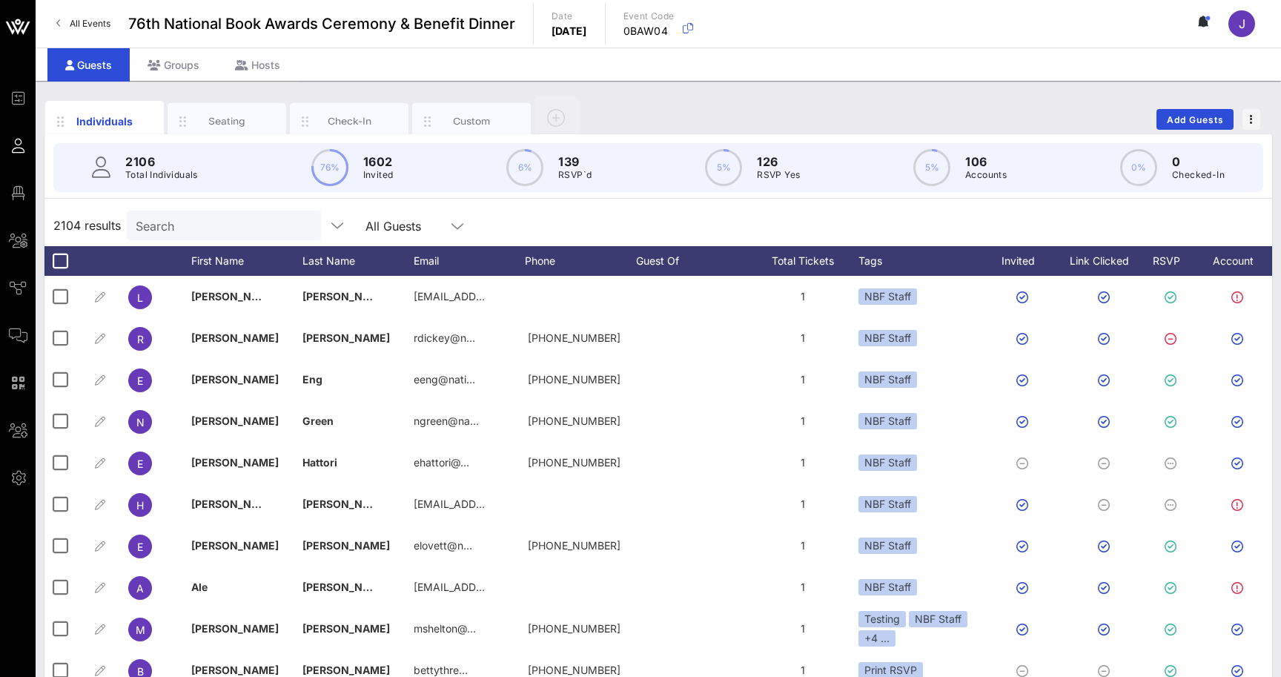
drag, startPoint x: 1124, startPoint y: 164, endPoint x: 1087, endPoint y: 225, distance: 71.2
click at [1087, 225] on div "2104 results Search All Guests" at bounding box center [658, 226] width 1228 height 42
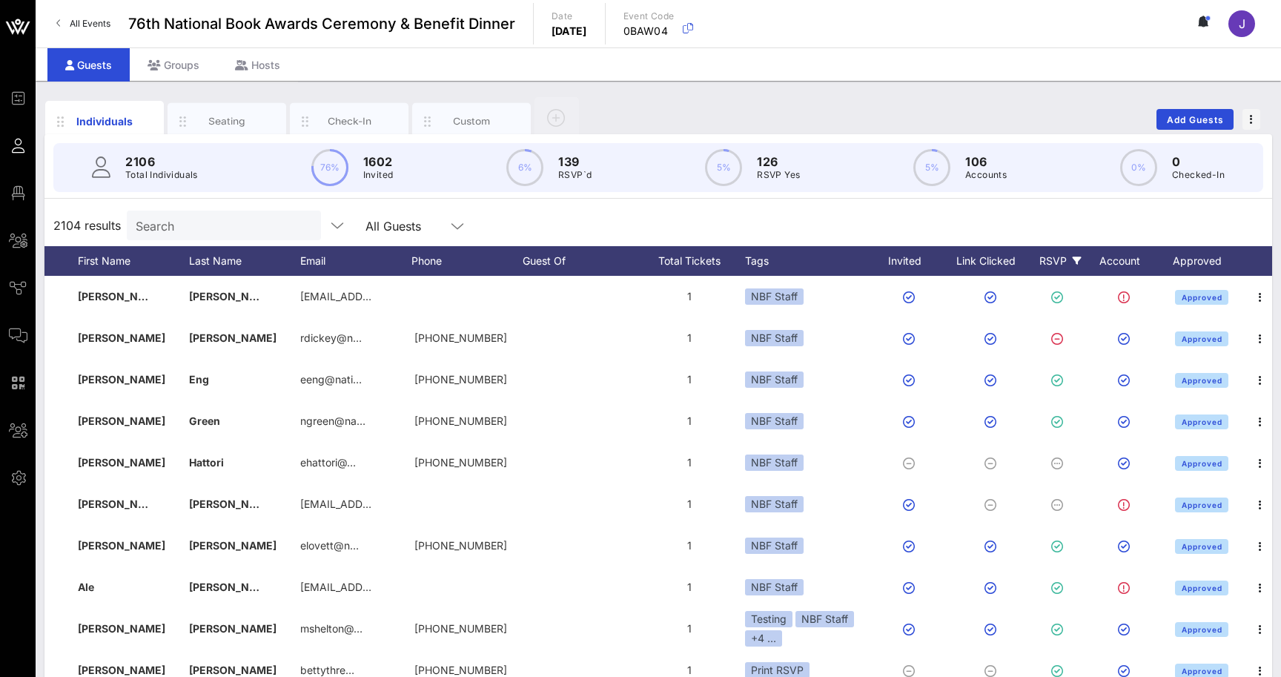
scroll to position [0, 113]
click at [367, 115] on div "Check-In" at bounding box center [350, 121] width 66 height 14
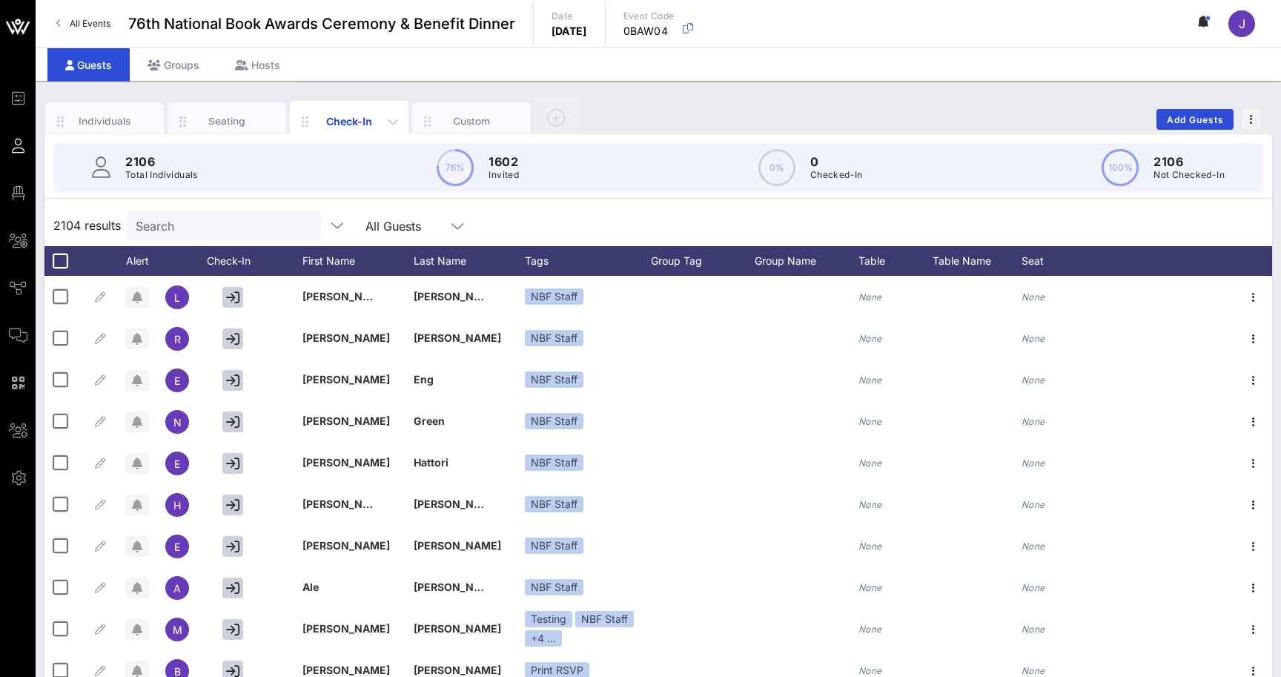
scroll to position [0, 0]
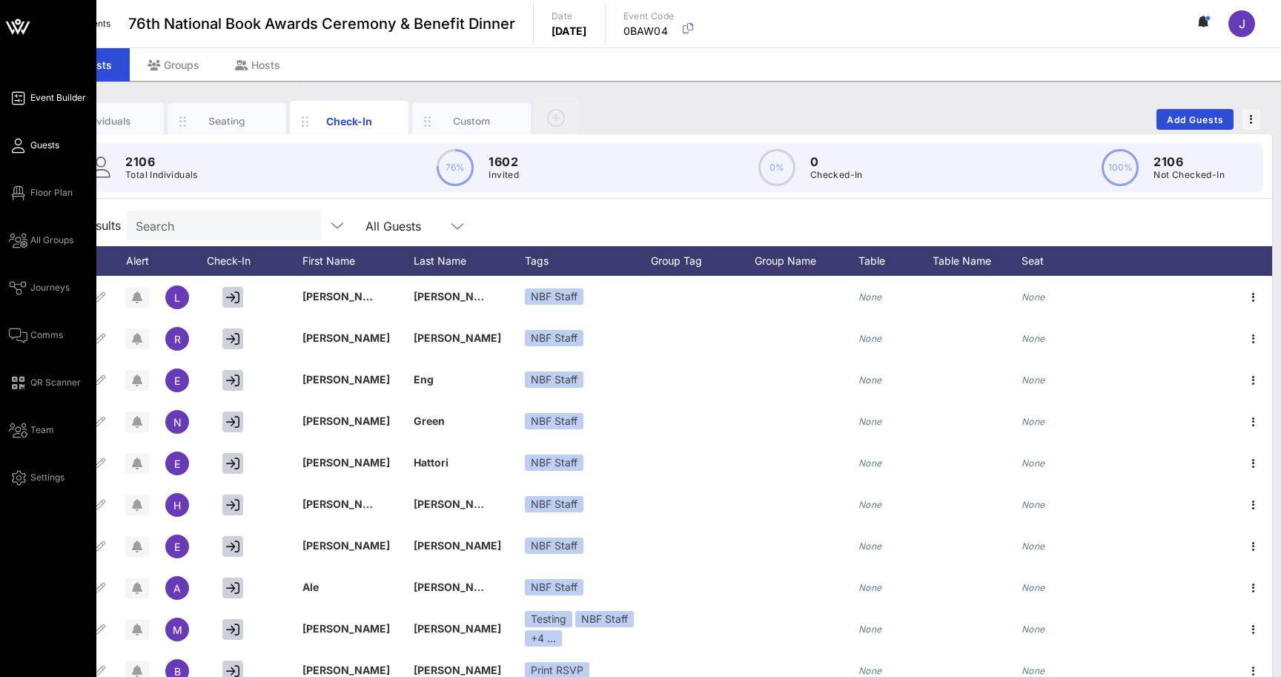
drag, startPoint x: 553, startPoint y: 153, endPoint x: 21, endPoint y: 99, distance: 534.9
click at [21, 99] on icon at bounding box center [18, 98] width 19 height 2
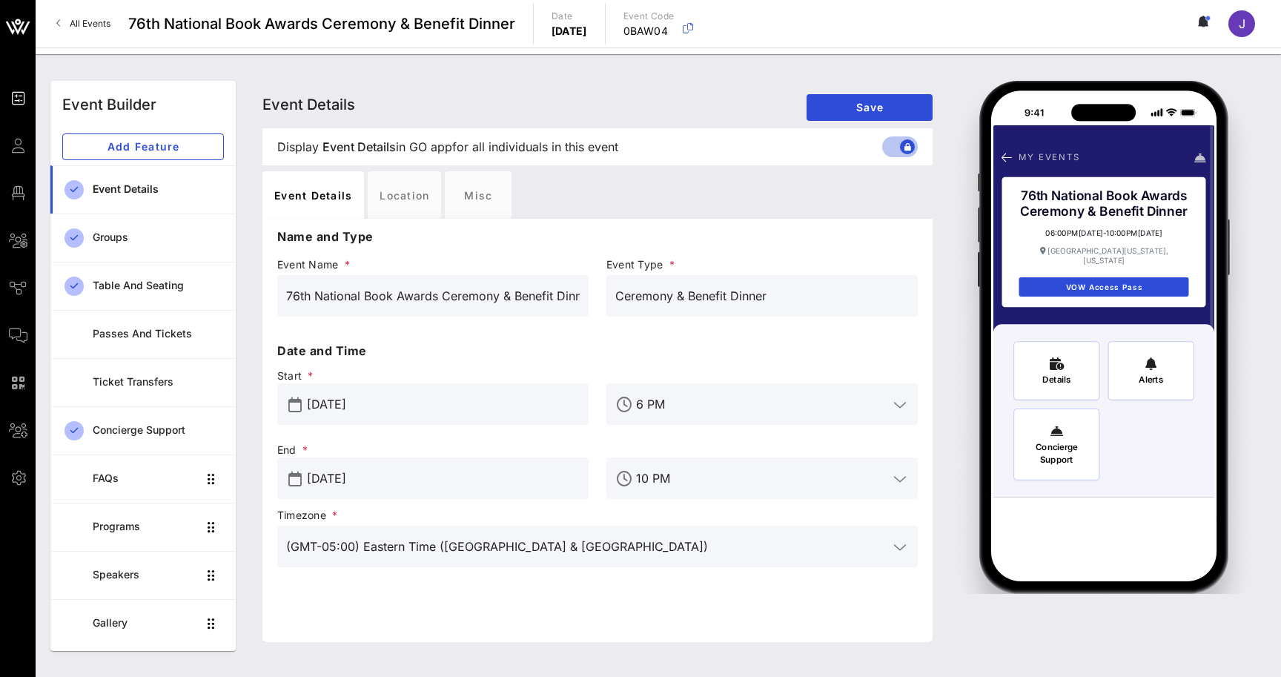
click at [98, 21] on span "All Events" at bounding box center [90, 23] width 41 height 11
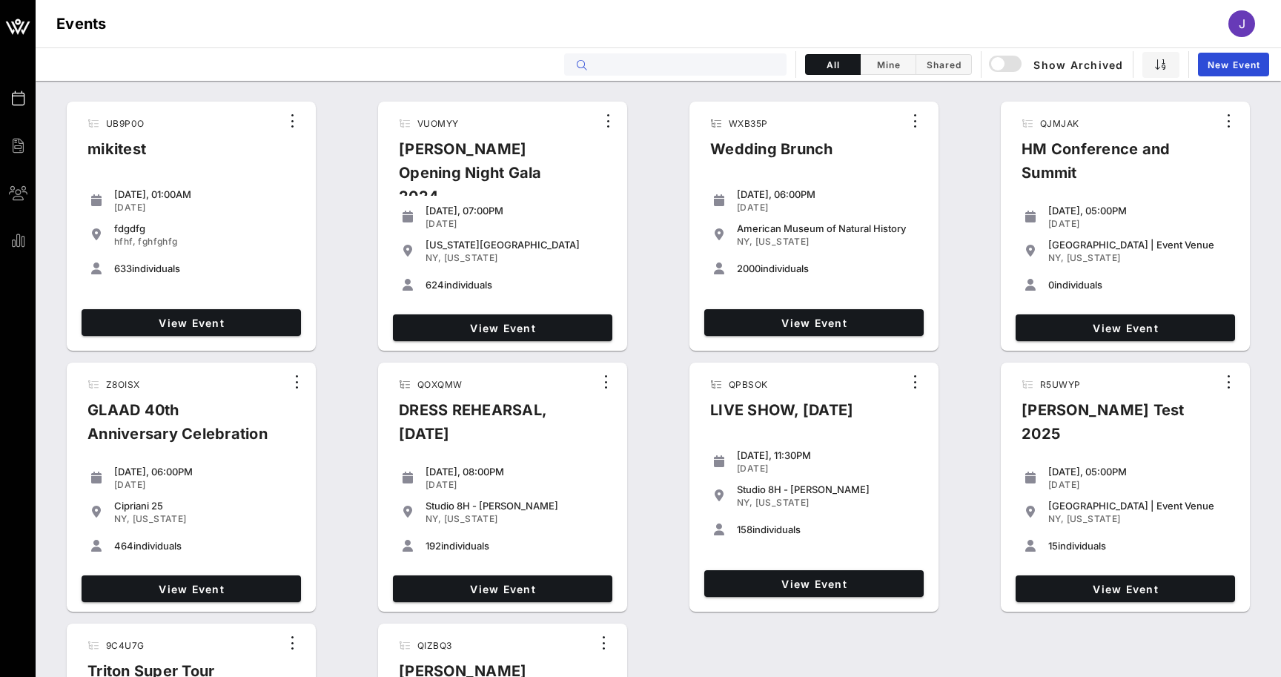
click at [640, 60] on input "text" at bounding box center [686, 64] width 184 height 19
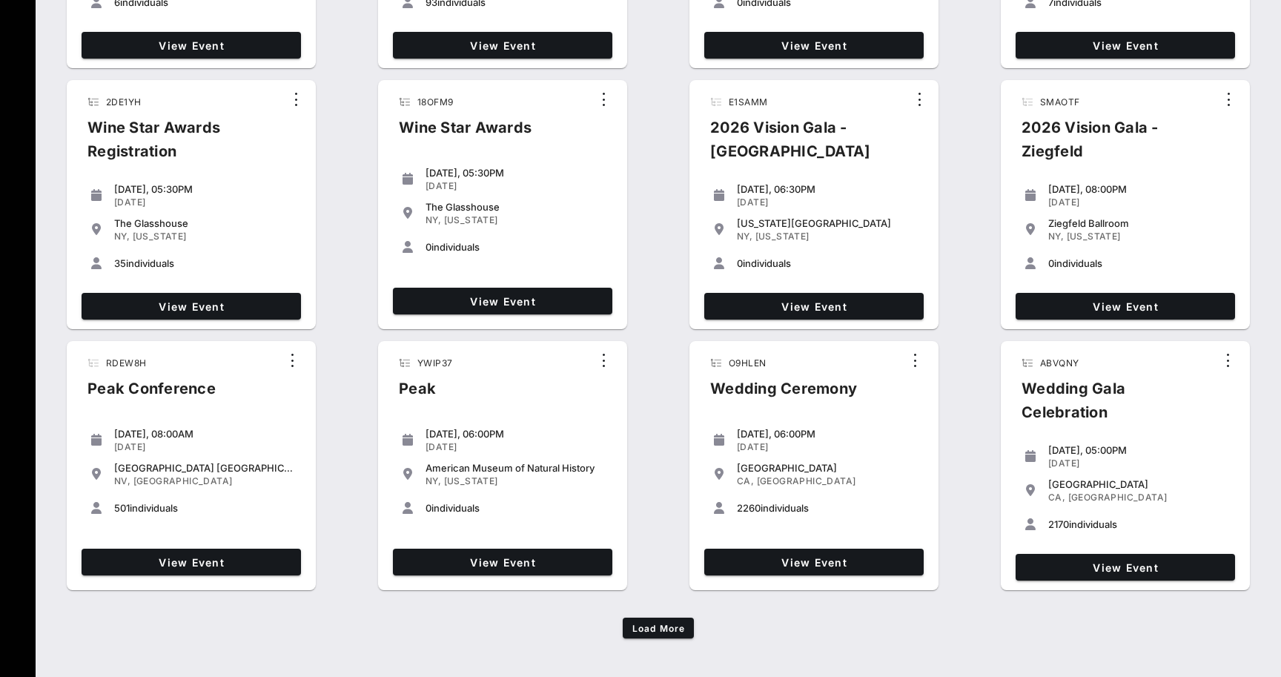
scroll to position [2109, 0]
click at [666, 624] on span "Load More" at bounding box center [658, 628] width 53 height 11
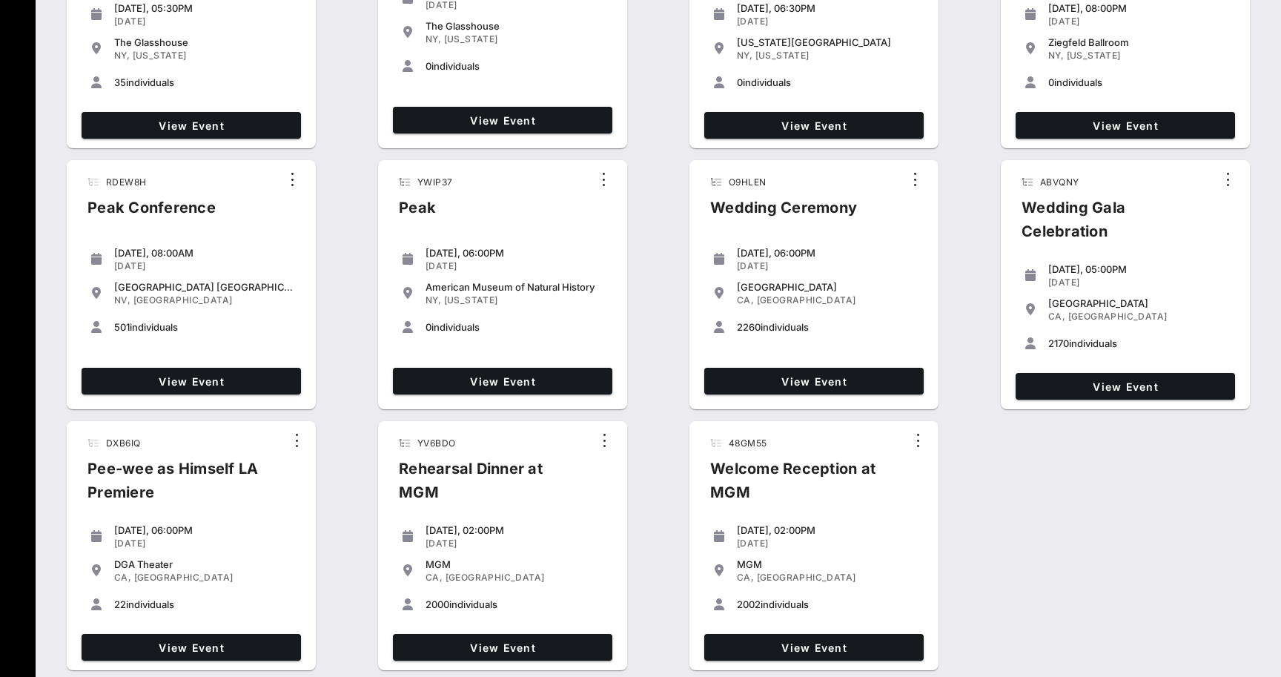
scroll to position [2290, 0]
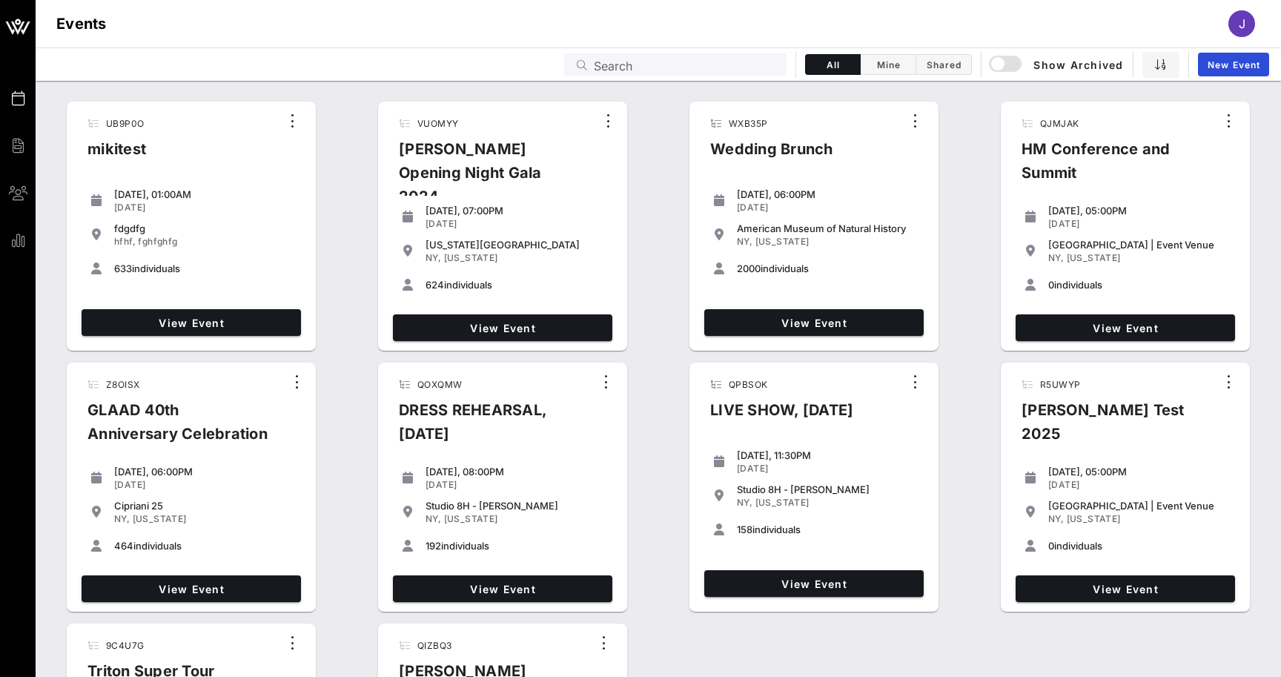
click at [686, 70] on input "Search" at bounding box center [686, 64] width 184 height 19
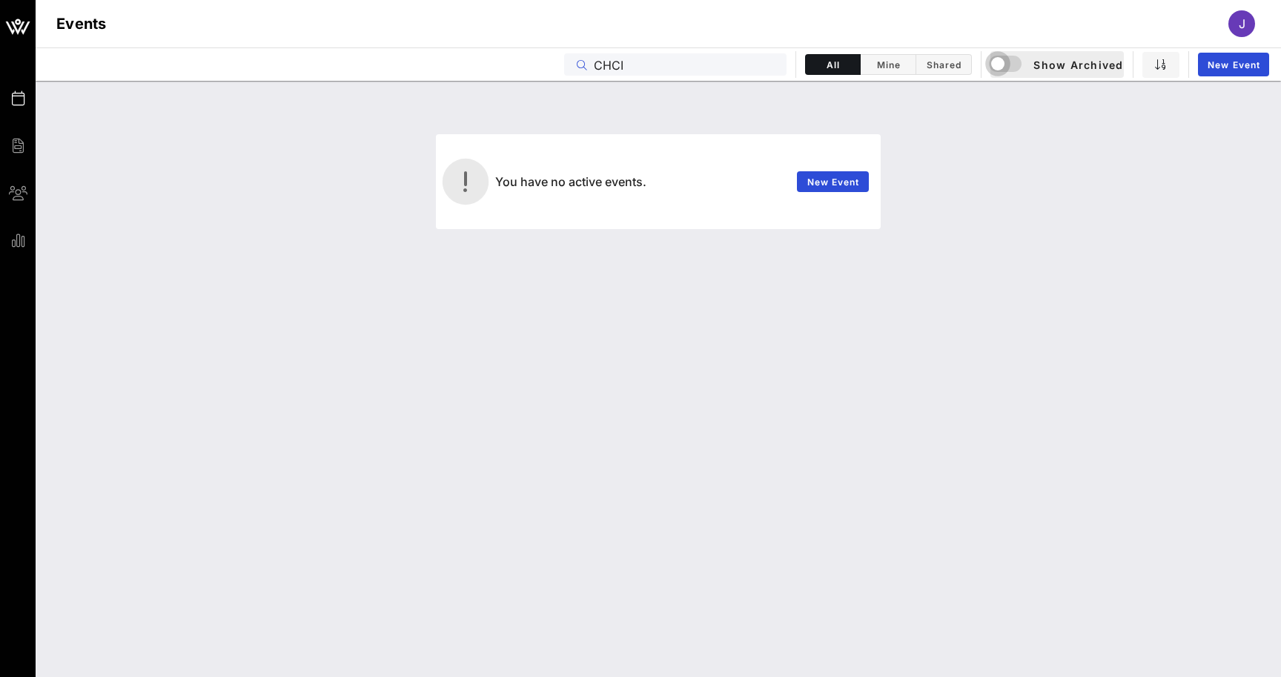
type input "CHCI"
click at [1001, 68] on div "button" at bounding box center [997, 63] width 21 height 21
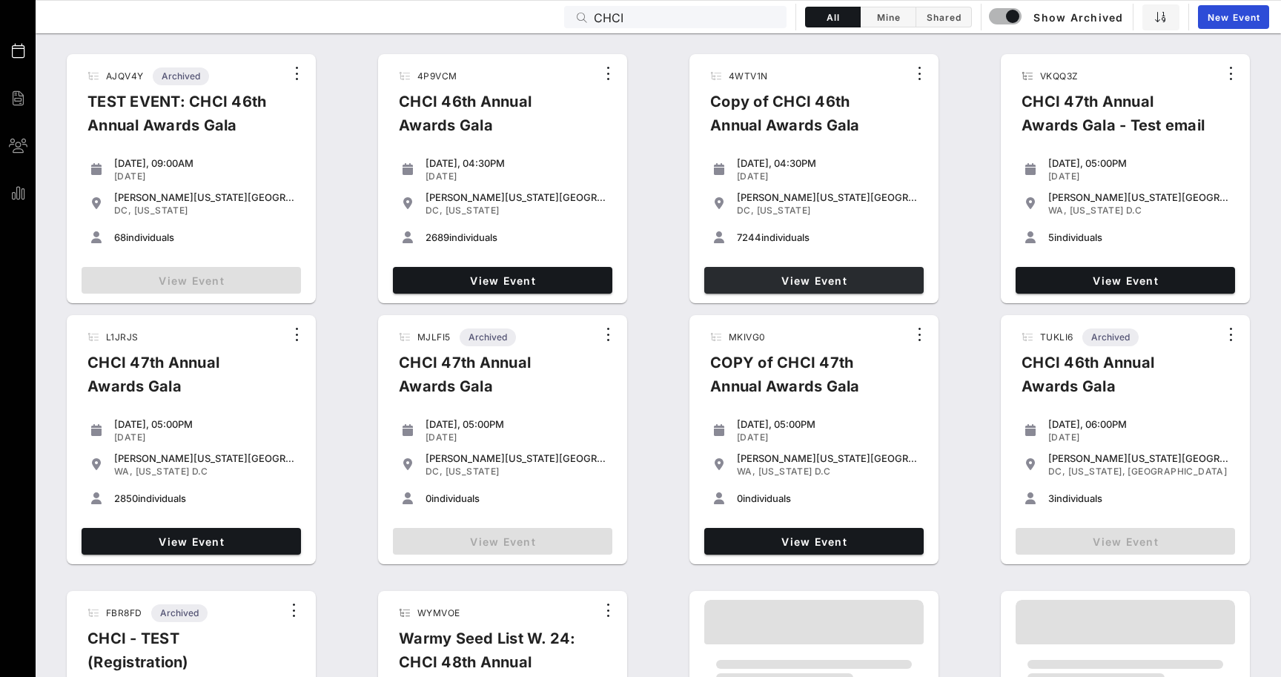
scroll to position [59, 0]
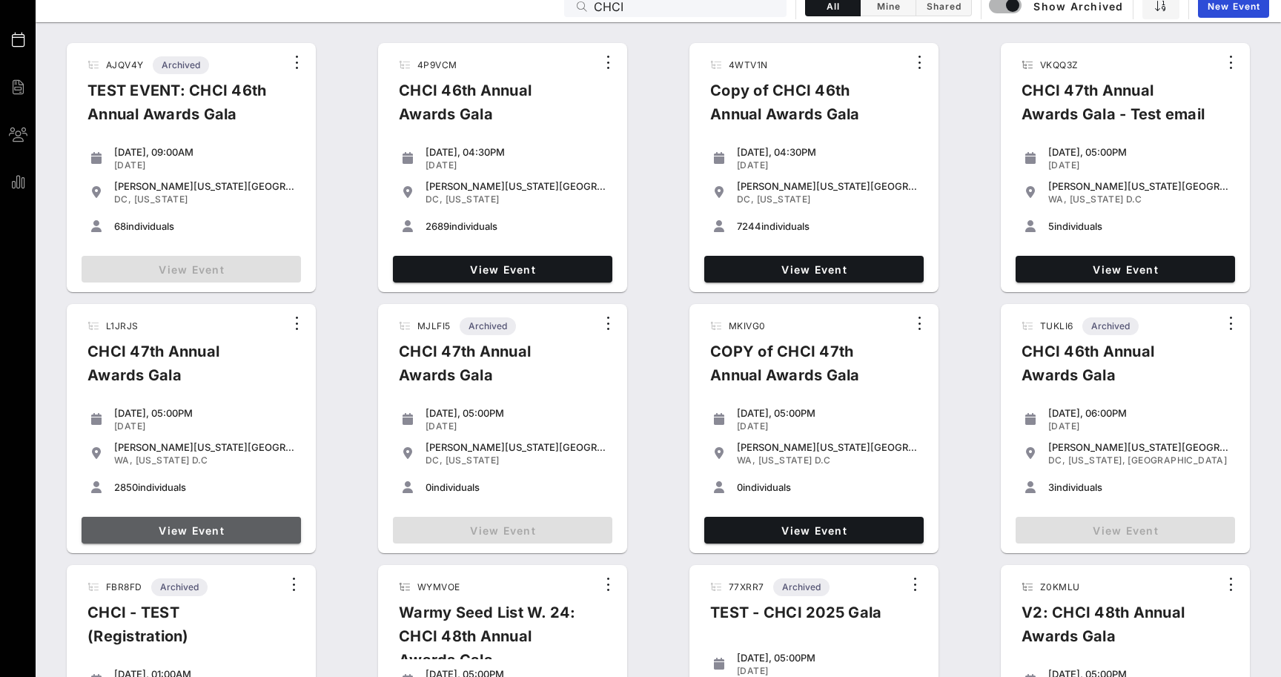
click at [173, 525] on span "View Event" at bounding box center [191, 530] width 208 height 13
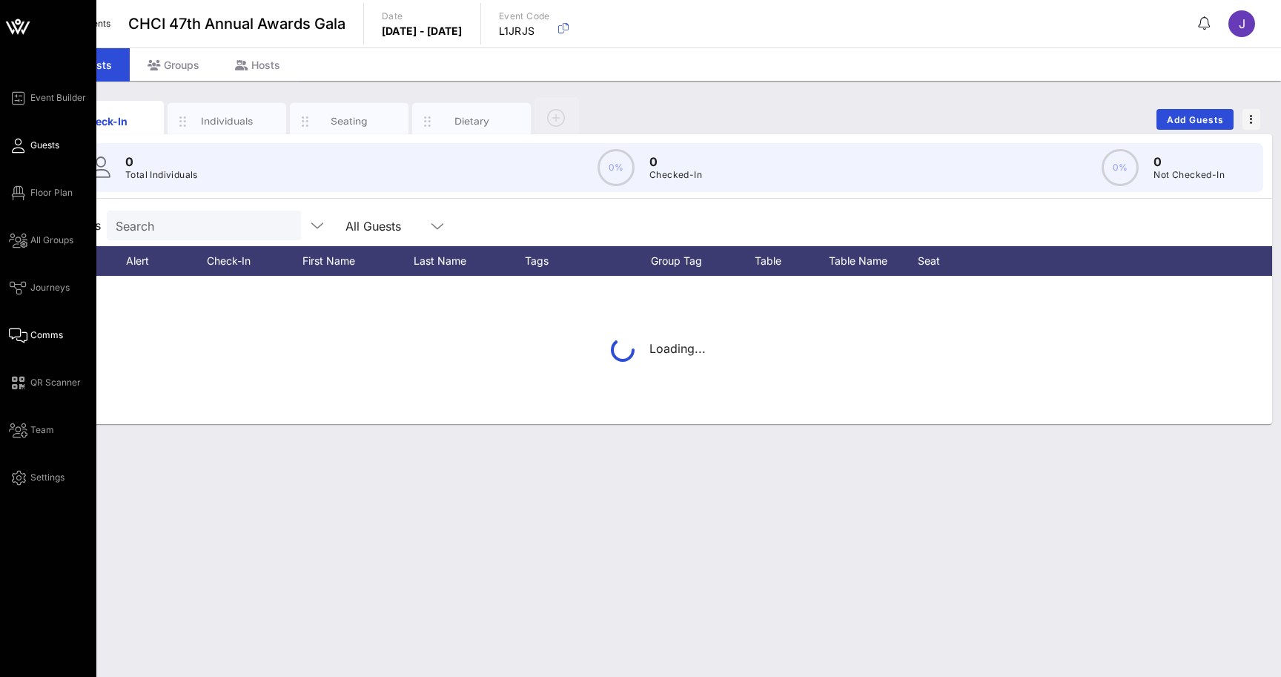
click at [19, 334] on icon at bounding box center [18, 335] width 19 height 2
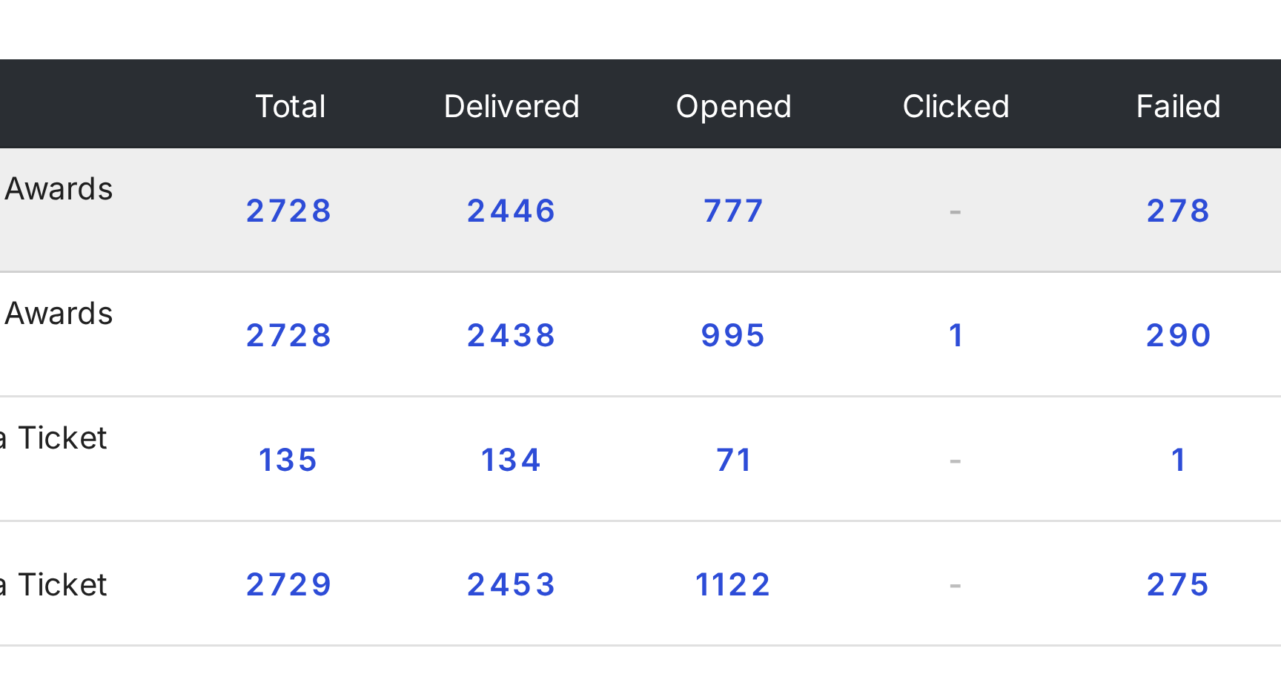
scroll to position [10, 0]
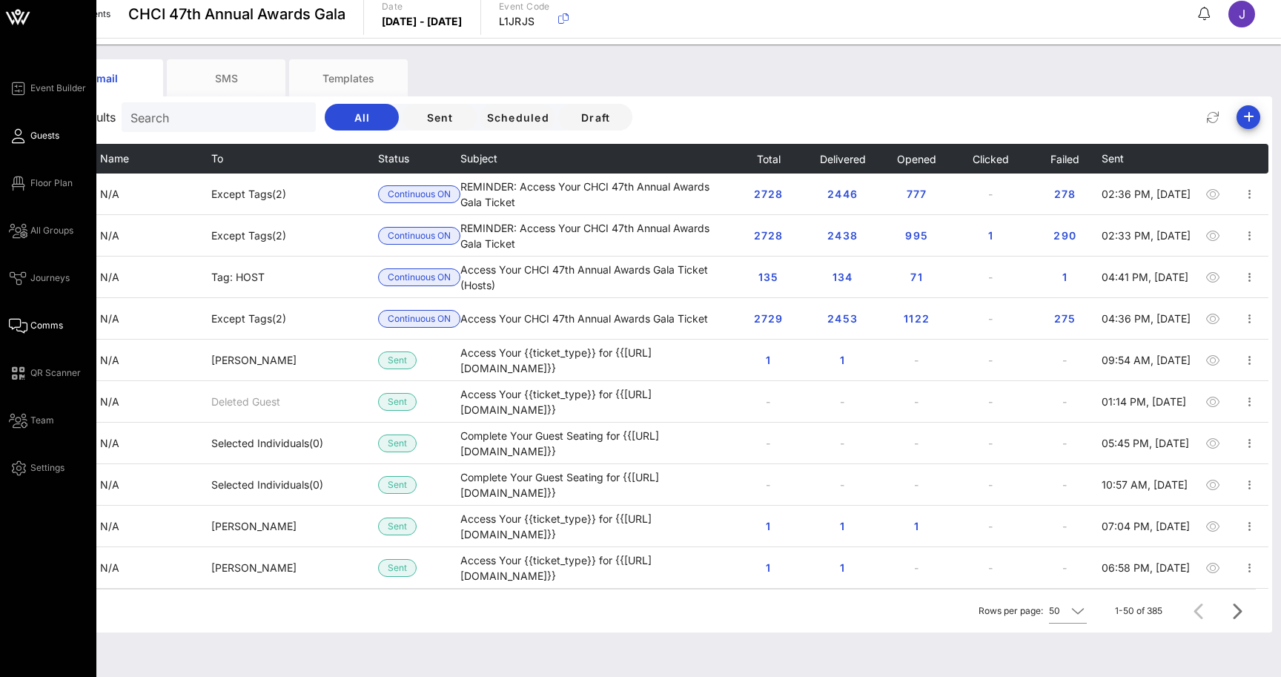
click at [23, 135] on icon at bounding box center [18, 136] width 19 height 2
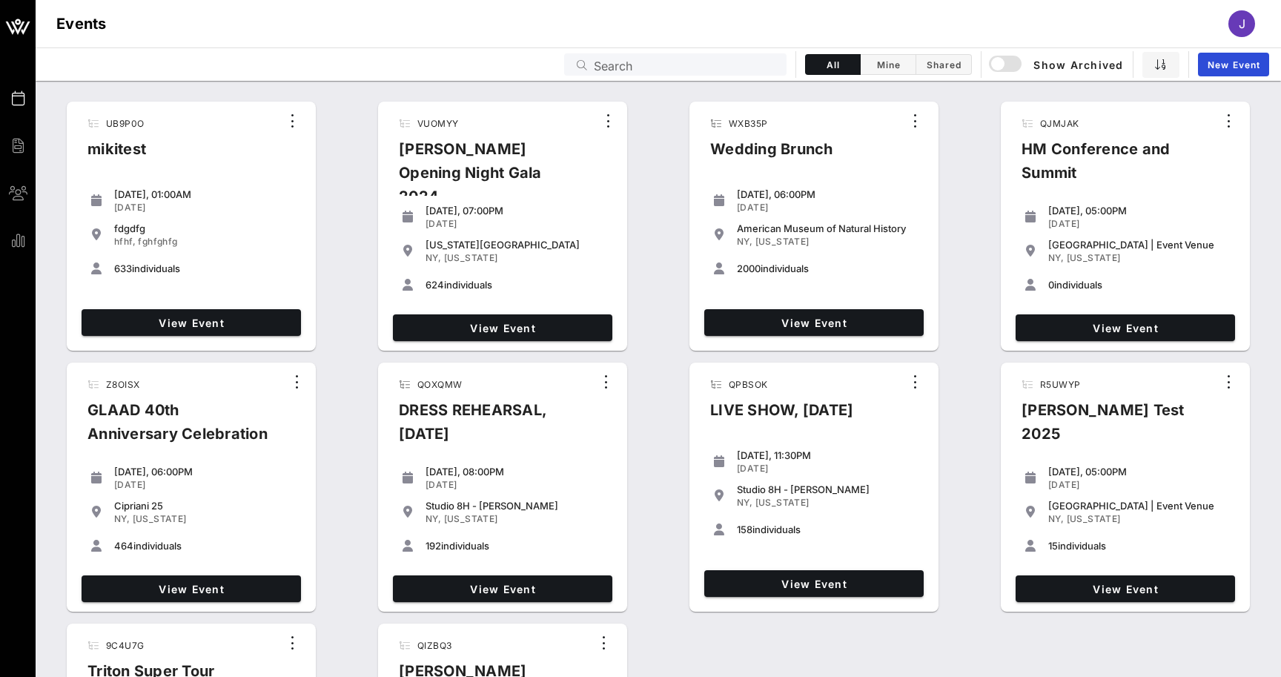
click at [651, 66] on input "Search" at bounding box center [686, 64] width 184 height 19
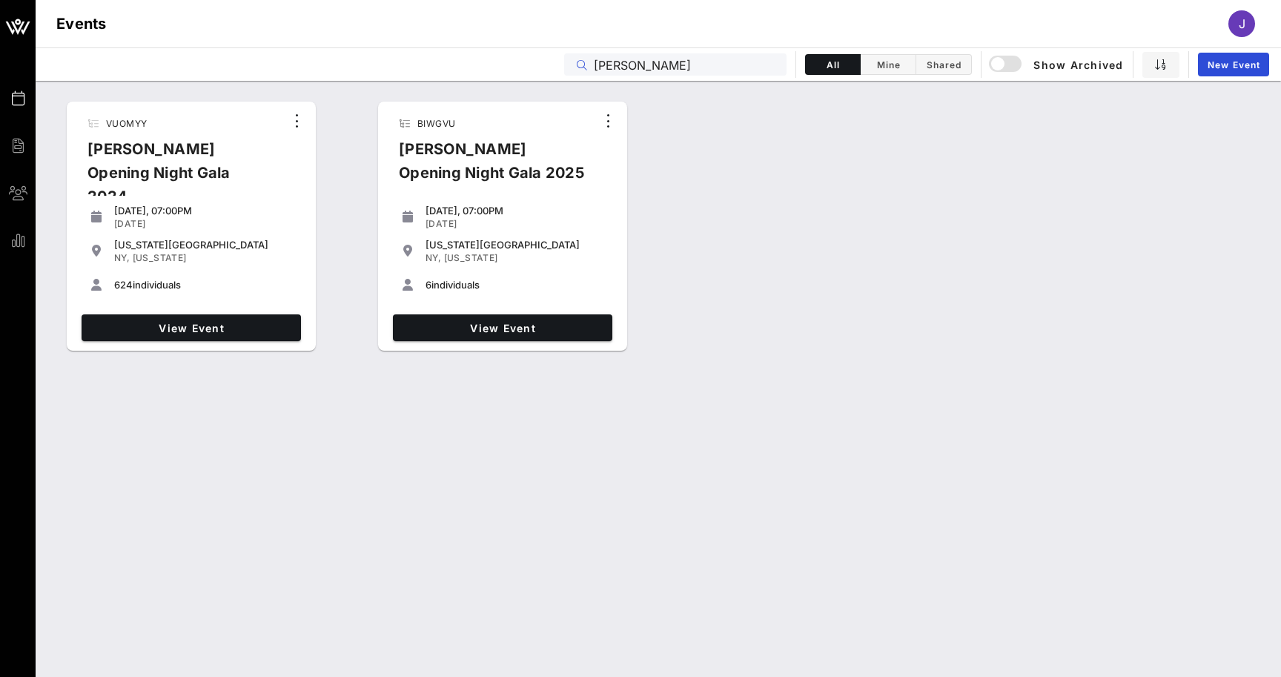
type input "Ailey"
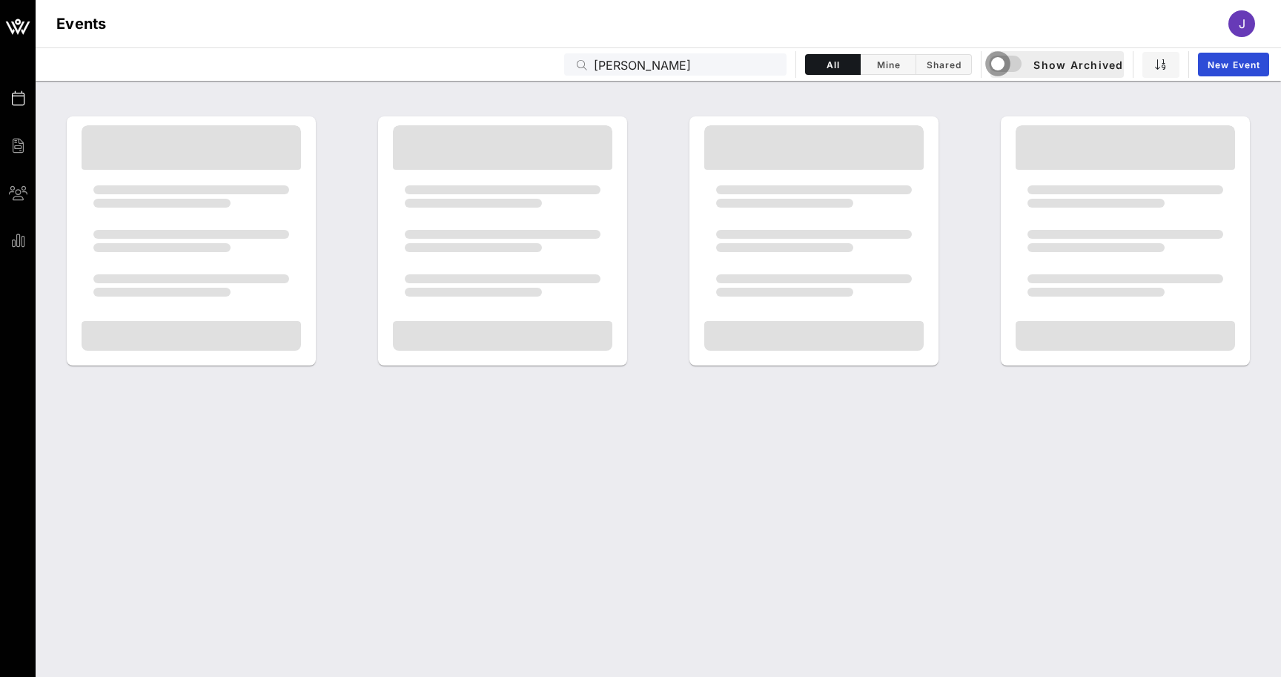
drag, startPoint x: 651, startPoint y: 66, endPoint x: 996, endPoint y: 66, distance: 345.5
click at [996, 66] on div "button" at bounding box center [997, 63] width 21 height 21
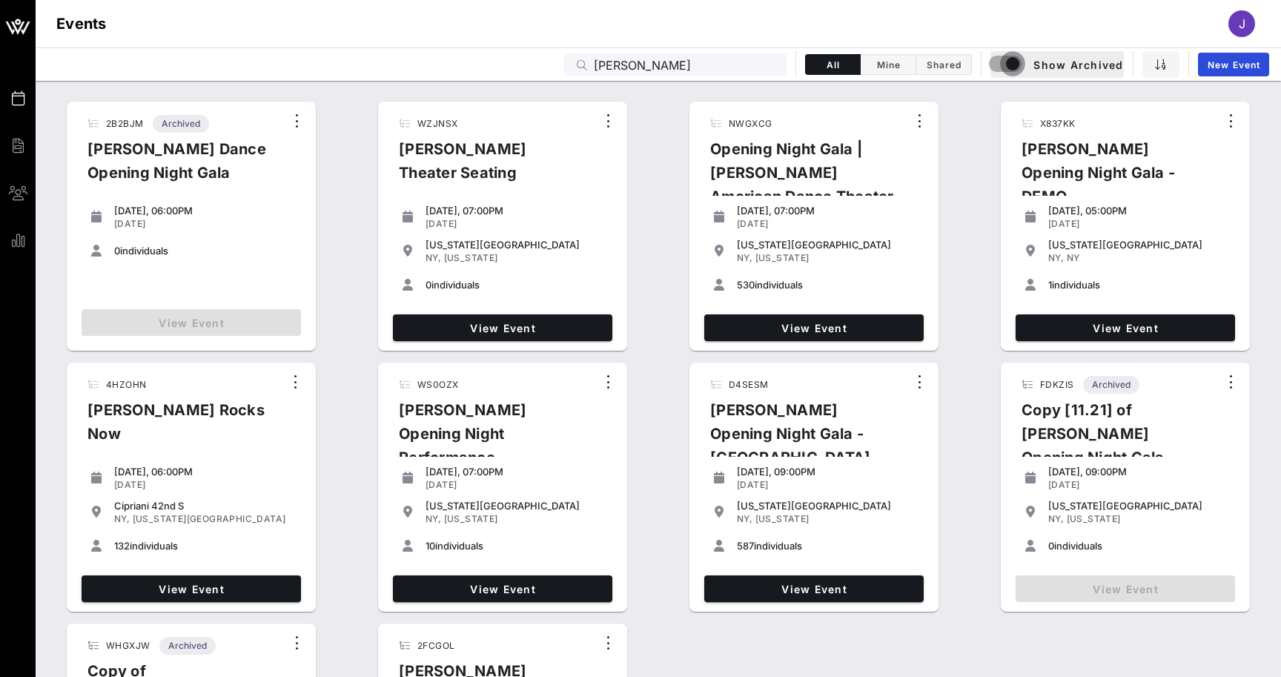
click at [1013, 67] on div "button" at bounding box center [1012, 63] width 21 height 21
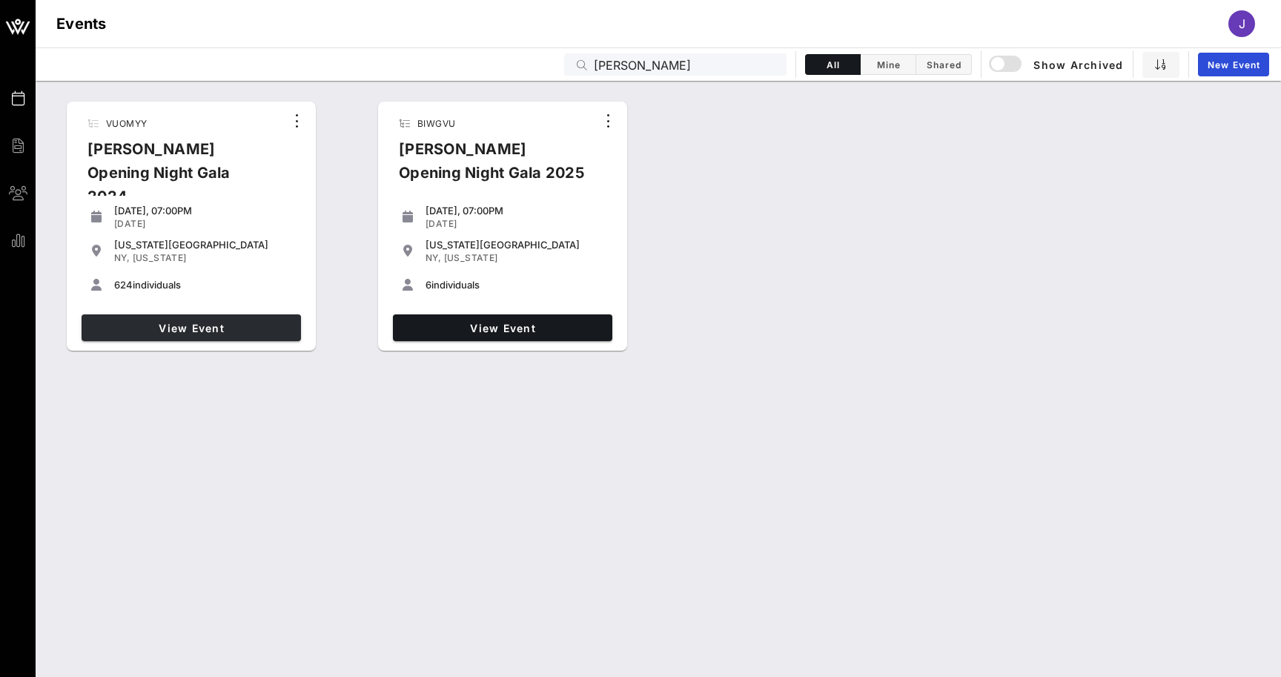
click at [147, 325] on span "View Event" at bounding box center [191, 328] width 208 height 13
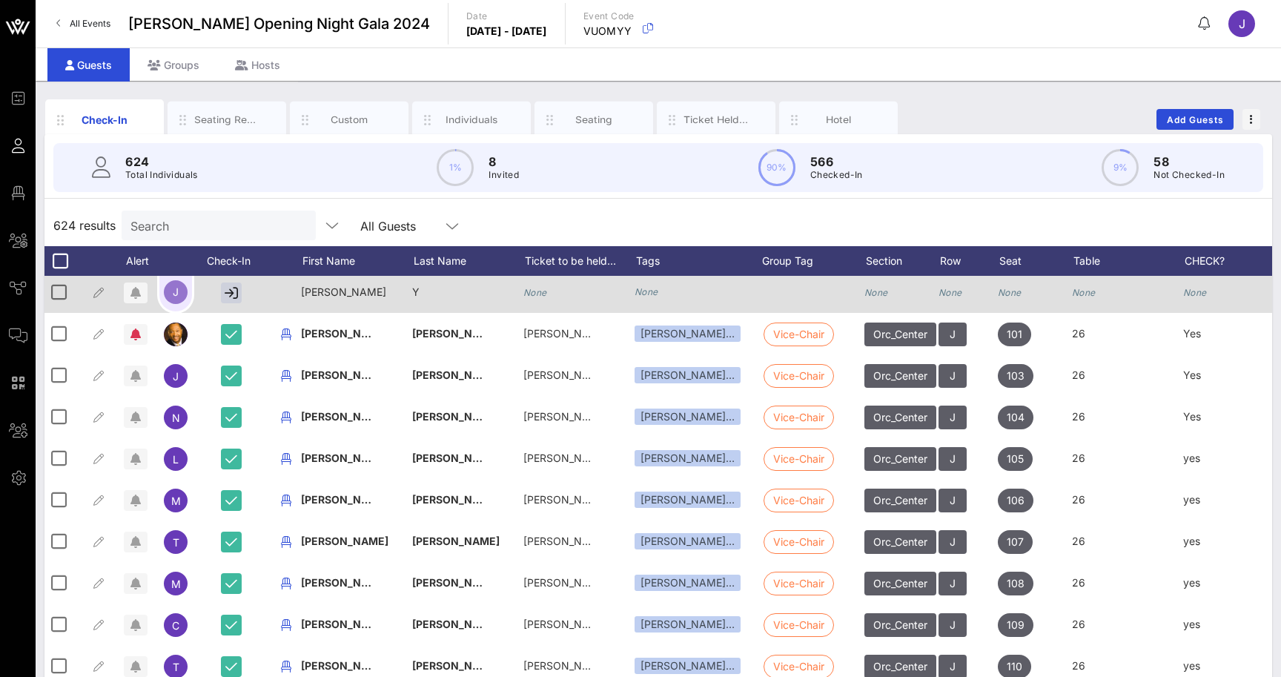
scroll to position [0, 1]
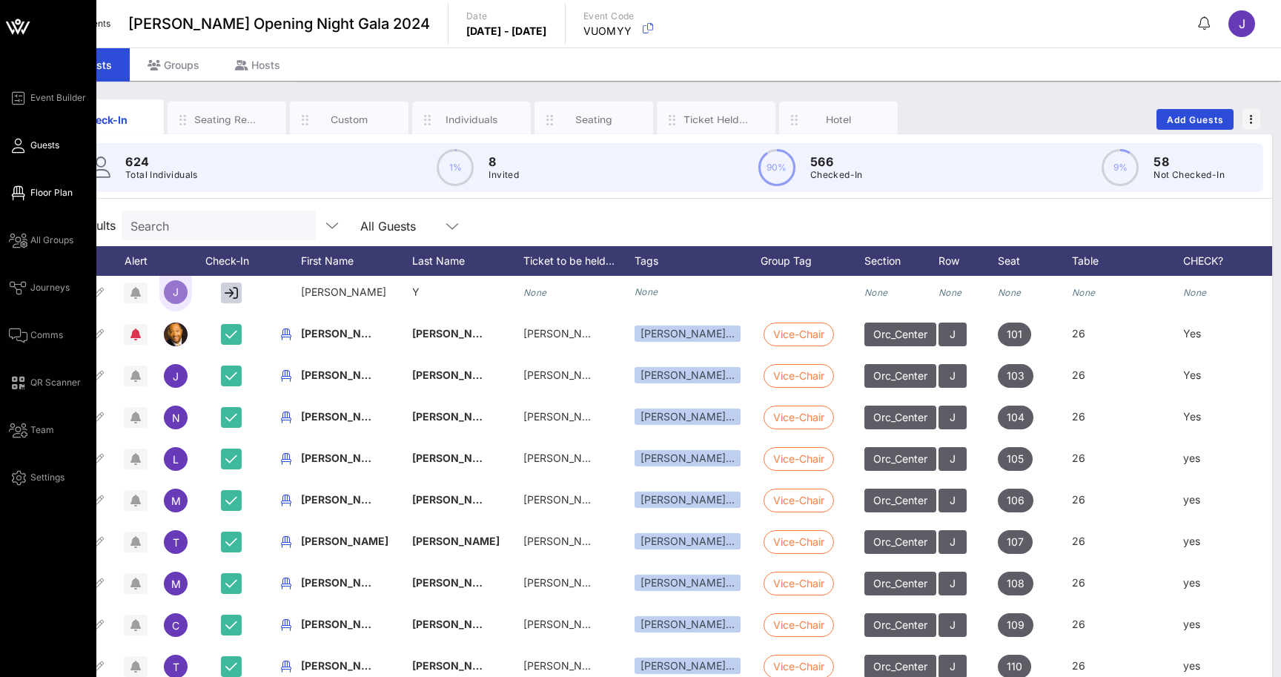
click at [32, 192] on span "Floor Plan" at bounding box center [51, 192] width 42 height 13
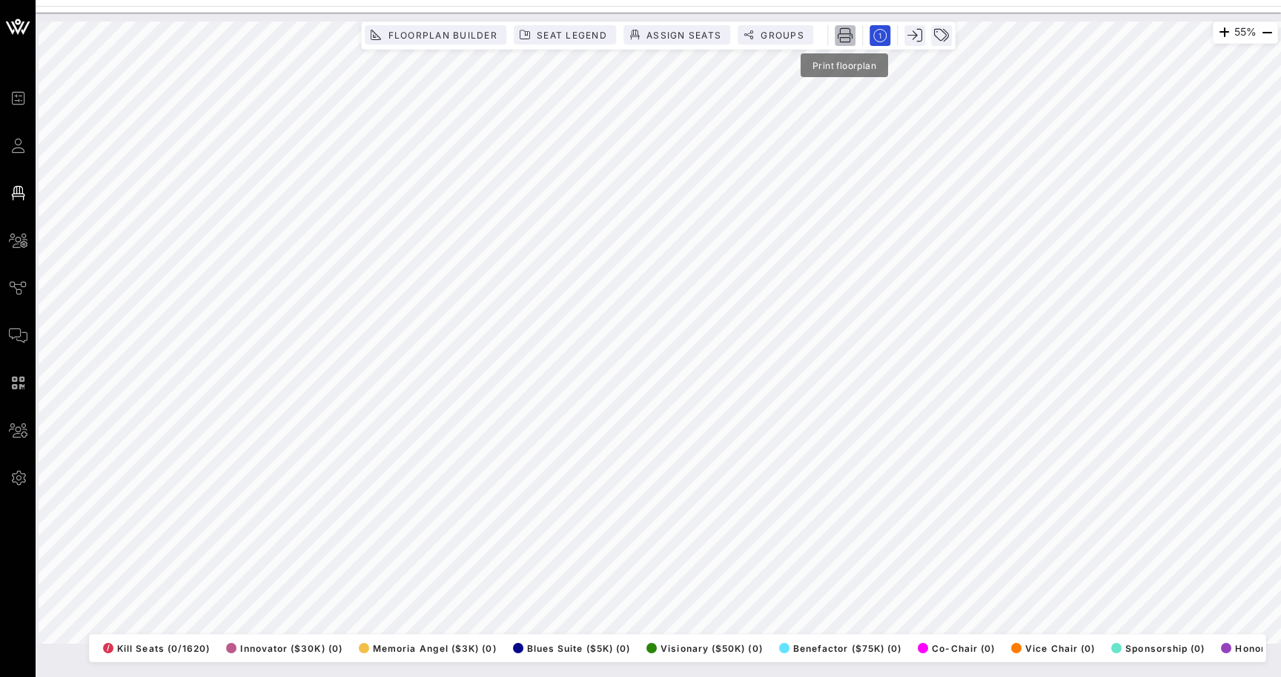
click at [846, 36] on icon "button" at bounding box center [845, 35] width 15 height 15
click at [843, 35] on icon "button" at bounding box center [845, 35] width 15 height 15
click at [938, 35] on icon "button" at bounding box center [941, 35] width 15 height 15
drag, startPoint x: 1066, startPoint y: 62, endPoint x: 1059, endPoint y: 47, distance: 16.6
click at [1059, 47] on input "text" at bounding box center [1046, 45] width 173 height 19
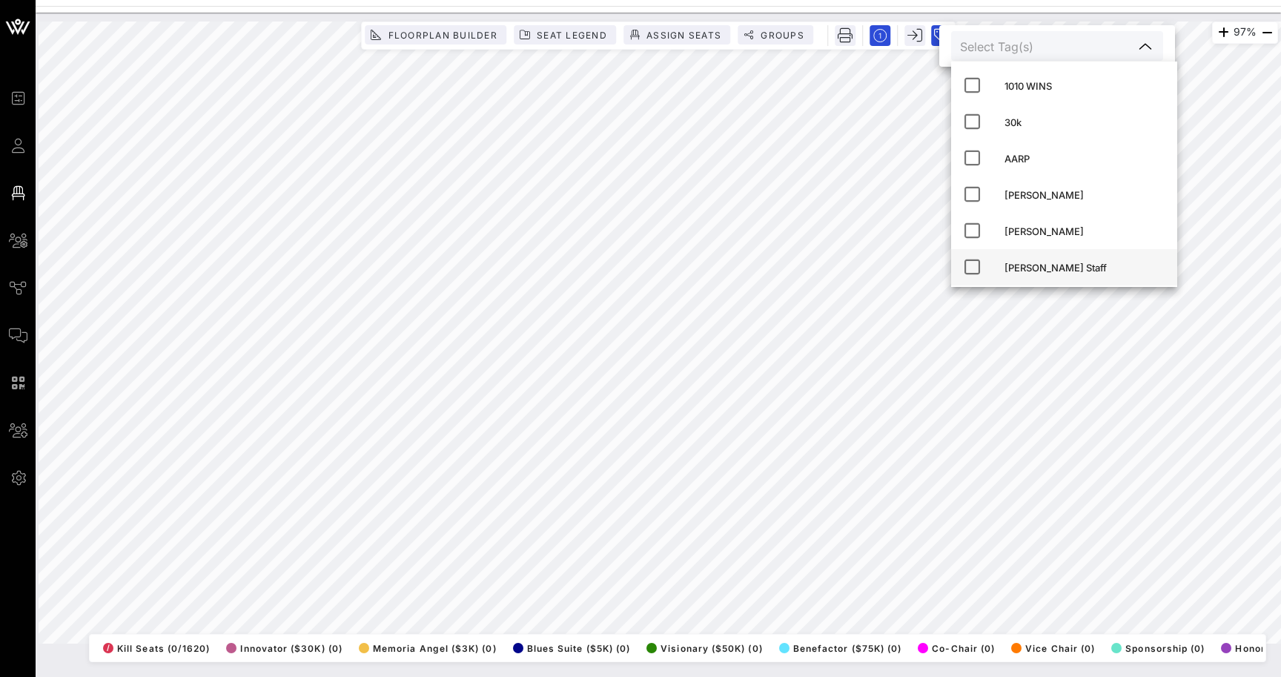
click at [1024, 269] on div "Ailey Staff" at bounding box center [1084, 268] width 161 height 12
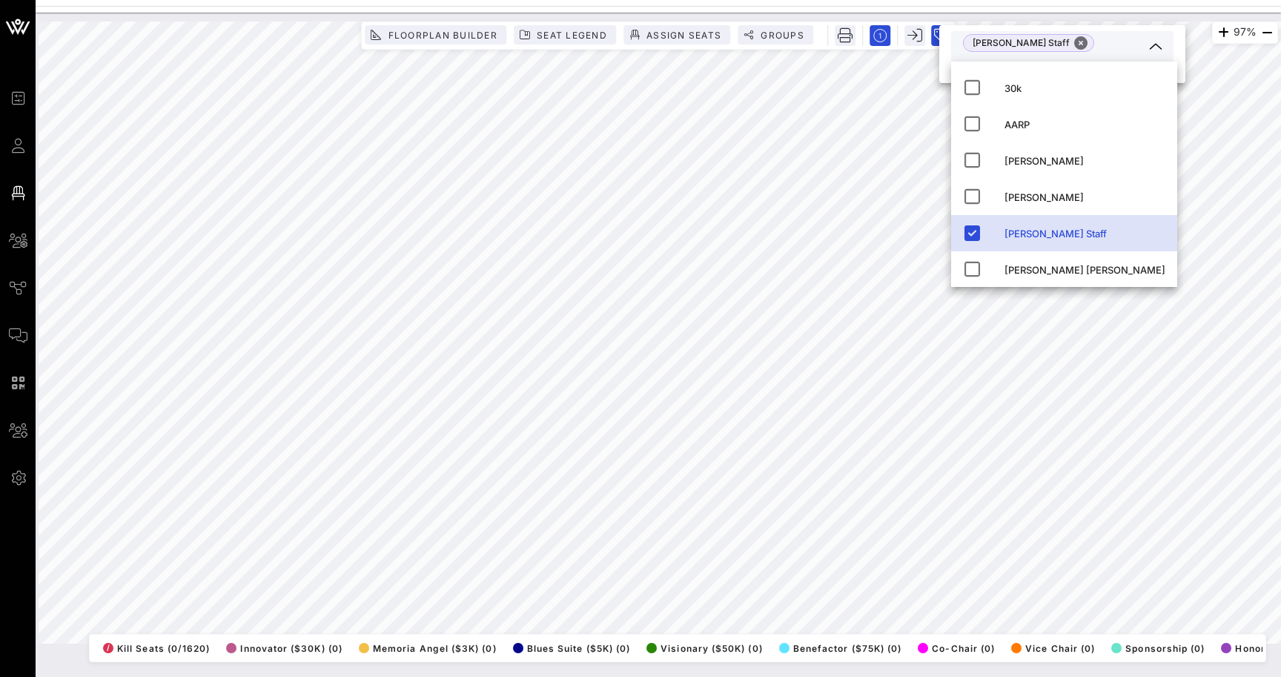
scroll to position [35, 0]
click at [1074, 48] on button "Close" at bounding box center [1080, 42] width 13 height 13
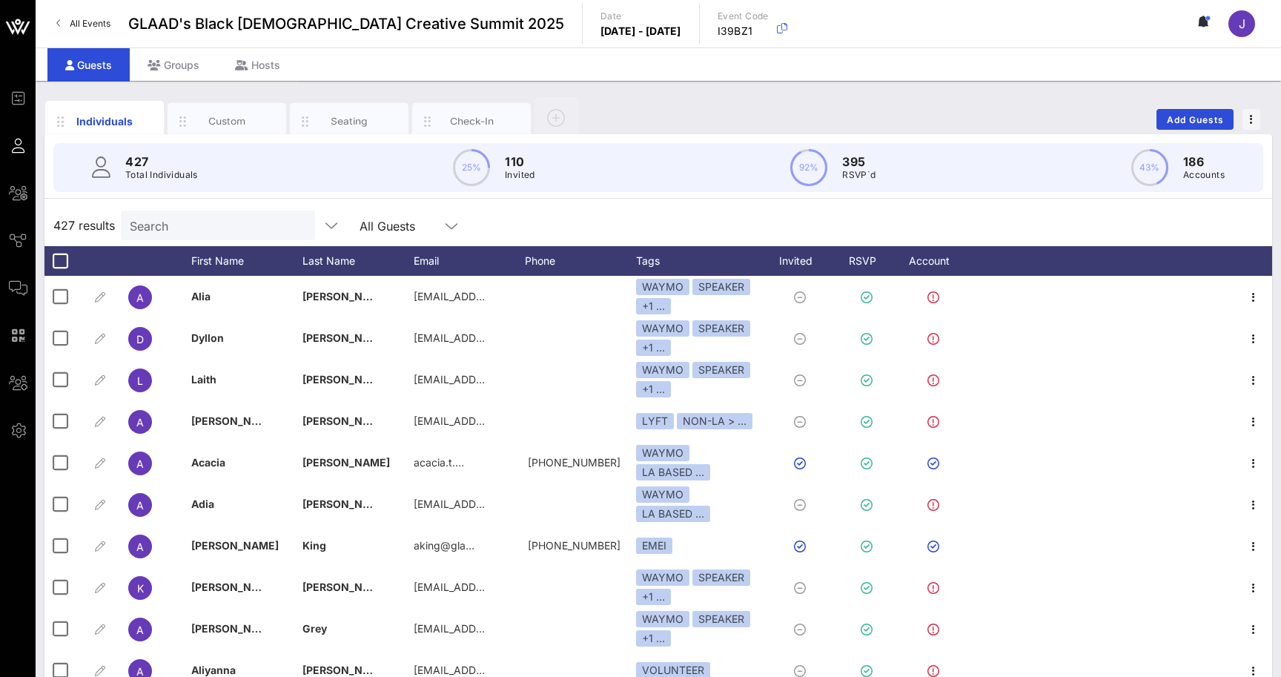
click at [93, 24] on span "All Events" at bounding box center [90, 23] width 41 height 11
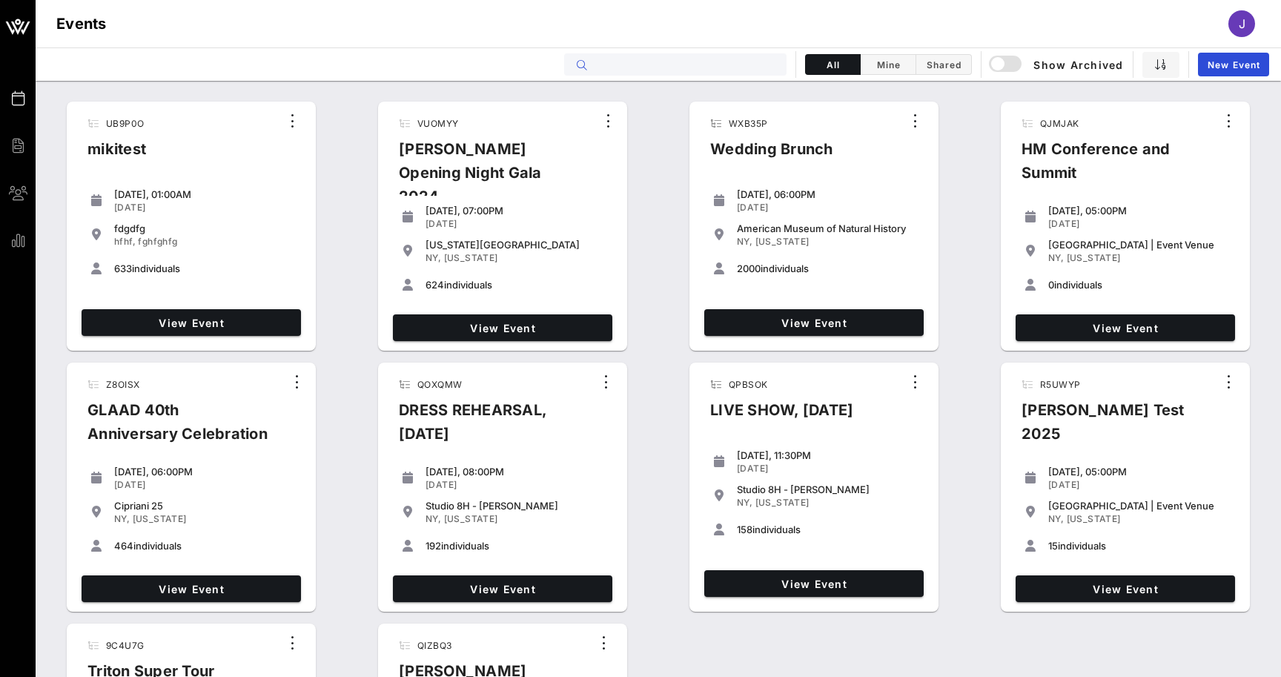
click at [731, 71] on input "text" at bounding box center [686, 64] width 184 height 19
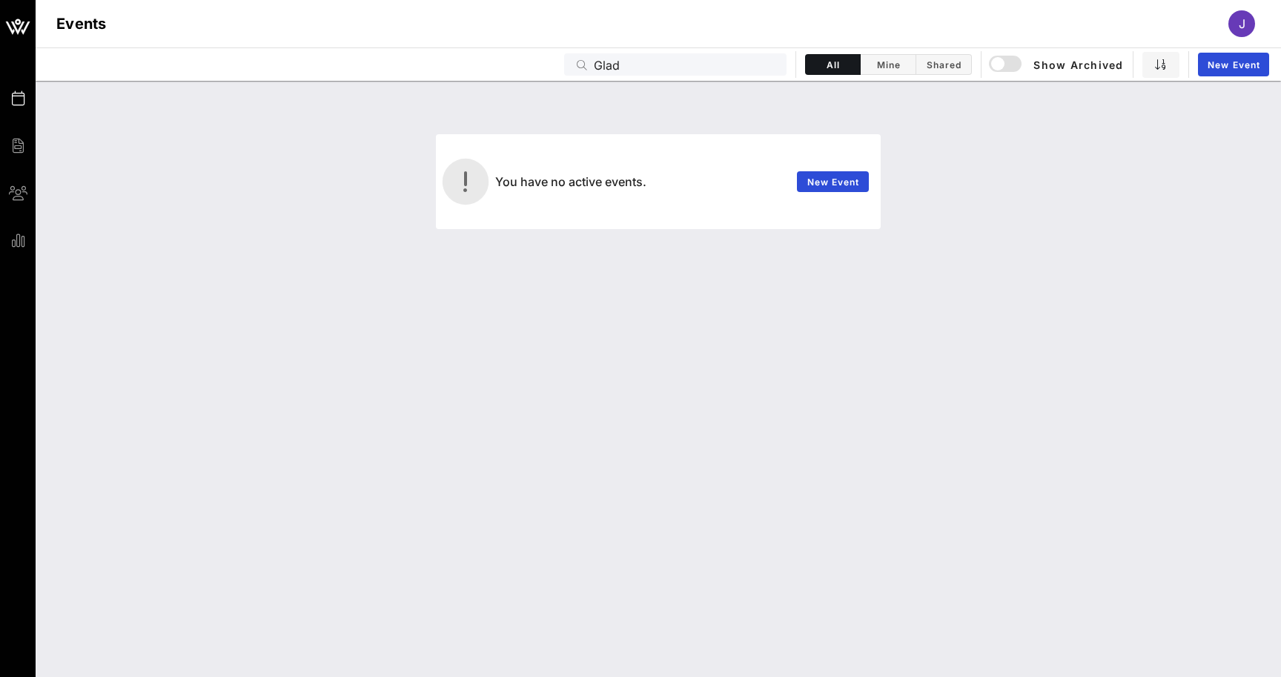
click at [611, 66] on input "Glad" at bounding box center [686, 64] width 184 height 19
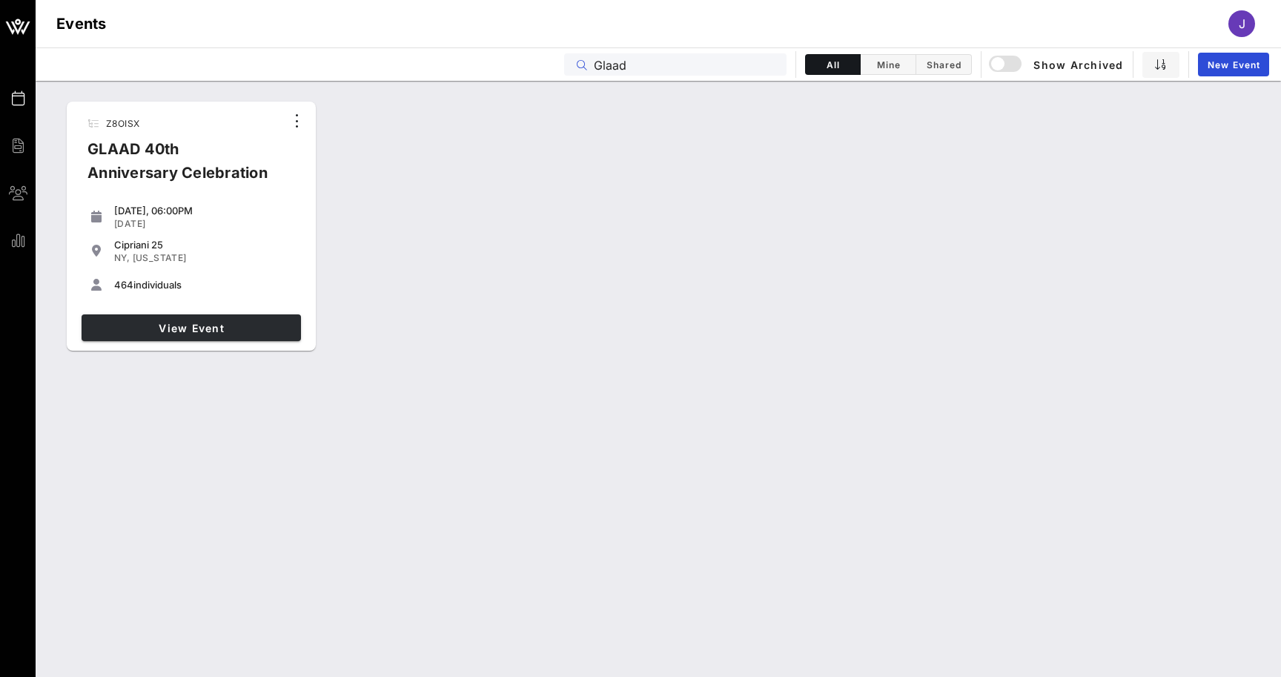
type input "Glaad"
click at [167, 322] on span "View Event" at bounding box center [191, 328] width 208 height 13
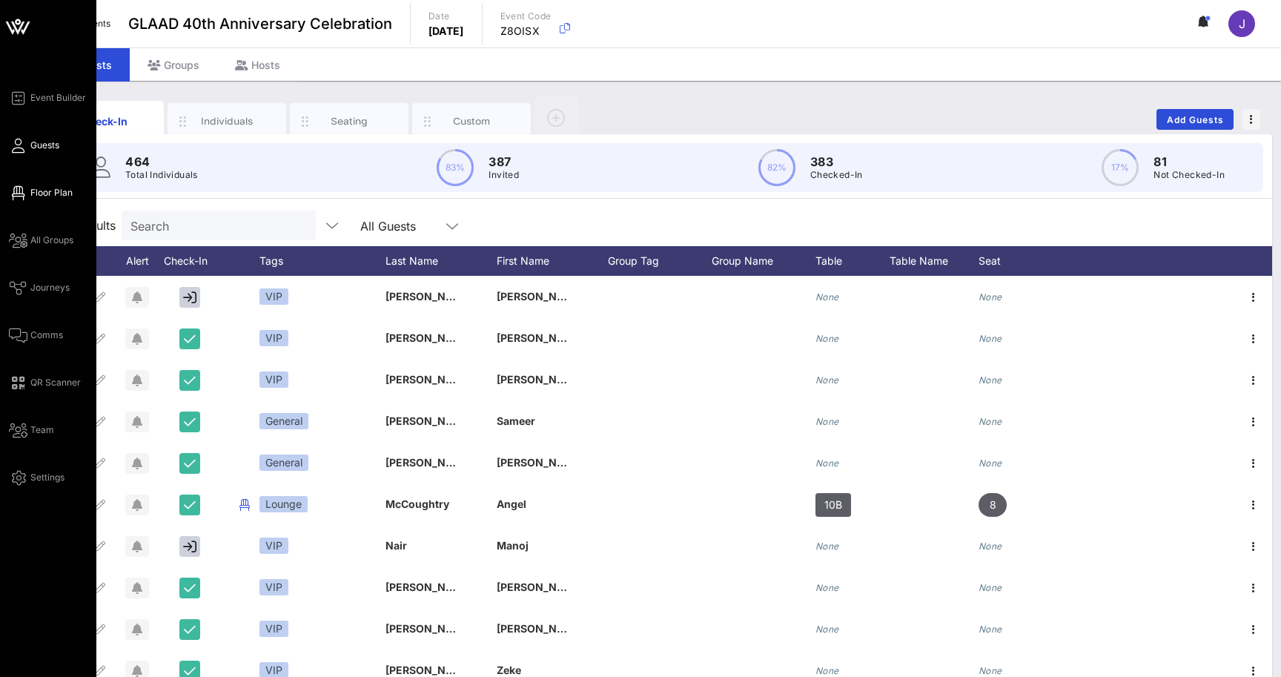
click at [18, 194] on icon at bounding box center [18, 193] width 19 height 2
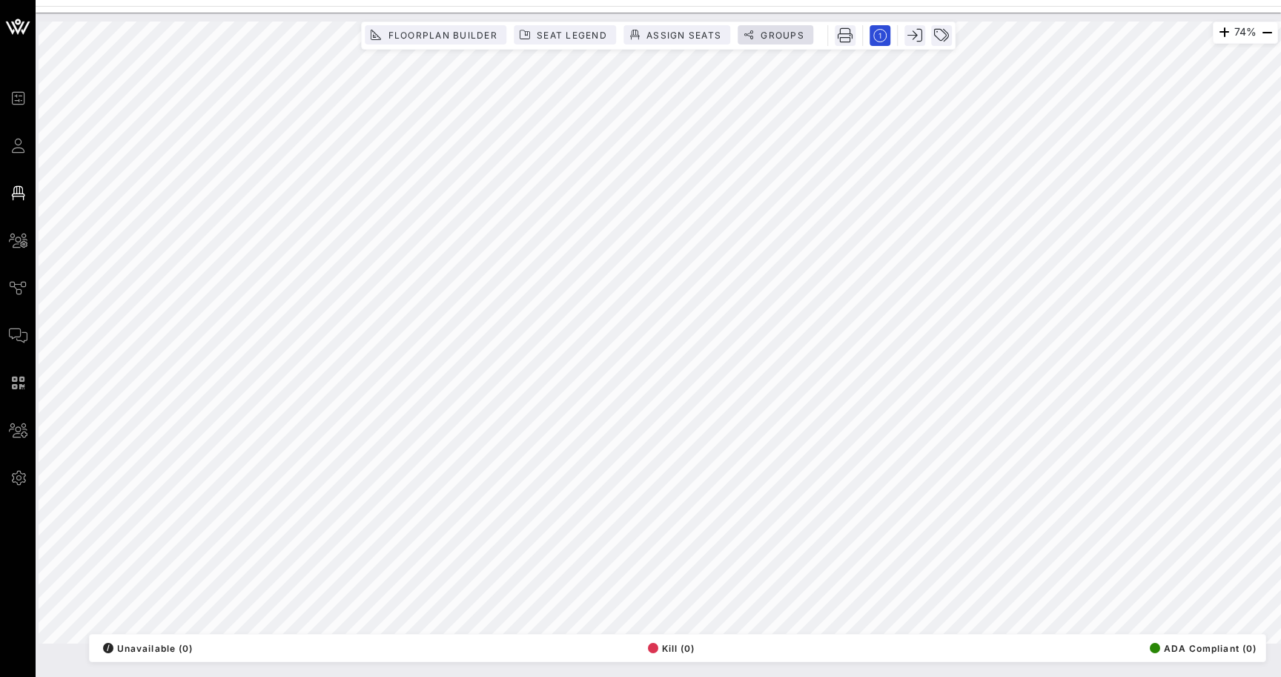
click at [784, 33] on span "Groups" at bounding box center [782, 35] width 44 height 11
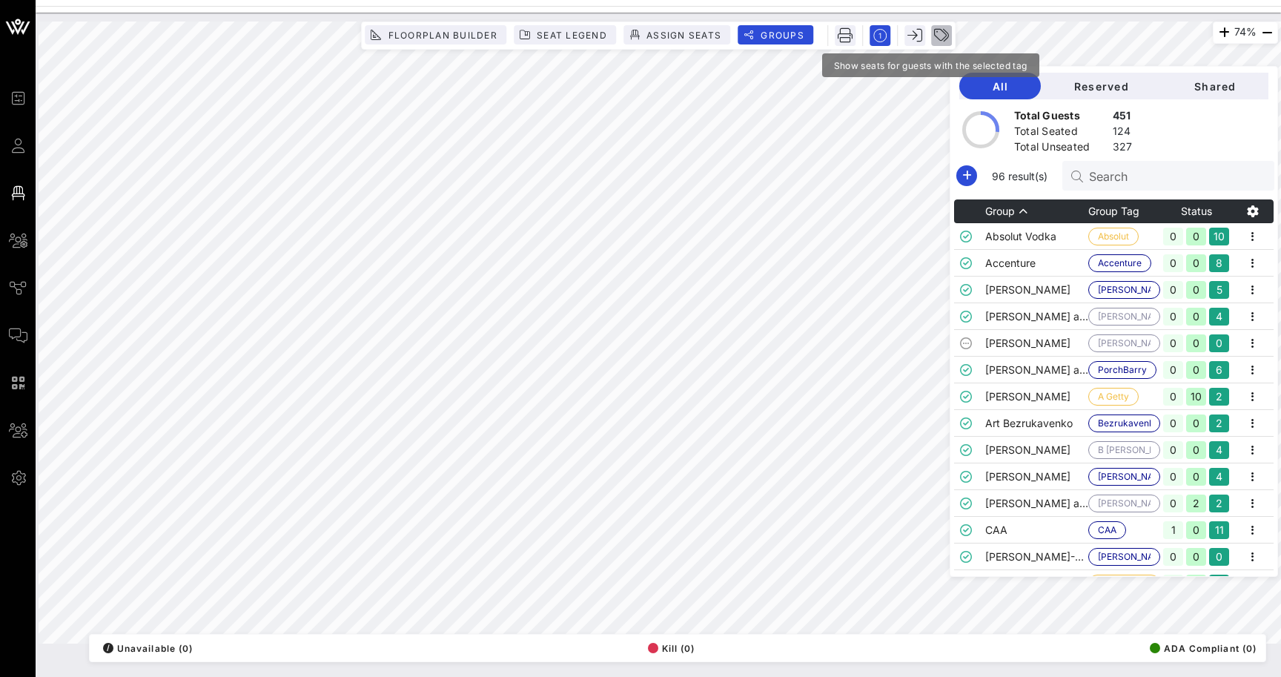
click at [944, 35] on icon "button" at bounding box center [941, 35] width 15 height 15
drag, startPoint x: 1102, startPoint y: 61, endPoint x: 1138, endPoint y: 39, distance: 41.6
click at [1138, 39] on div at bounding box center [1145, 47] width 18 height 18
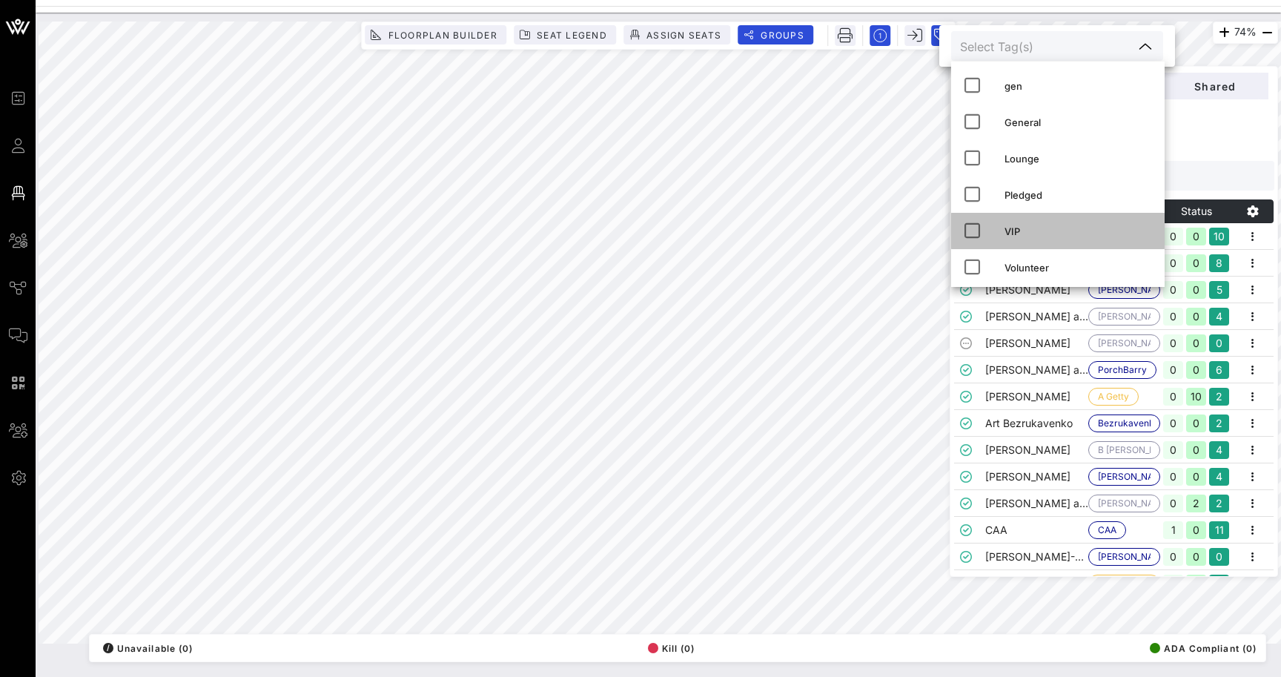
click at [1016, 232] on div "VIP" at bounding box center [1078, 231] width 148 height 12
click at [1003, 235] on div "VIP" at bounding box center [1062, 231] width 222 height 36
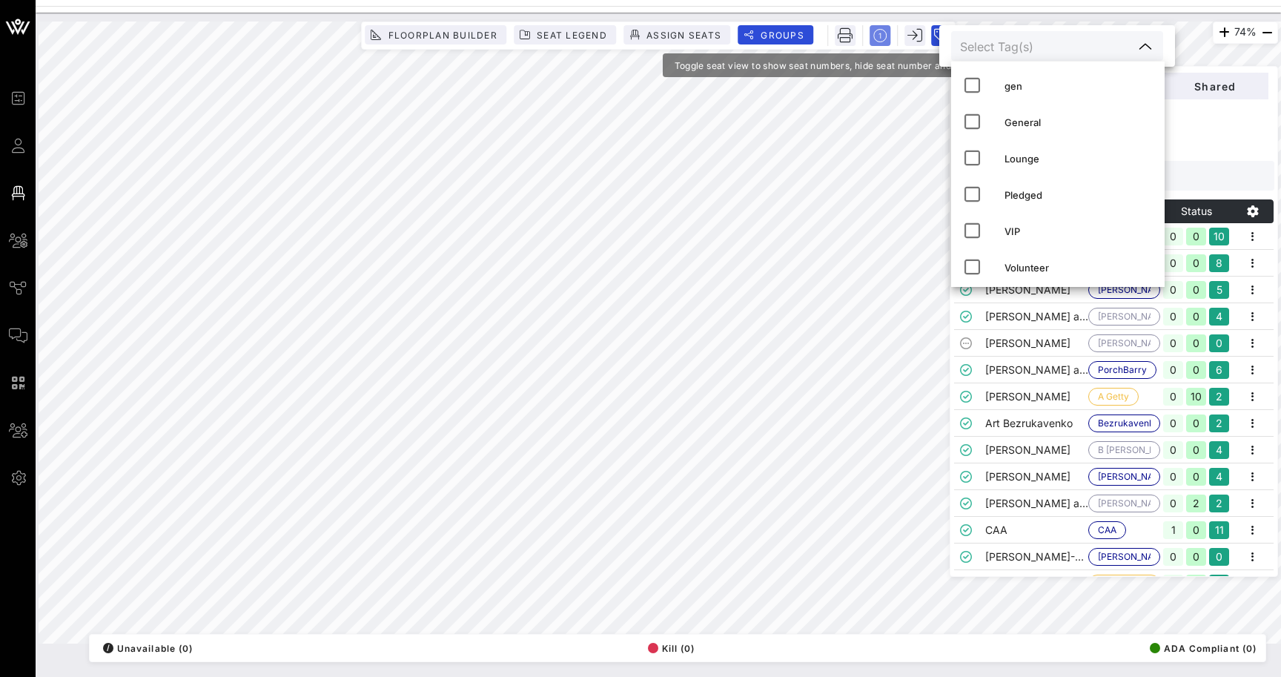
click at [877, 33] on icon "button" at bounding box center [879, 35] width 13 height 13
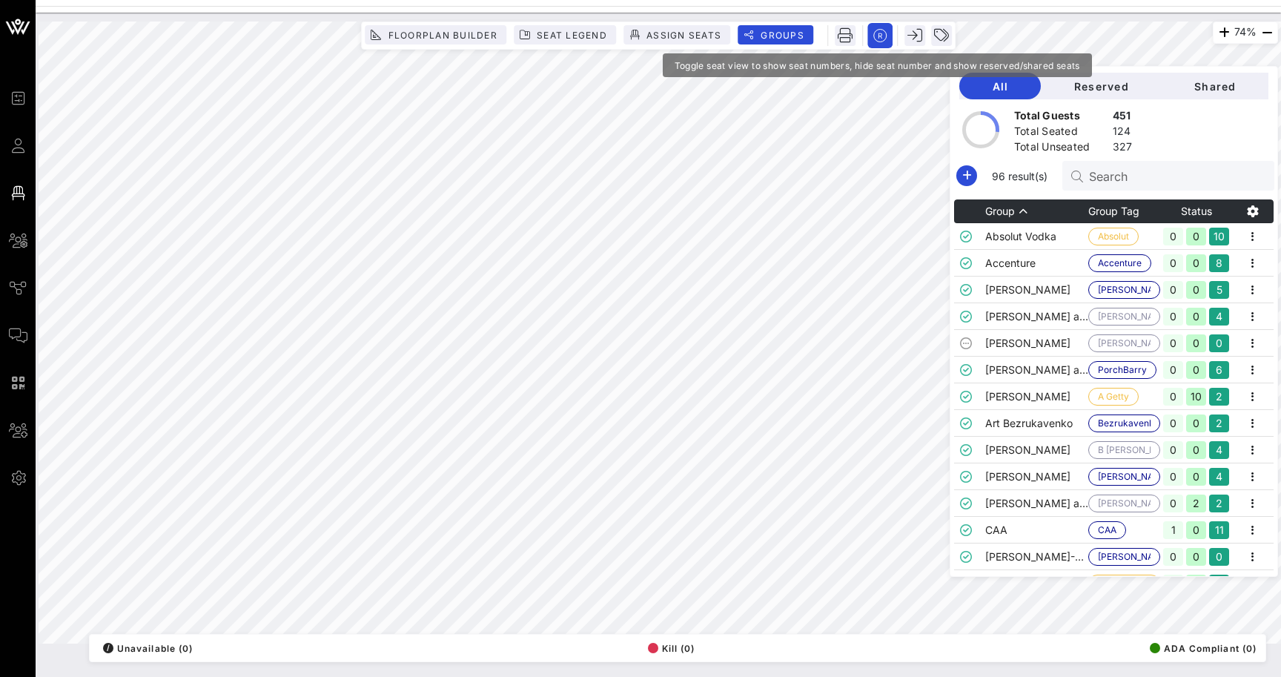
click at [877, 33] on rect "button" at bounding box center [879, 35] width 25 height 25
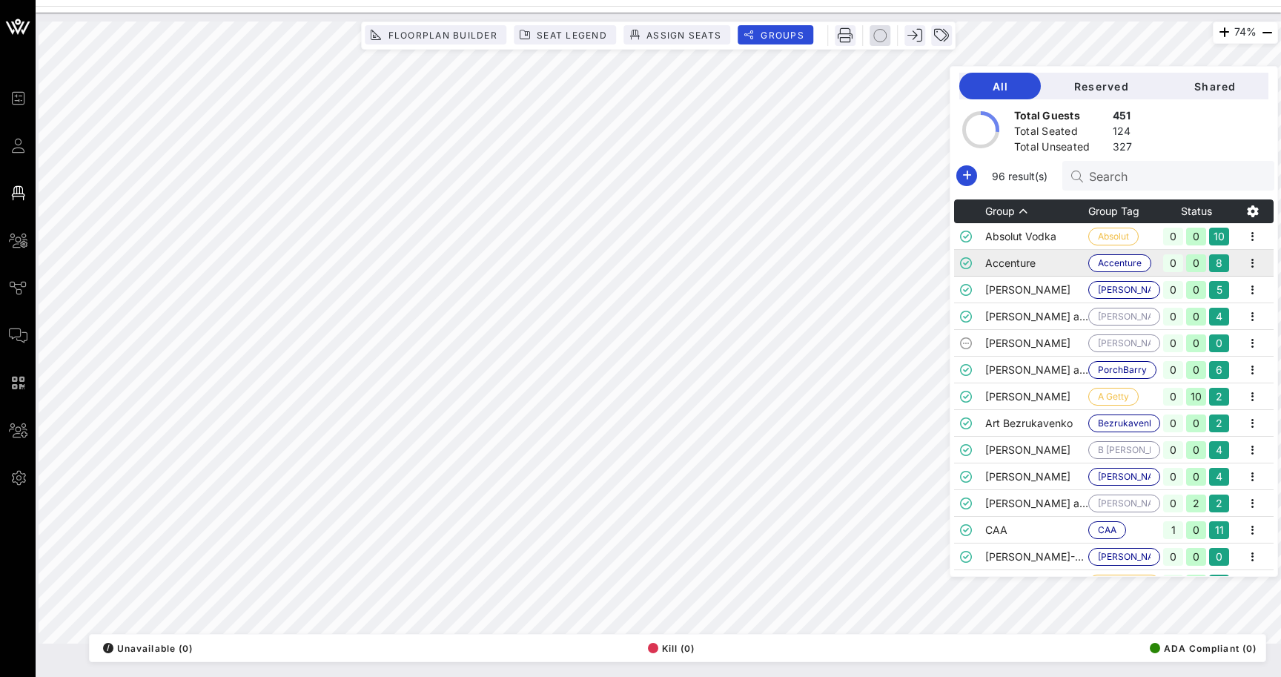
click at [1041, 272] on td "Accenture" at bounding box center [1036, 263] width 103 height 27
click at [1044, 362] on td "Antonious Porch and Christopher Barry" at bounding box center [1036, 370] width 103 height 27
click at [1047, 426] on td "Art Bezrukavenko" at bounding box center [1036, 423] width 103 height 27
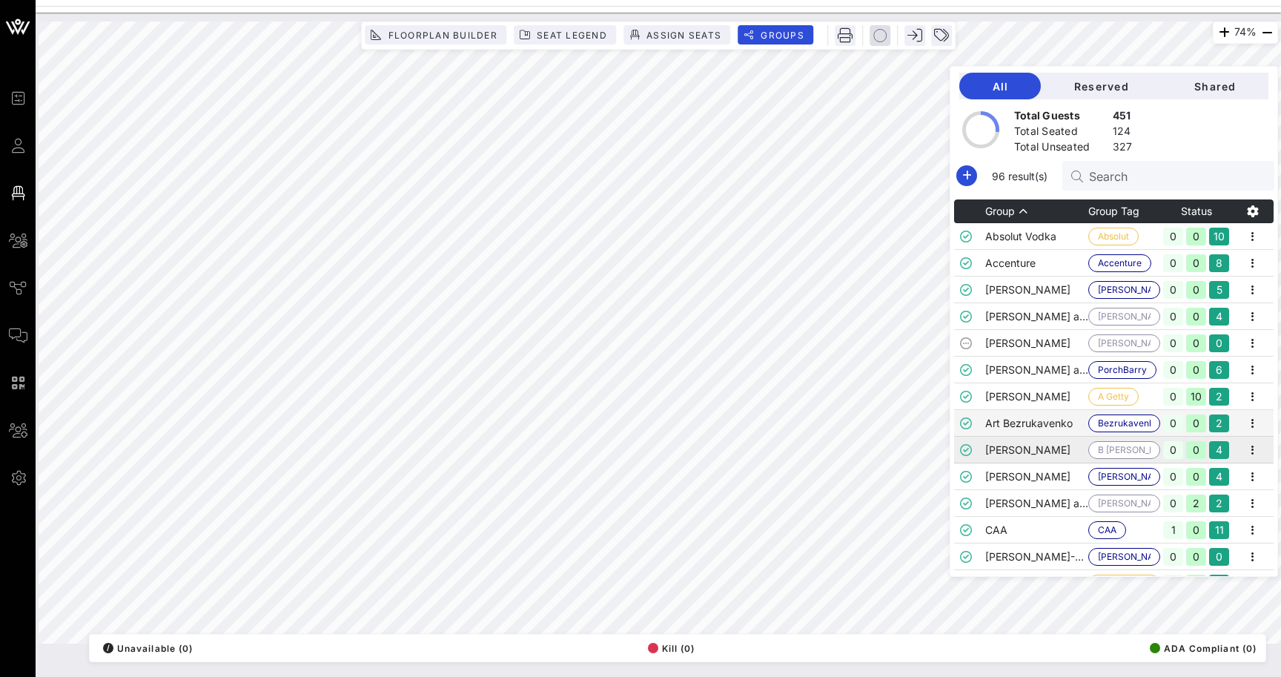
click at [1047, 442] on td "Bennitta Joseph" at bounding box center [1036, 450] width 103 height 27
click at [1041, 337] on td "Amy Lebowitz" at bounding box center [1036, 343] width 103 height 27
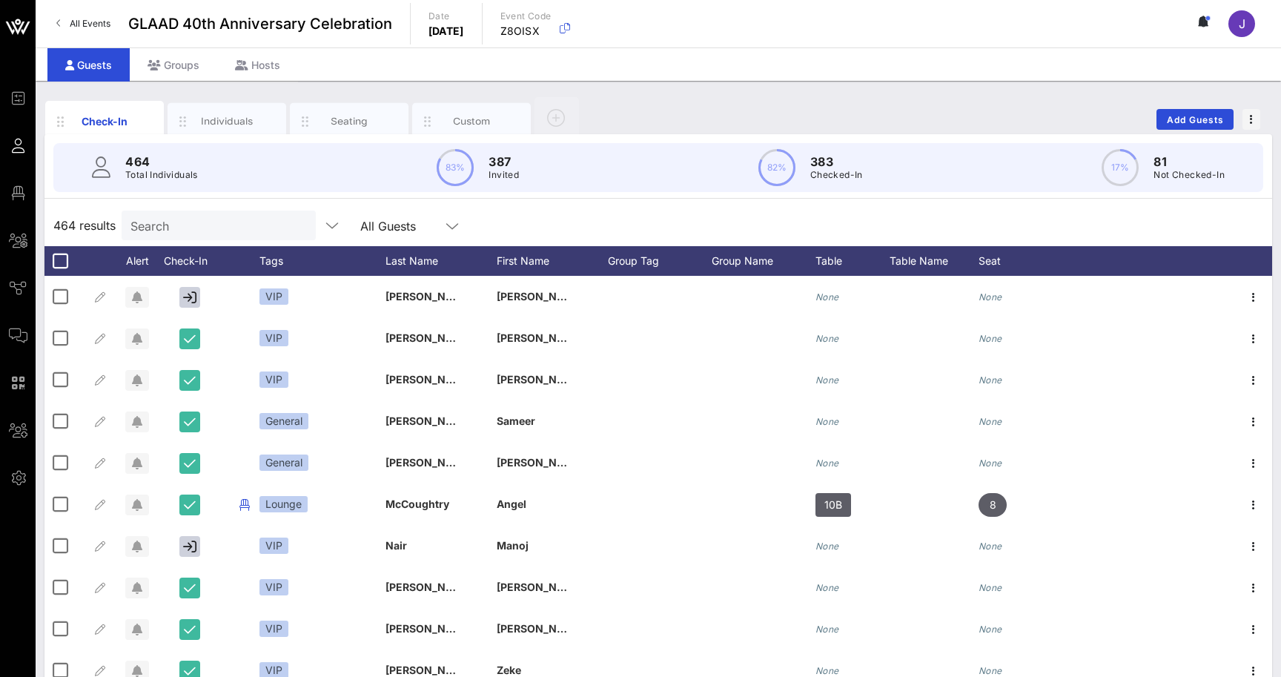
click at [77, 21] on span "All Events" at bounding box center [90, 23] width 41 height 11
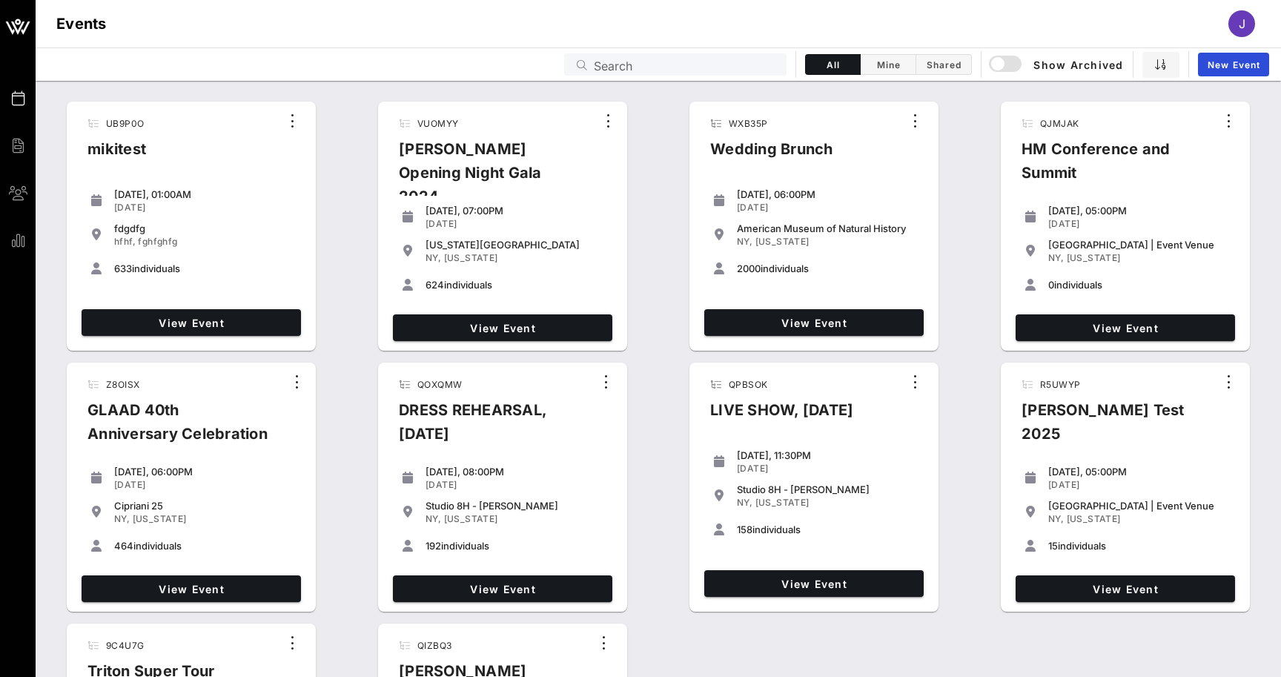
drag, startPoint x: 87, startPoint y: 13, endPoint x: 699, endPoint y: 59, distance: 614.1
click at [699, 59] on input "Search" at bounding box center [686, 64] width 184 height 19
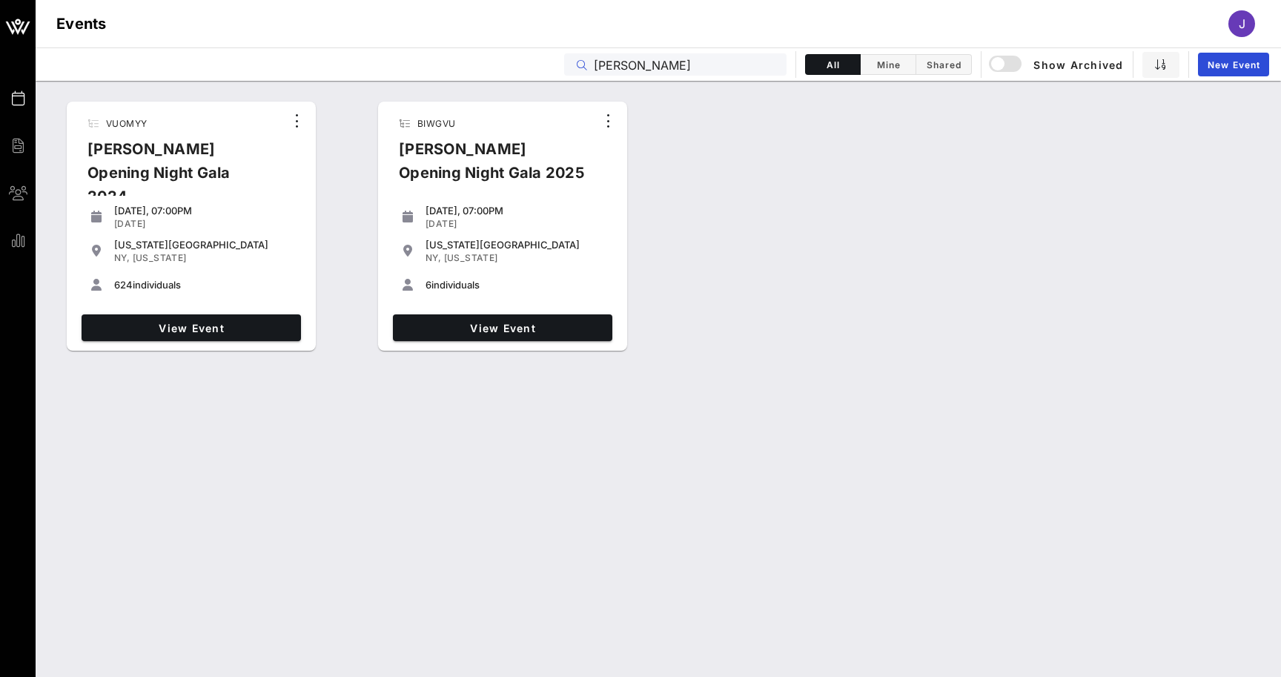
type input "Ailey"
drag, startPoint x: 699, startPoint y: 59, endPoint x: 466, endPoint y: -70, distance: 266.1
click at [1006, 62] on div "button" at bounding box center [997, 63] width 21 height 21
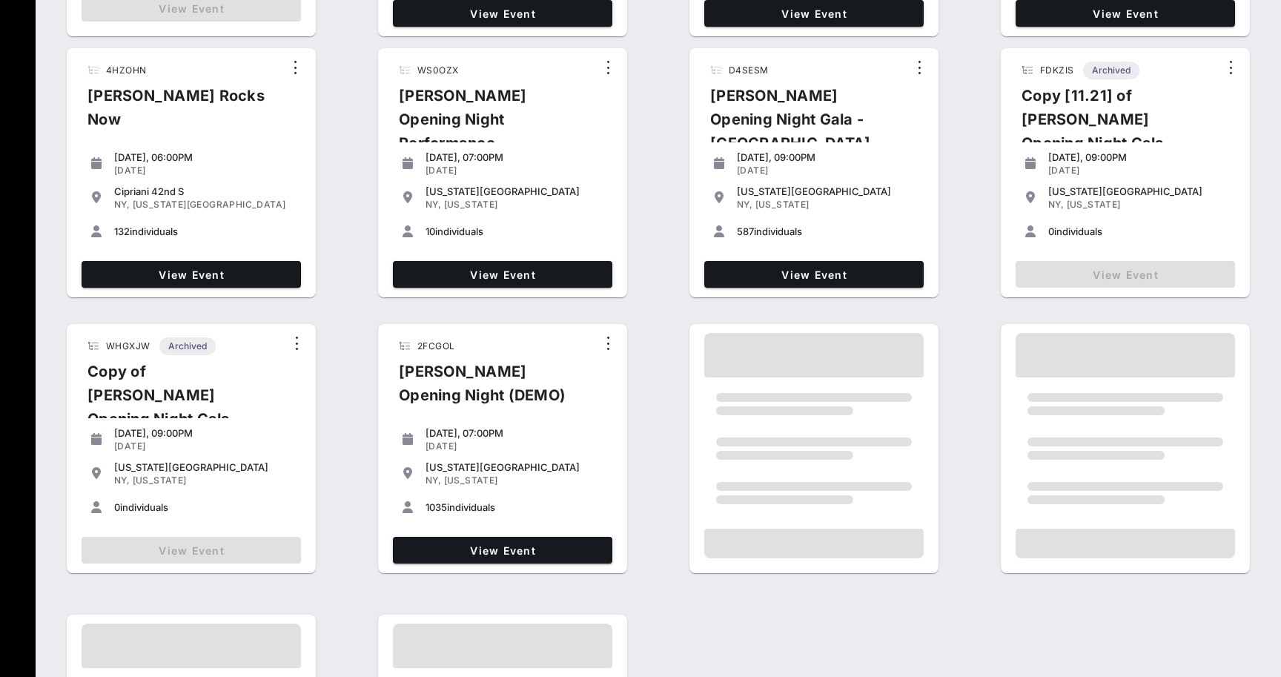
scroll to position [320, 0]
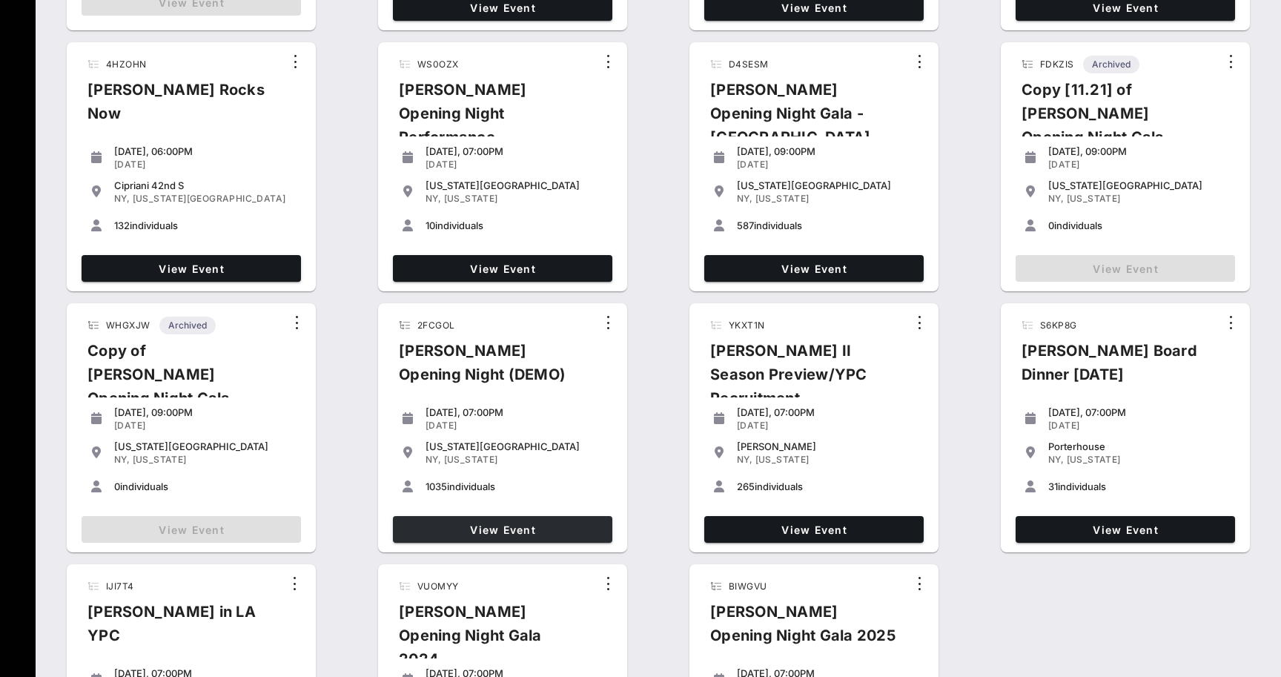
click at [556, 528] on span "View Event" at bounding box center [503, 529] width 208 height 13
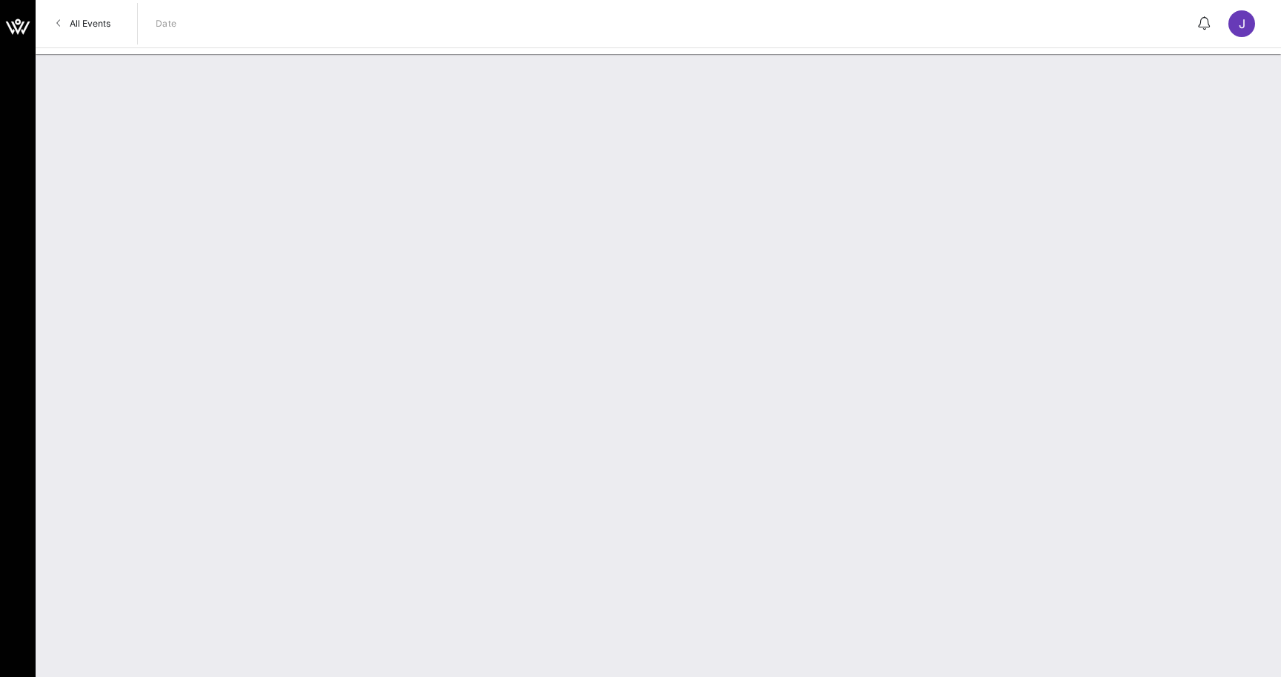
click at [556, 528] on div at bounding box center [658, 365] width 1245 height 623
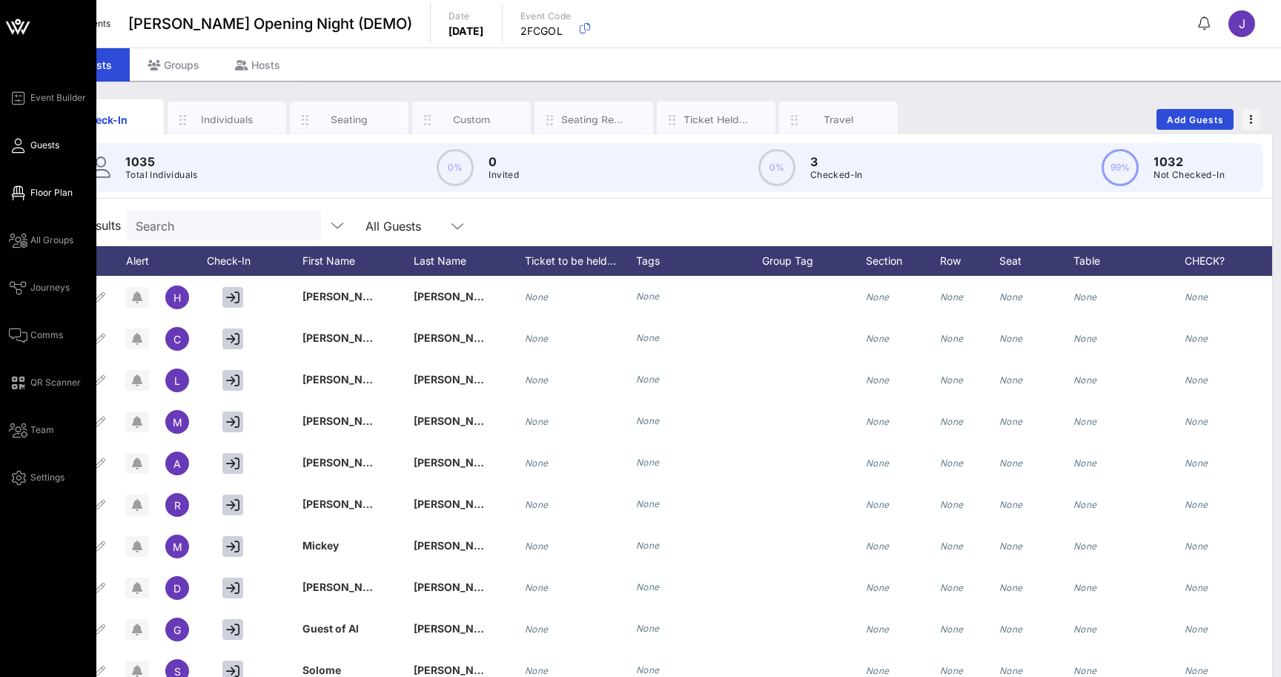
click at [29, 193] on link "Floor Plan" at bounding box center [41, 193] width 64 height 18
click at [27, 196] on link "Floor Plan" at bounding box center [41, 193] width 64 height 18
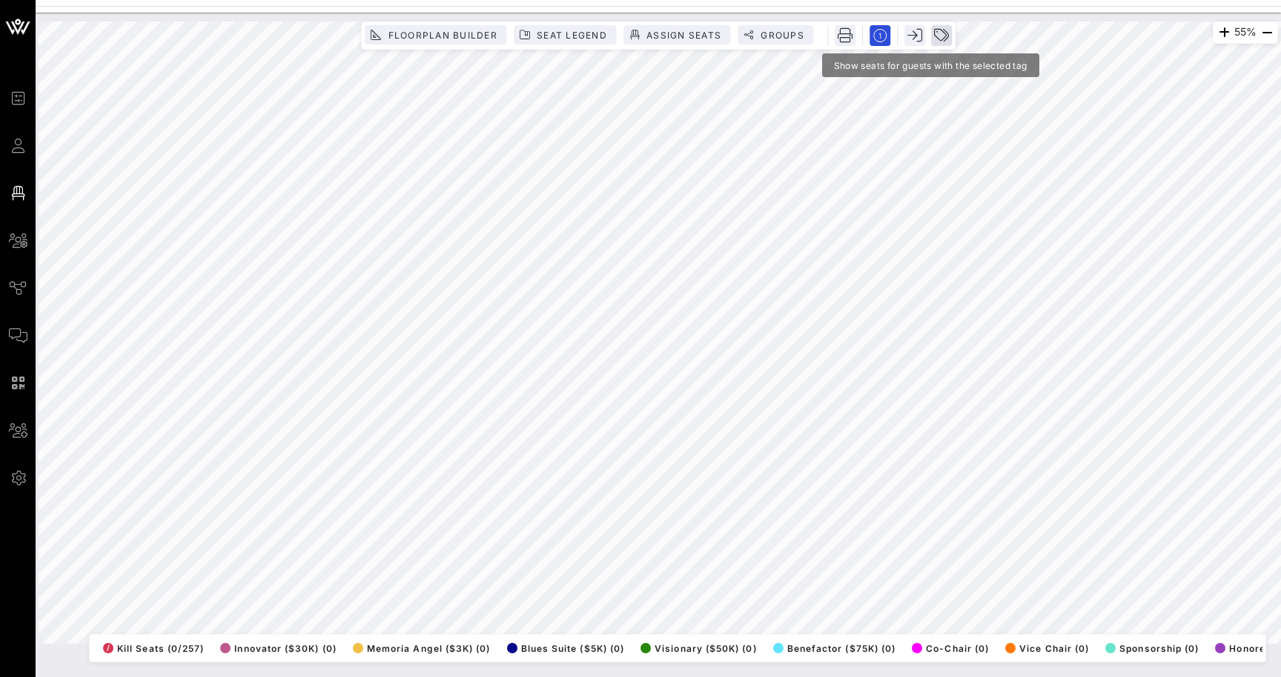
click at [944, 36] on icon "button" at bounding box center [941, 35] width 15 height 15
click at [994, 61] on div at bounding box center [1057, 46] width 236 height 42
click at [987, 43] on input "text" at bounding box center [1046, 45] width 173 height 19
click at [1266, 32] on icon "button" at bounding box center [1267, 33] width 18 height 18
